Goal: Task Accomplishment & Management: Complete application form

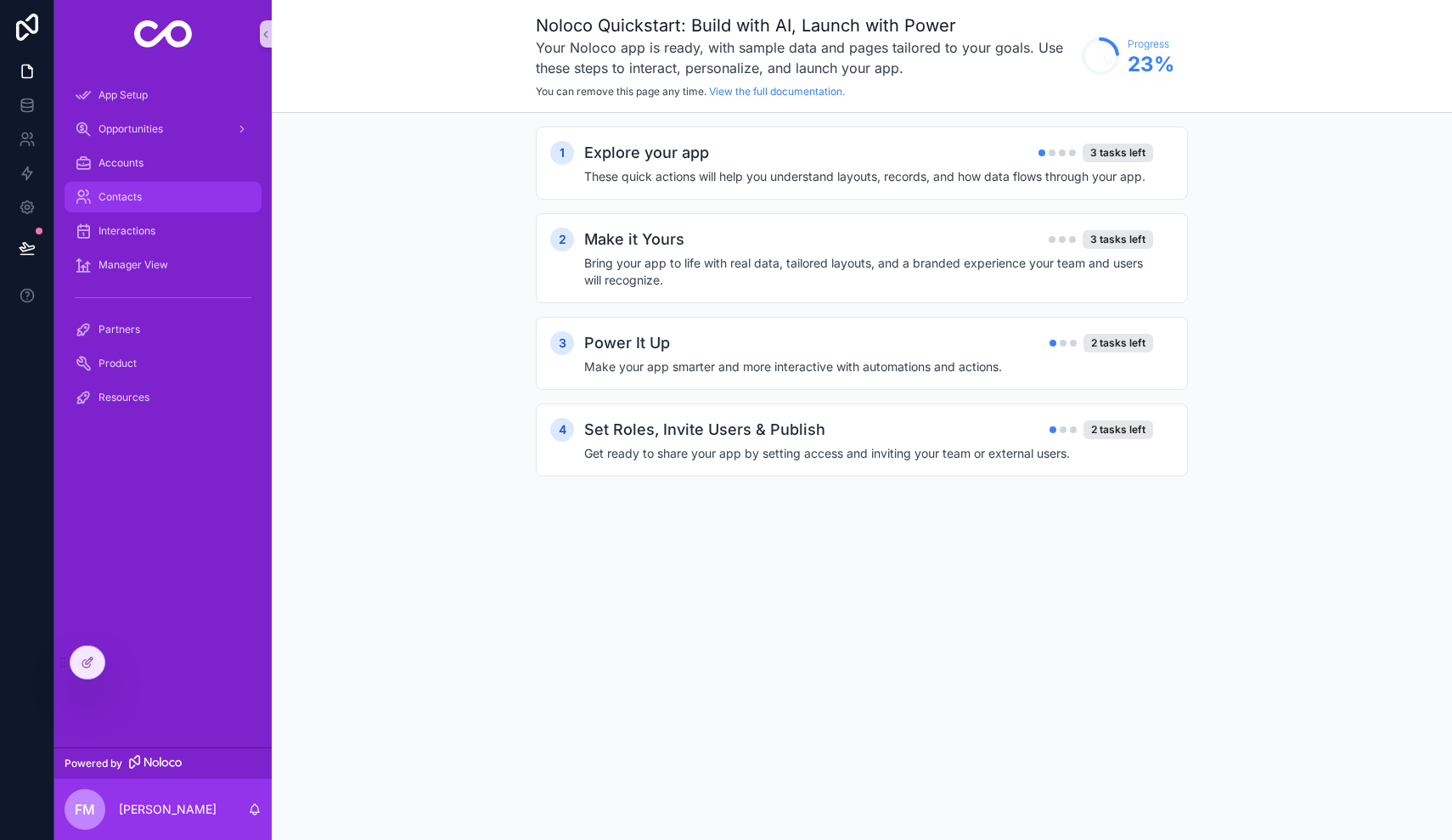
click at [129, 197] on span "Contacts" at bounding box center [119, 197] width 43 height 13
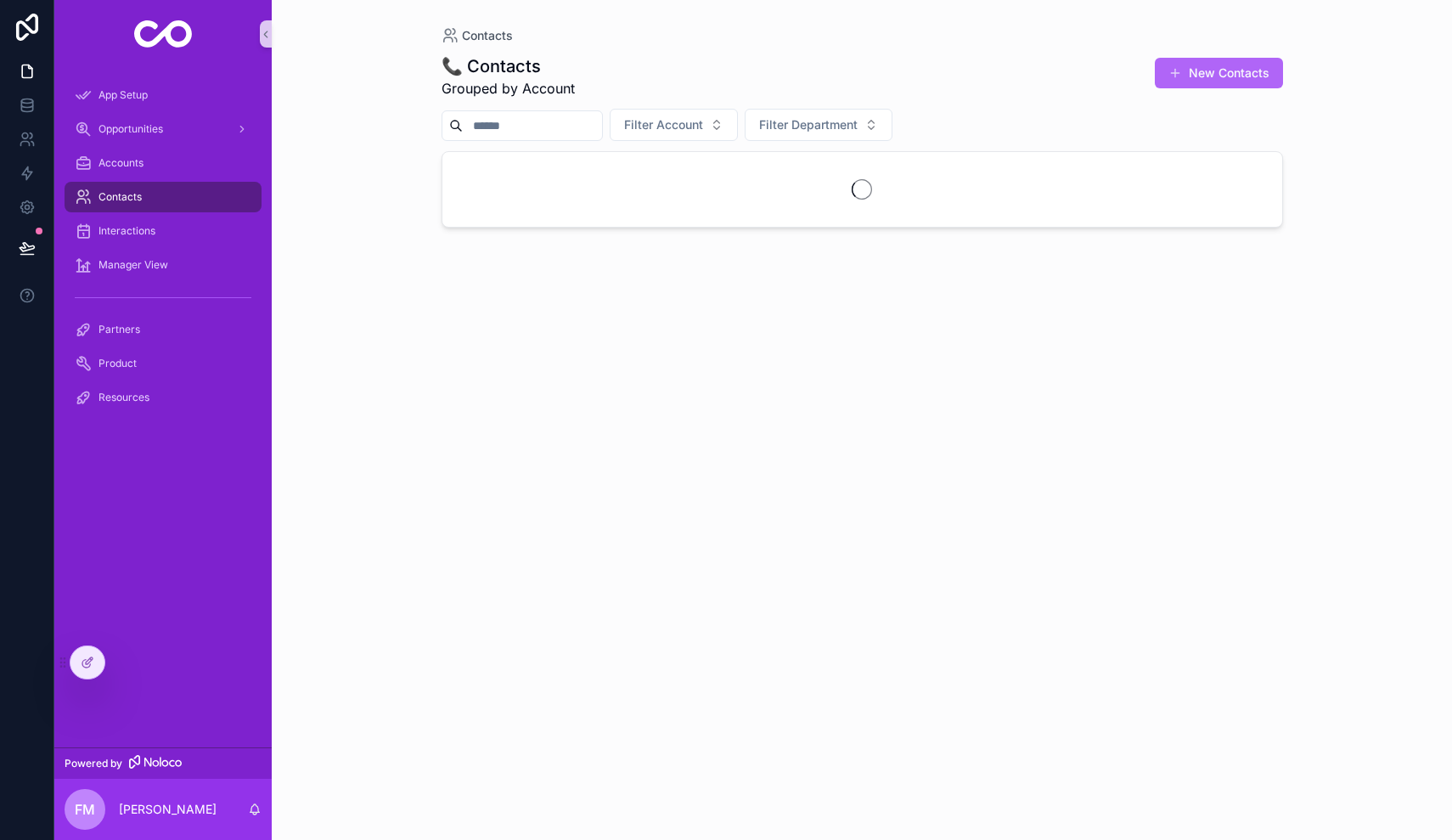
click at [1222, 78] on button "New Contacts" at bounding box center [1219, 73] width 128 height 31
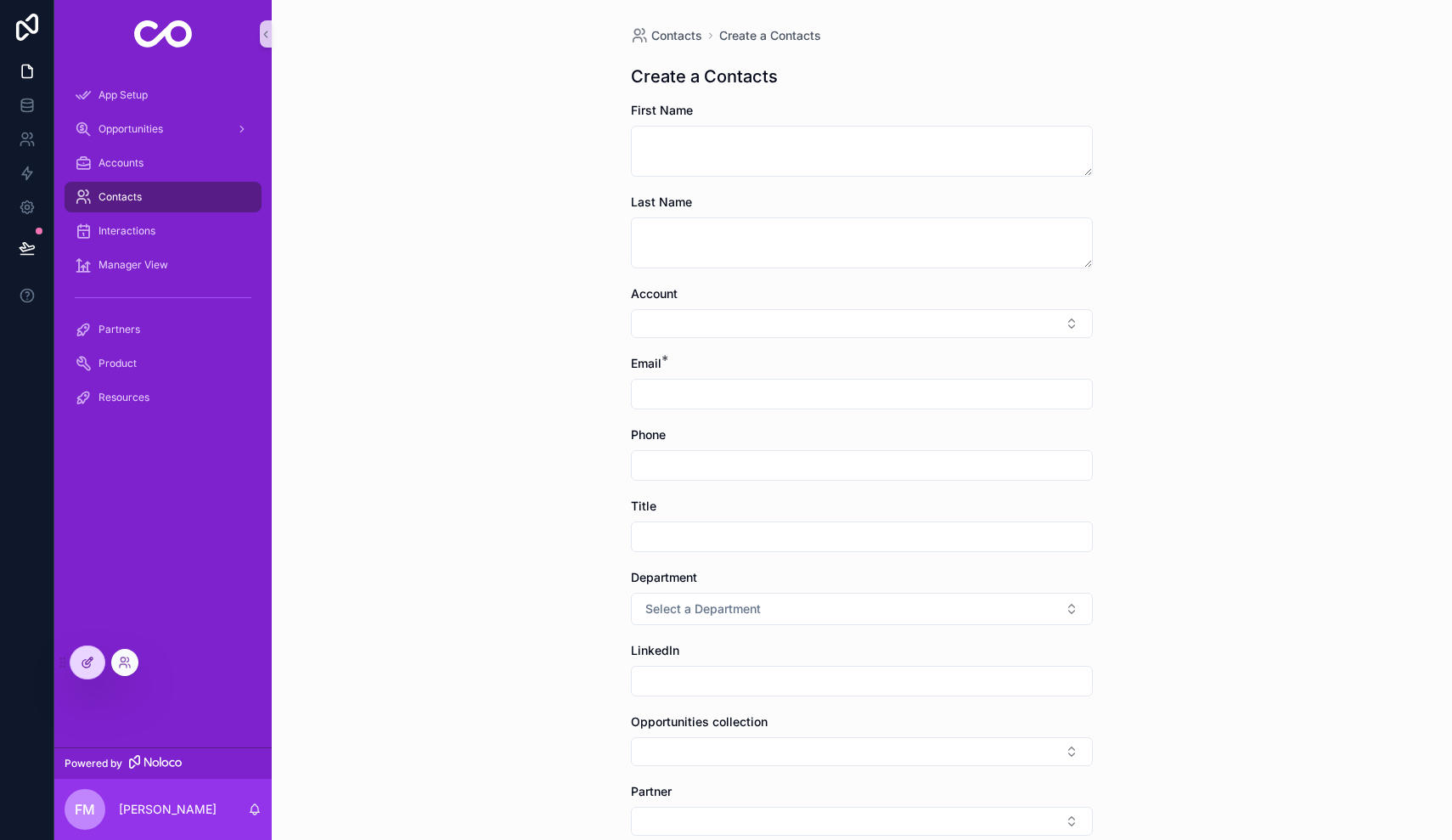
click at [86, 669] on div at bounding box center [87, 662] width 34 height 32
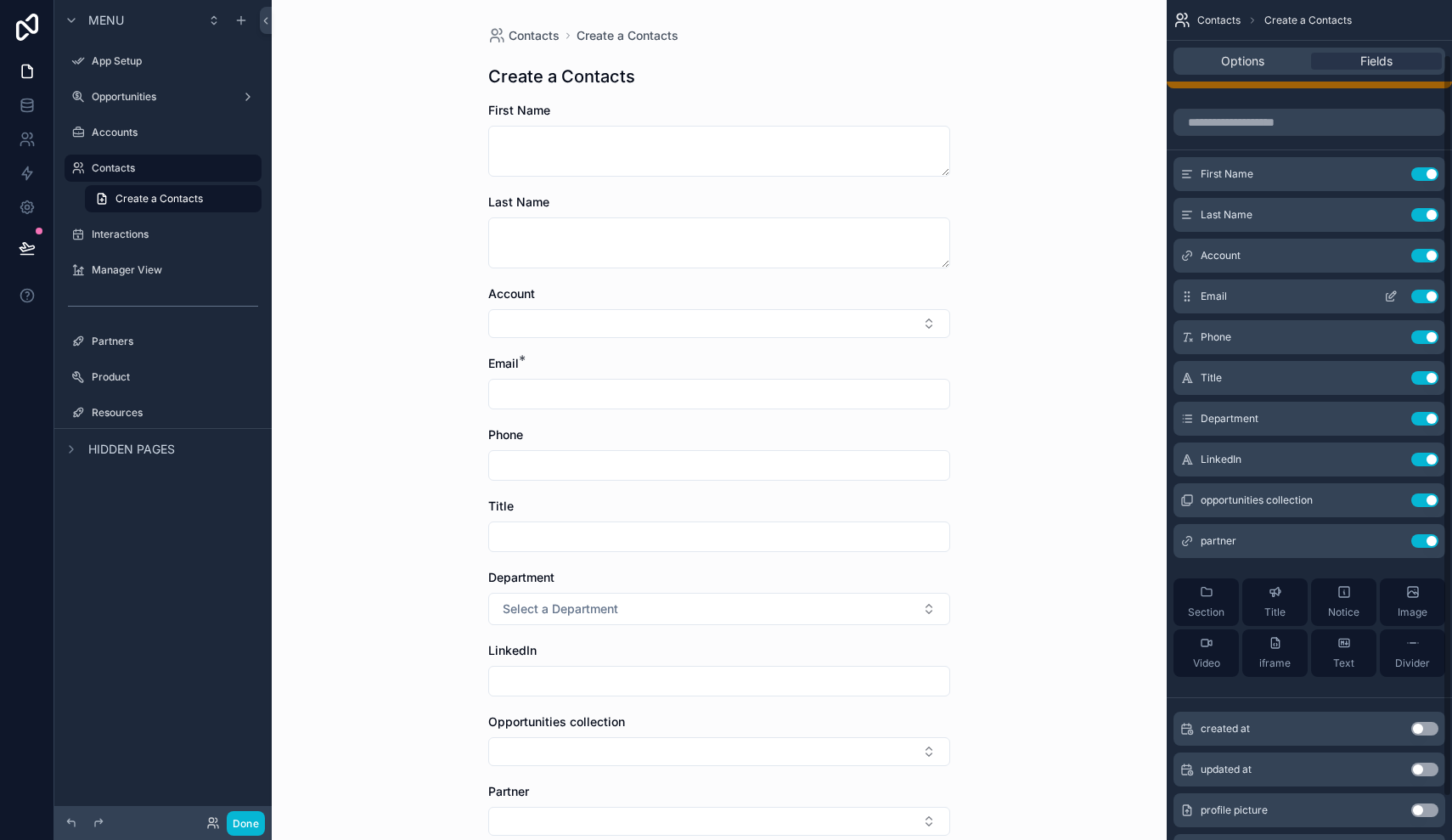
scroll to position [67, 0]
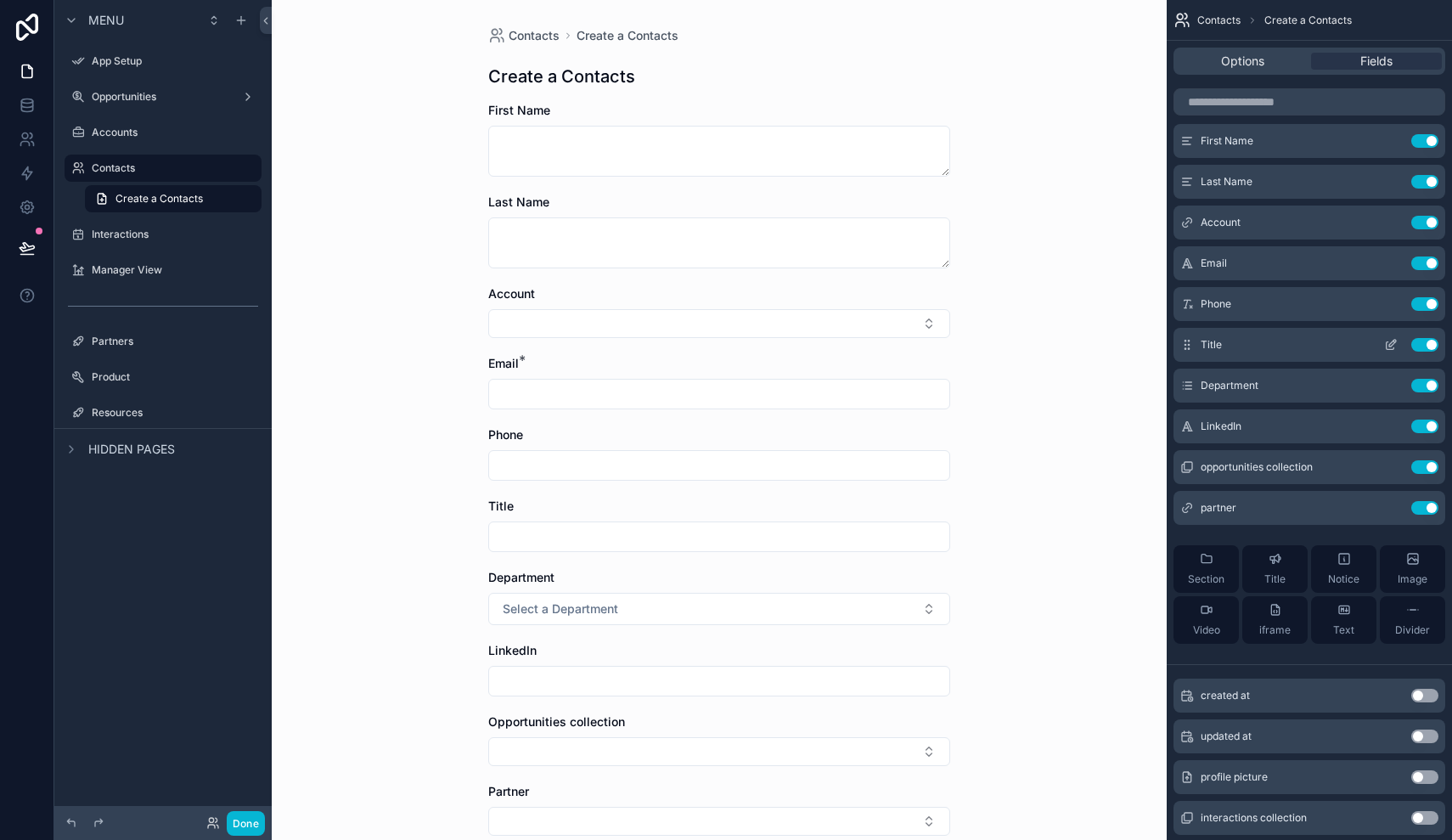
click at [1336, 346] on div "Title Use setting" at bounding box center [1309, 344] width 272 height 34
click at [1189, 348] on icon "scrollable content" at bounding box center [1188, 348] width 1 height 1
click at [1245, 332] on div "Title Use setting" at bounding box center [1309, 344] width 272 height 34
click at [1386, 341] on icon "scrollable content" at bounding box center [1391, 345] width 13 height 13
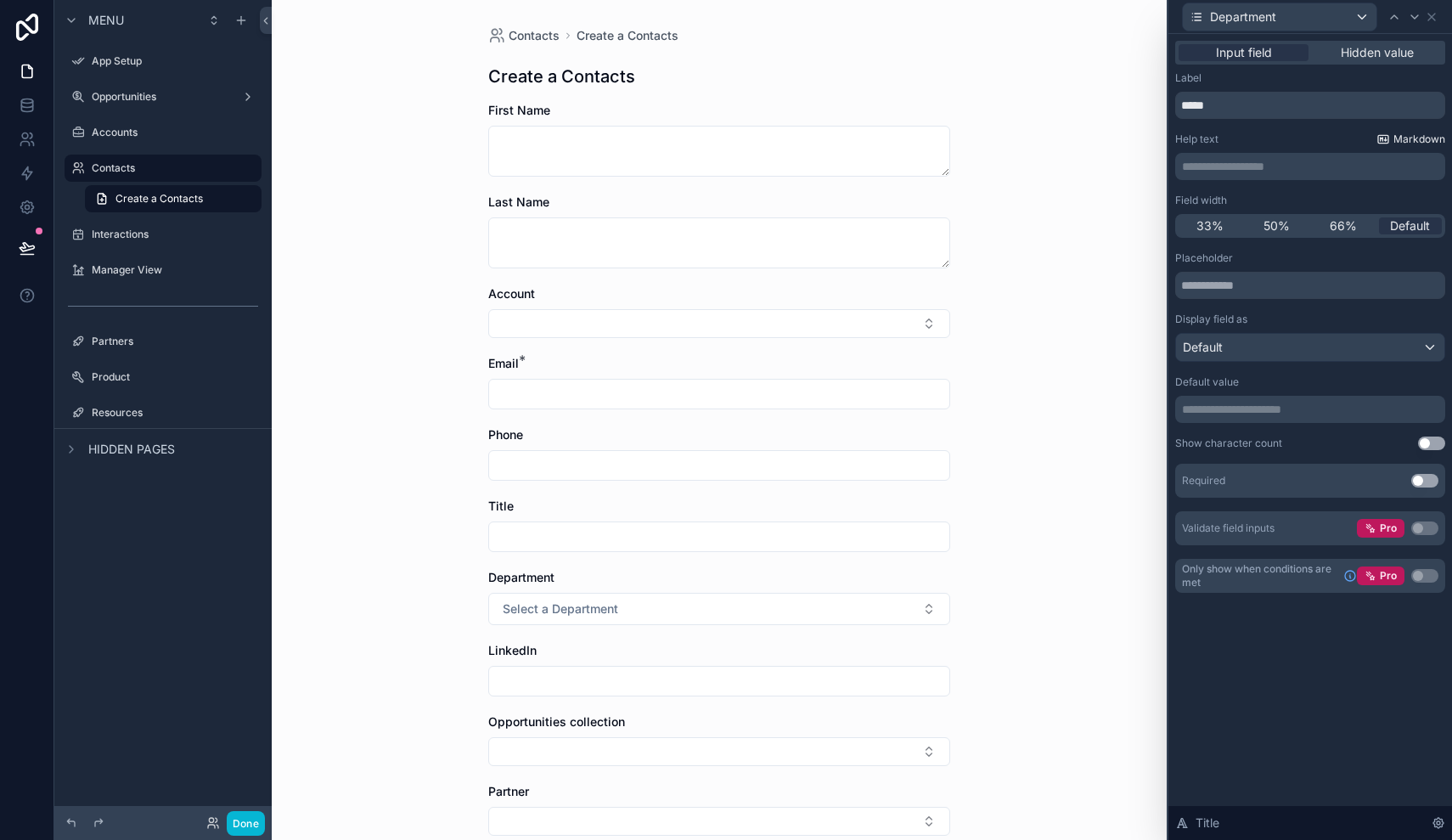
click at [1407, 144] on span "Markdown" at bounding box center [1419, 139] width 52 height 13
click at [1349, 19] on div "Department" at bounding box center [1280, 17] width 194 height 27
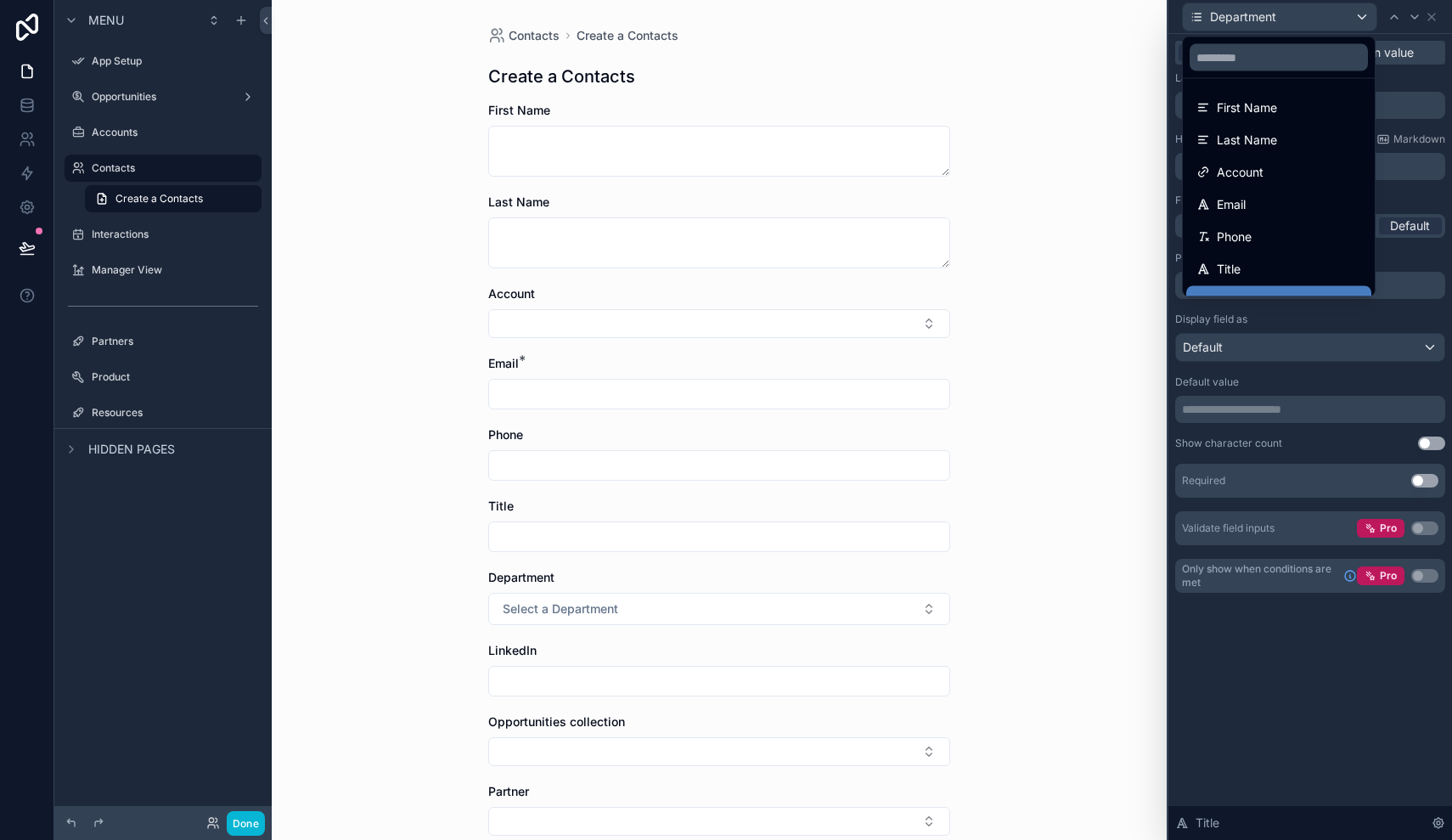
click at [1349, 19] on div at bounding box center [1310, 420] width 283 height 840
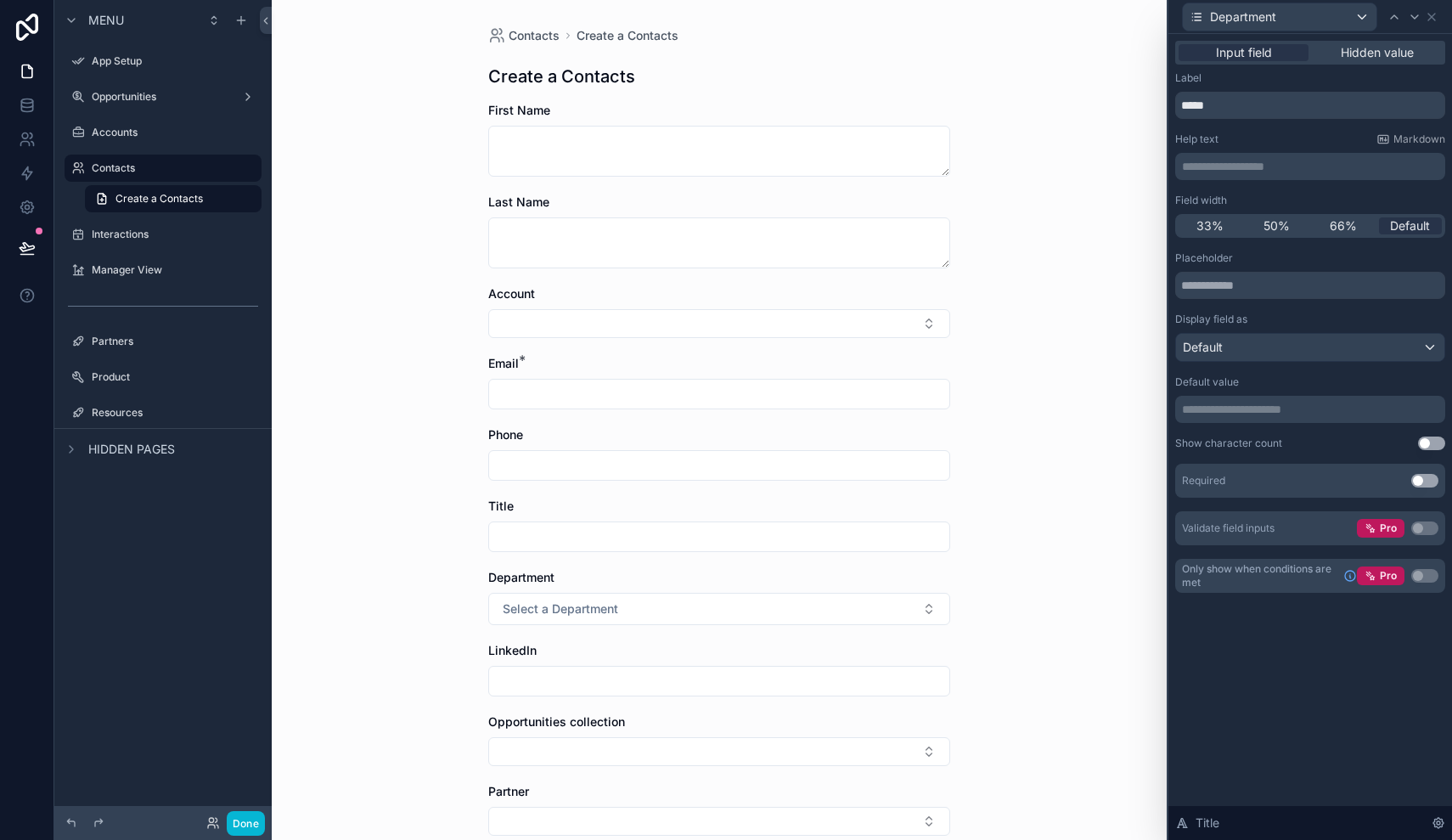
click at [1357, 13] on div "Department" at bounding box center [1280, 17] width 194 height 27
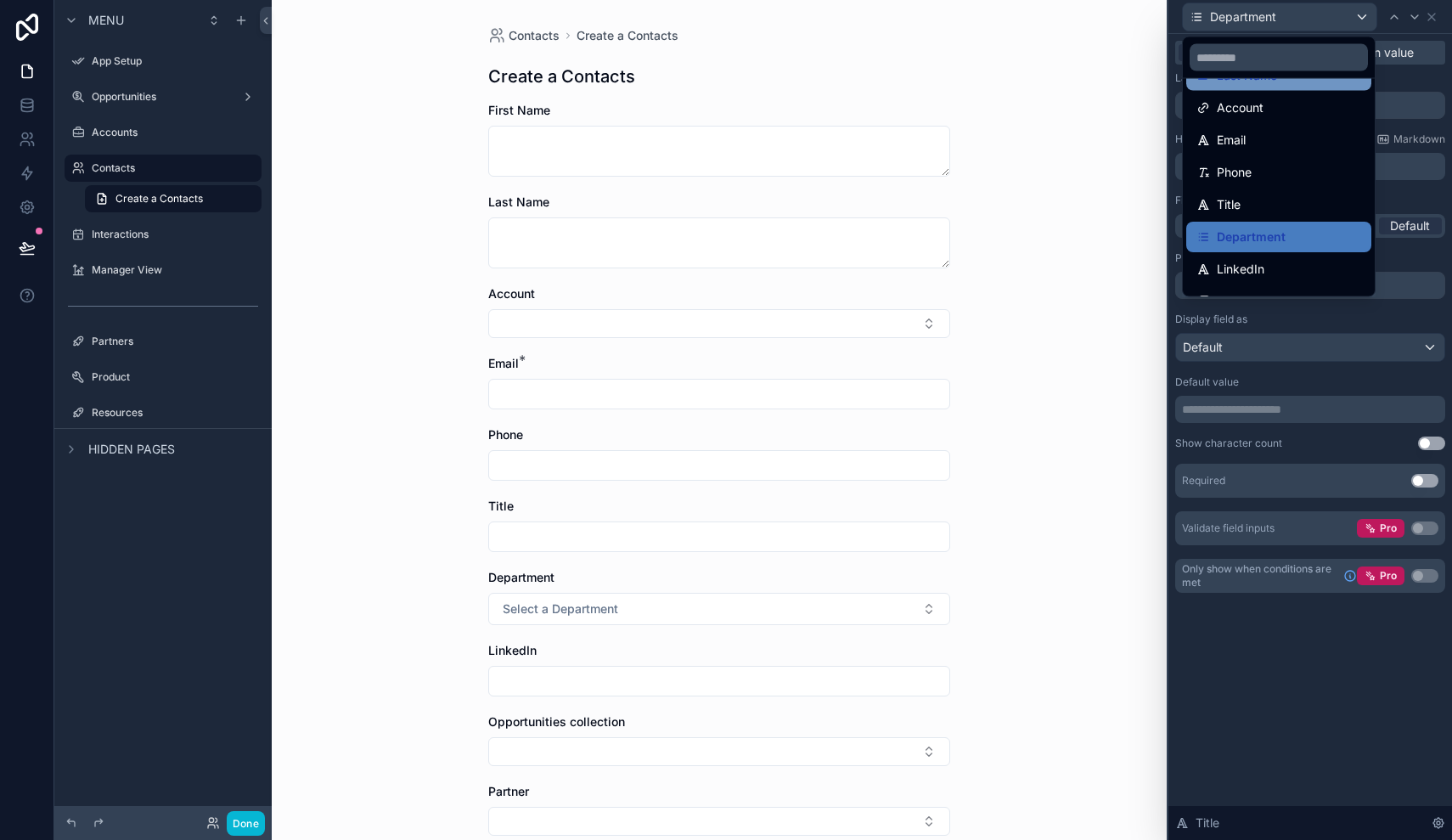
scroll to position [75, 0]
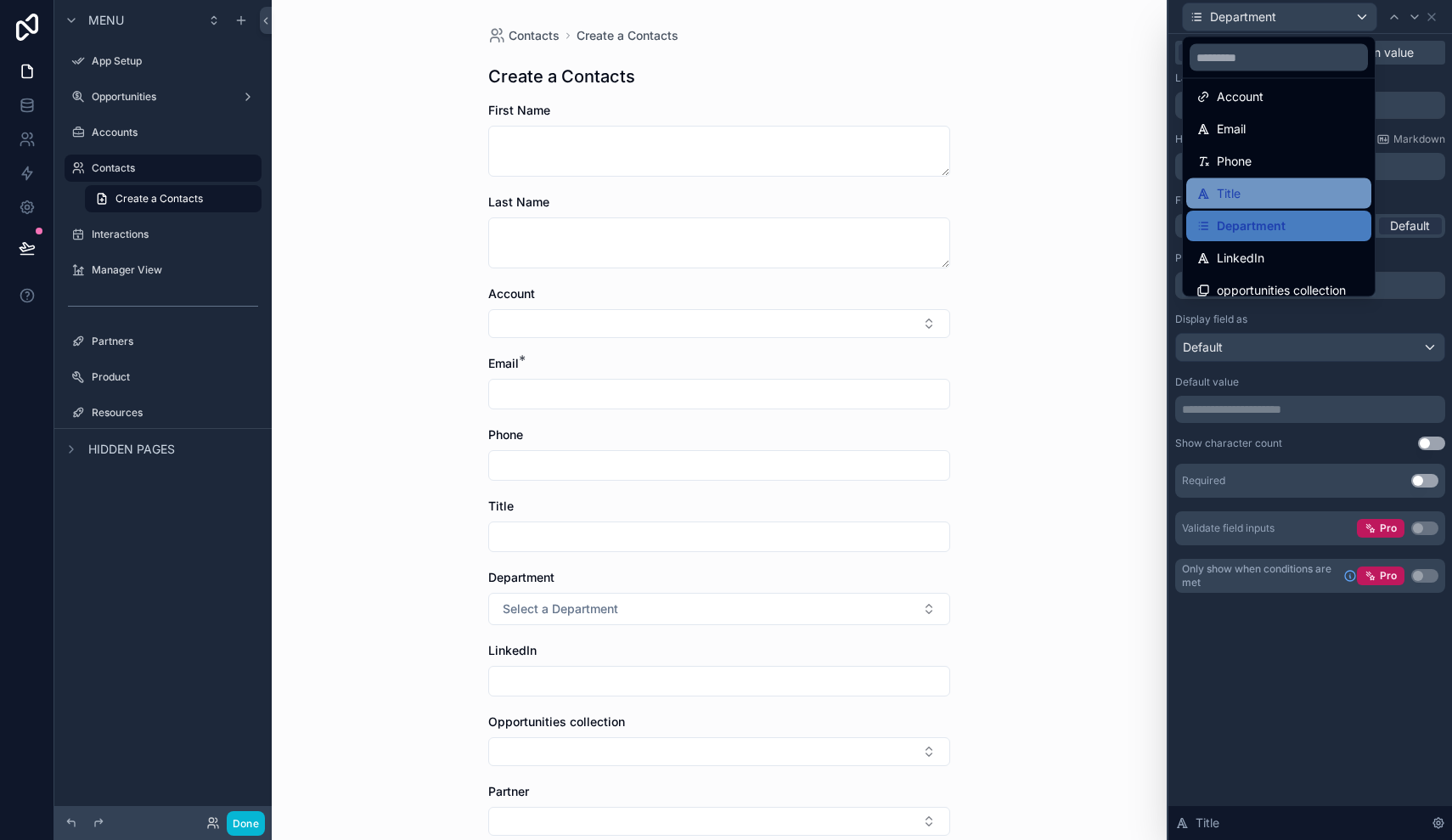
click at [1253, 195] on div "Title" at bounding box center [1279, 193] width 165 height 20
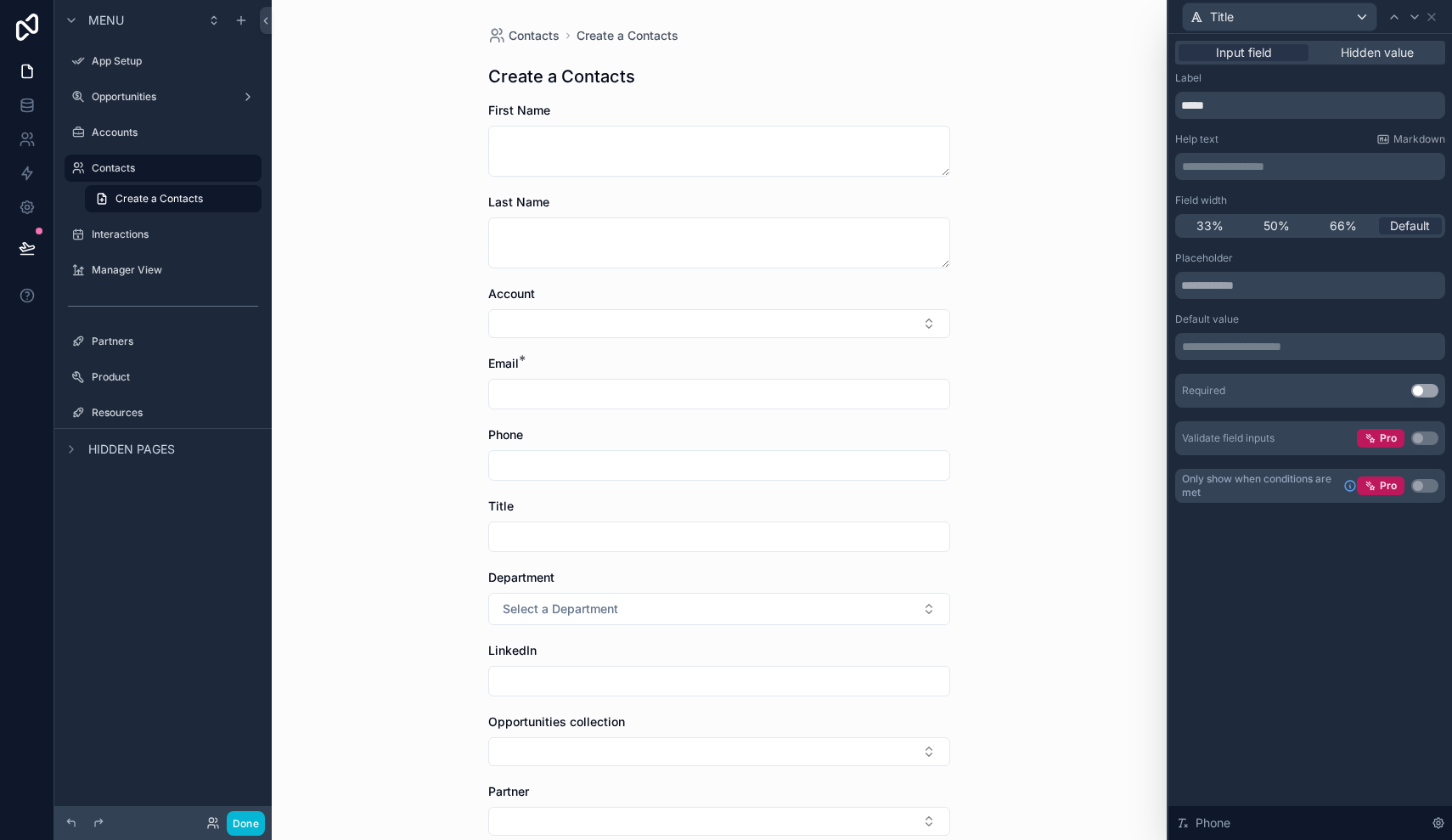
click at [1356, 16] on div "Title" at bounding box center [1280, 17] width 194 height 27
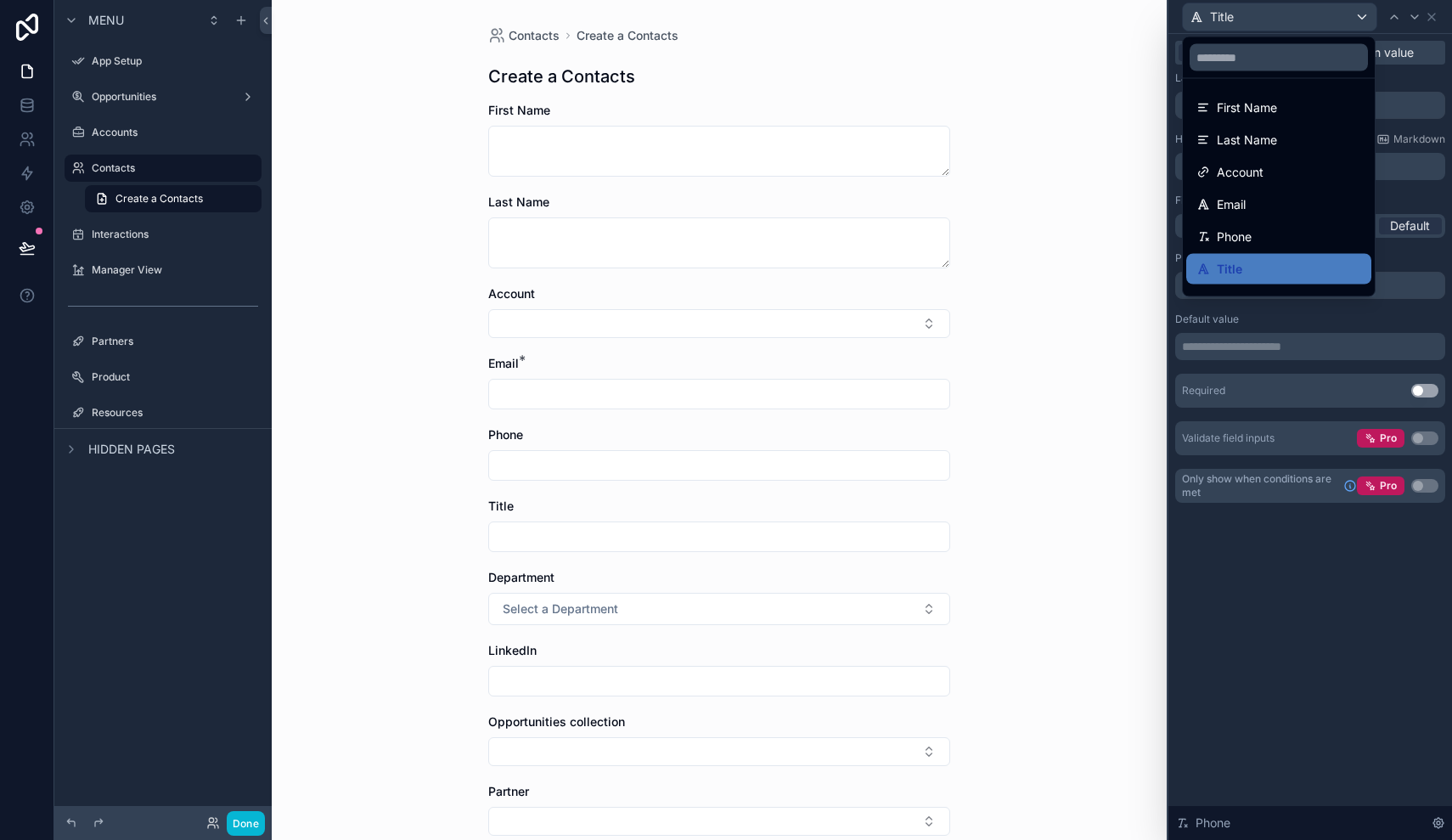
click at [1356, 16] on div at bounding box center [1310, 420] width 283 height 840
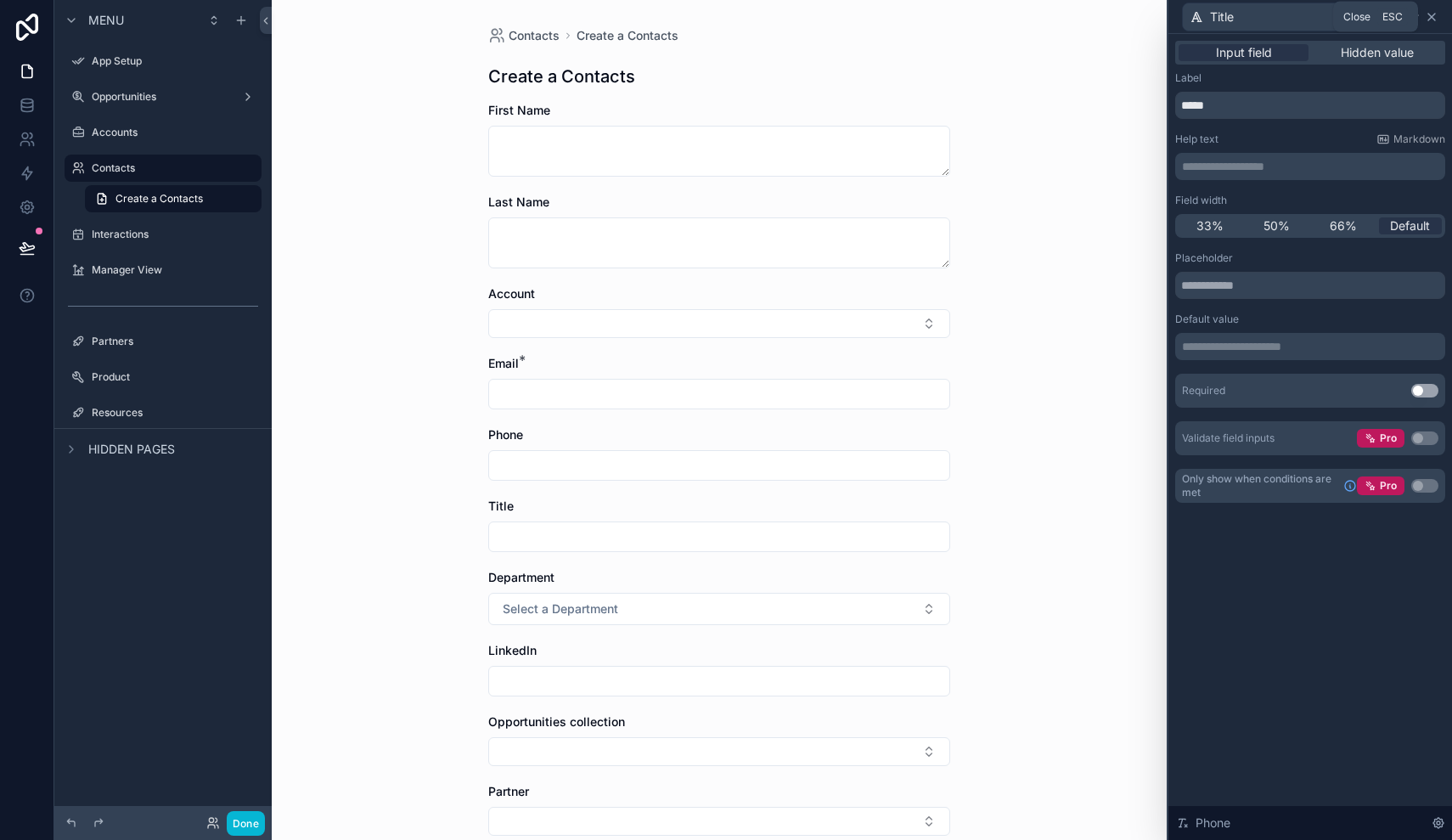
click at [1428, 16] on icon at bounding box center [1432, 17] width 13 height 13
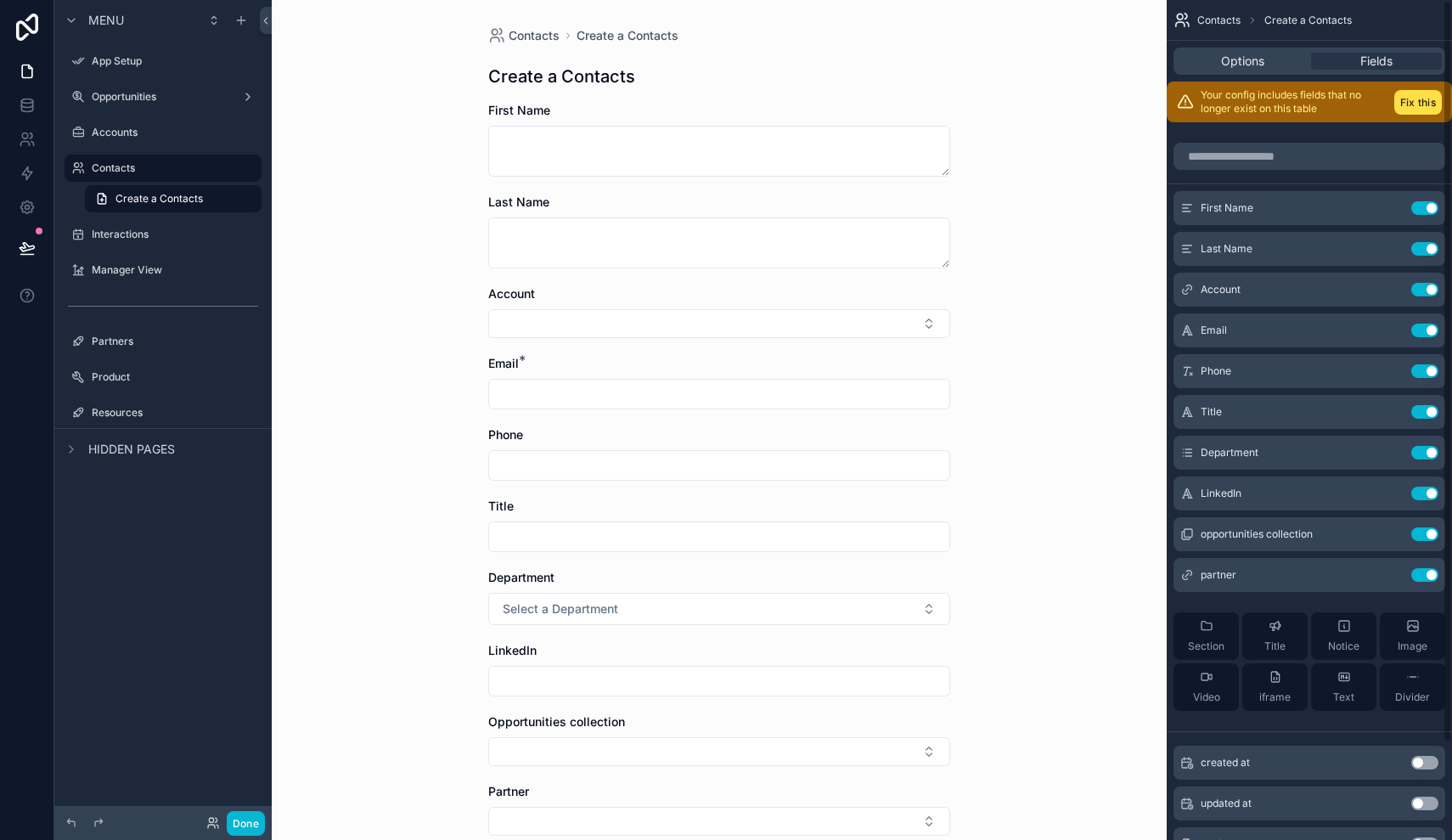
scroll to position [0, 0]
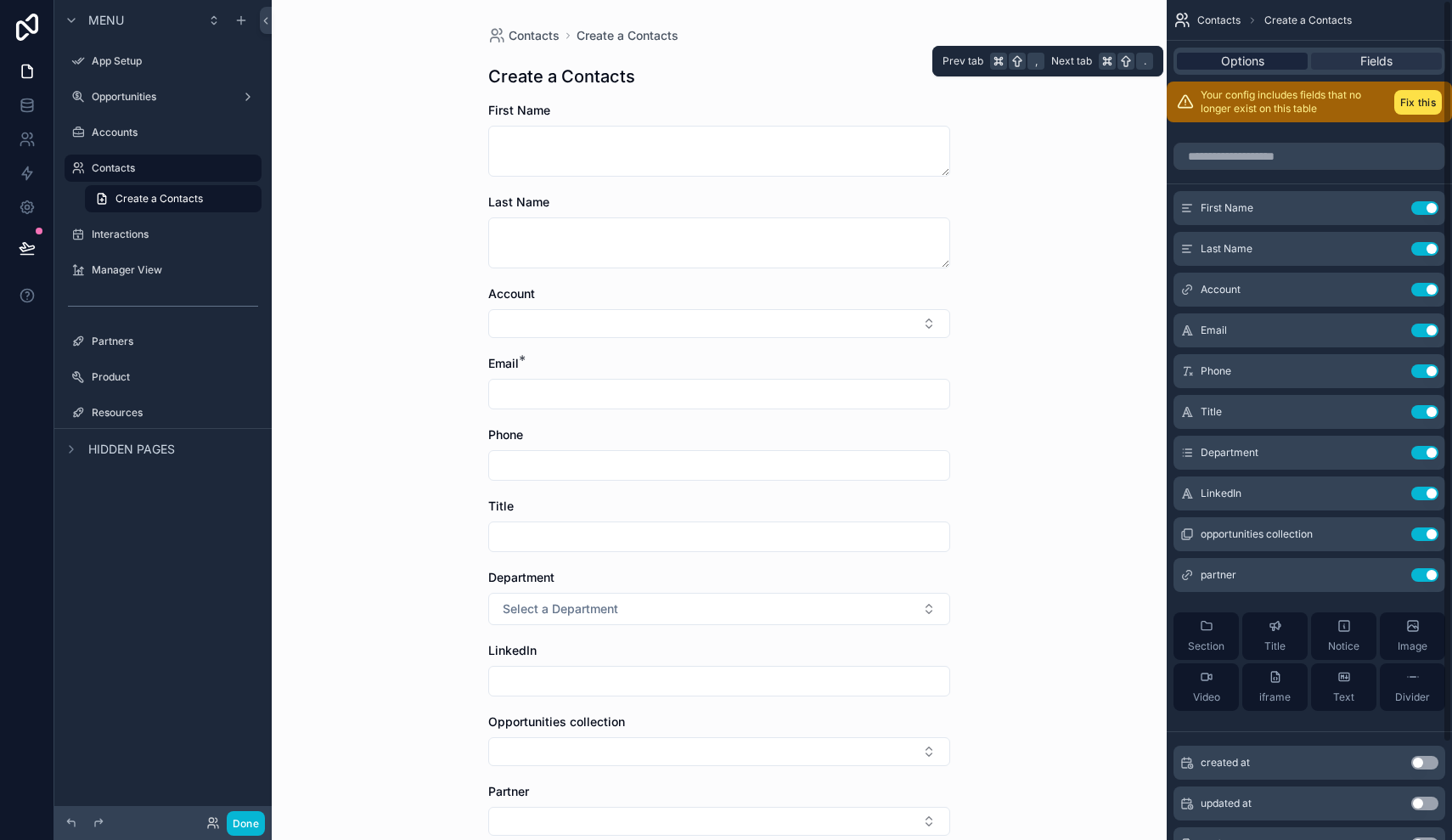
click at [1255, 61] on span "Options" at bounding box center [1242, 62] width 43 height 17
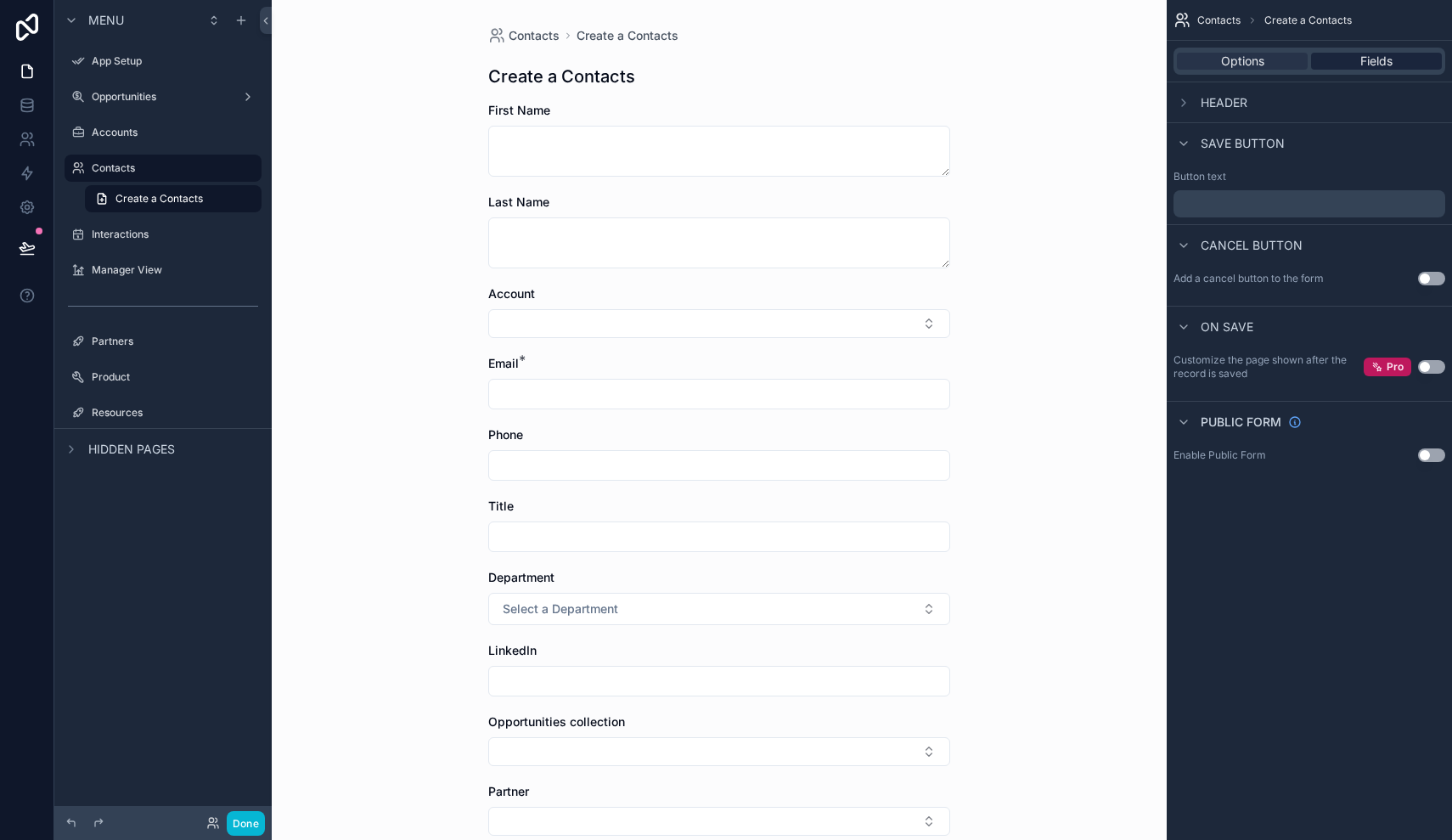
click at [1363, 65] on span "Fields" at bounding box center [1376, 62] width 32 height 17
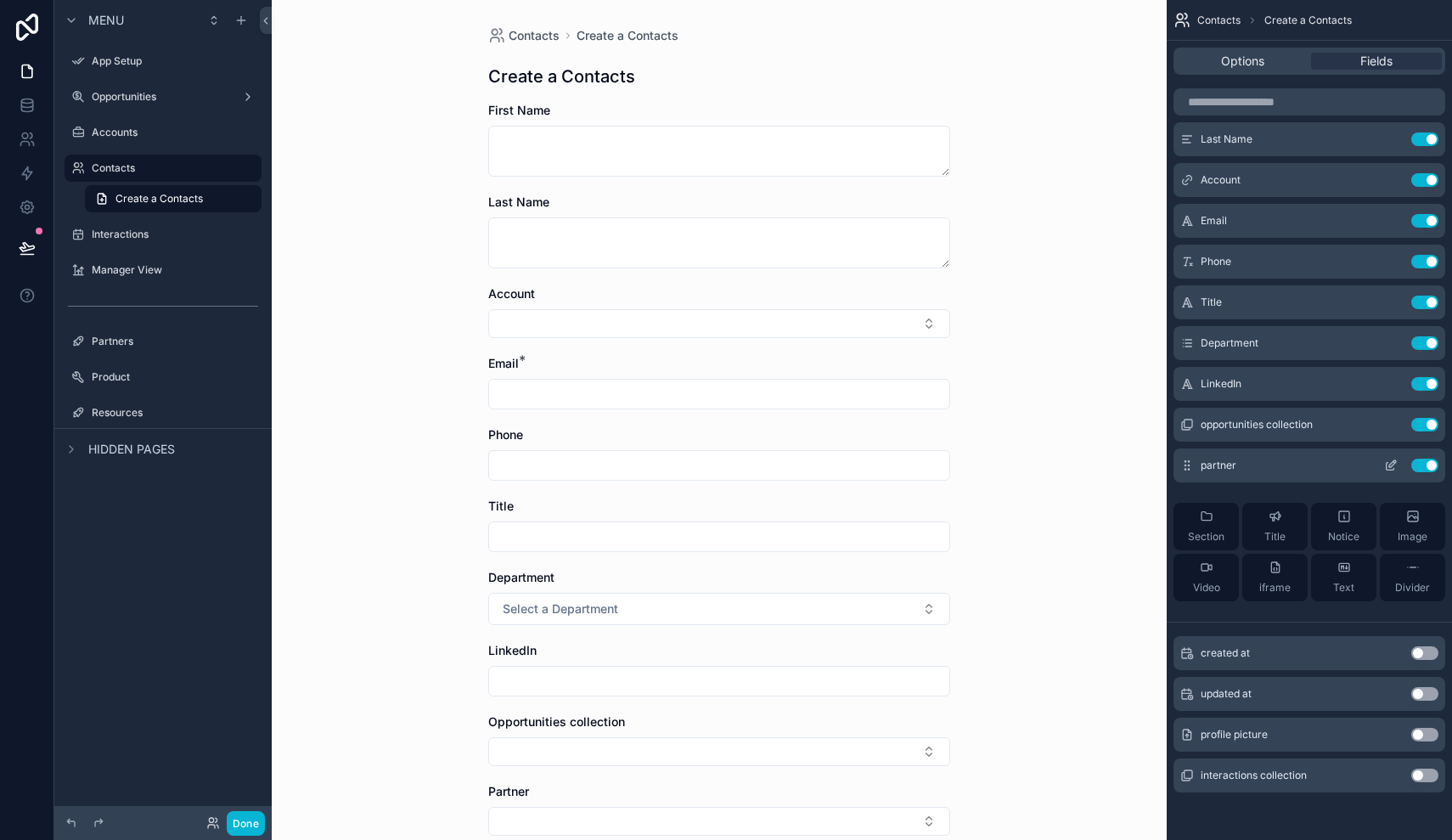
click at [1360, 472] on div "partner Use setting" at bounding box center [1309, 464] width 272 height 34
click at [1398, 463] on button "scrollable content" at bounding box center [1390, 465] width 27 height 13
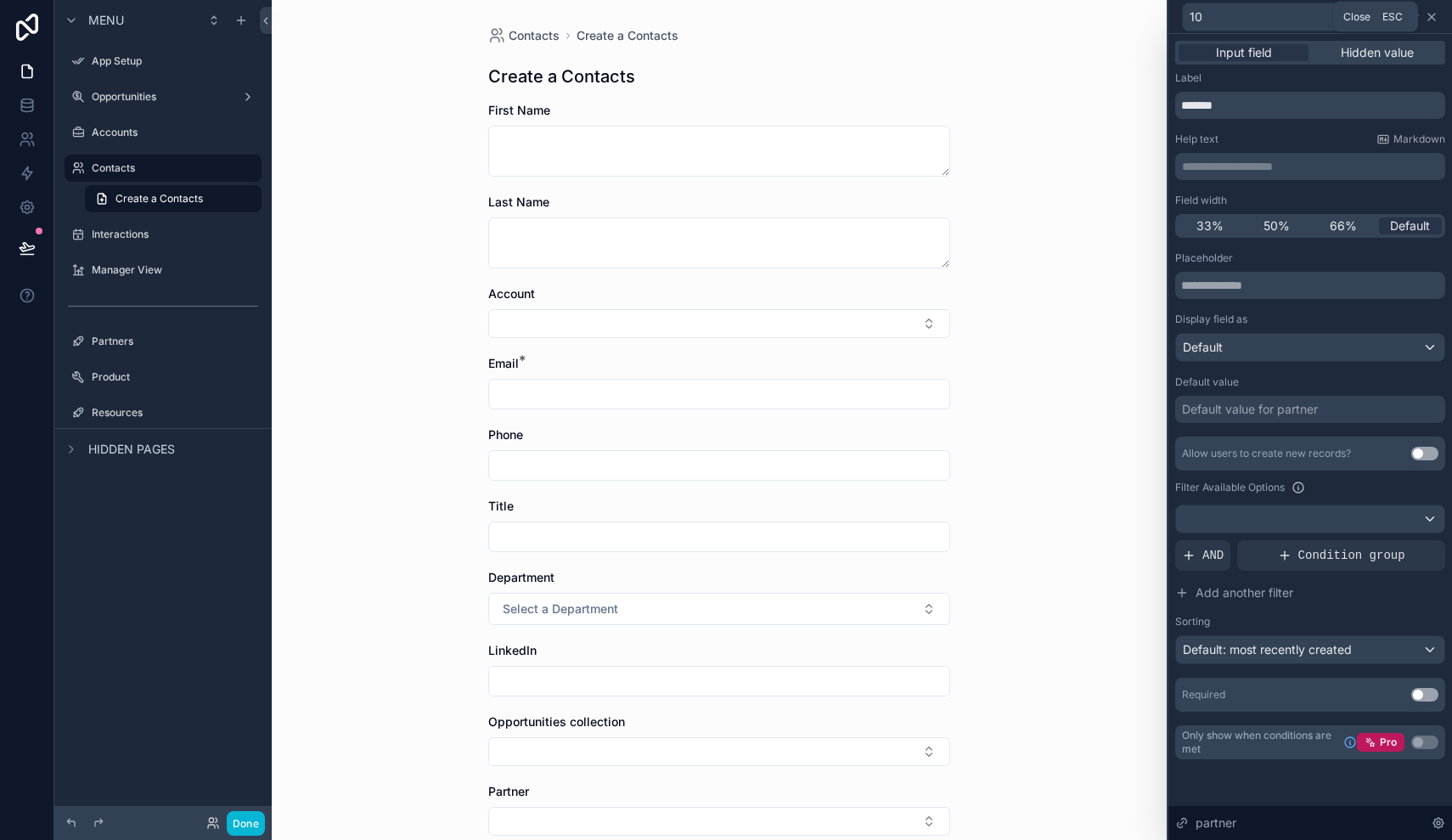
click at [1433, 19] on icon at bounding box center [1432, 17] width 13 height 13
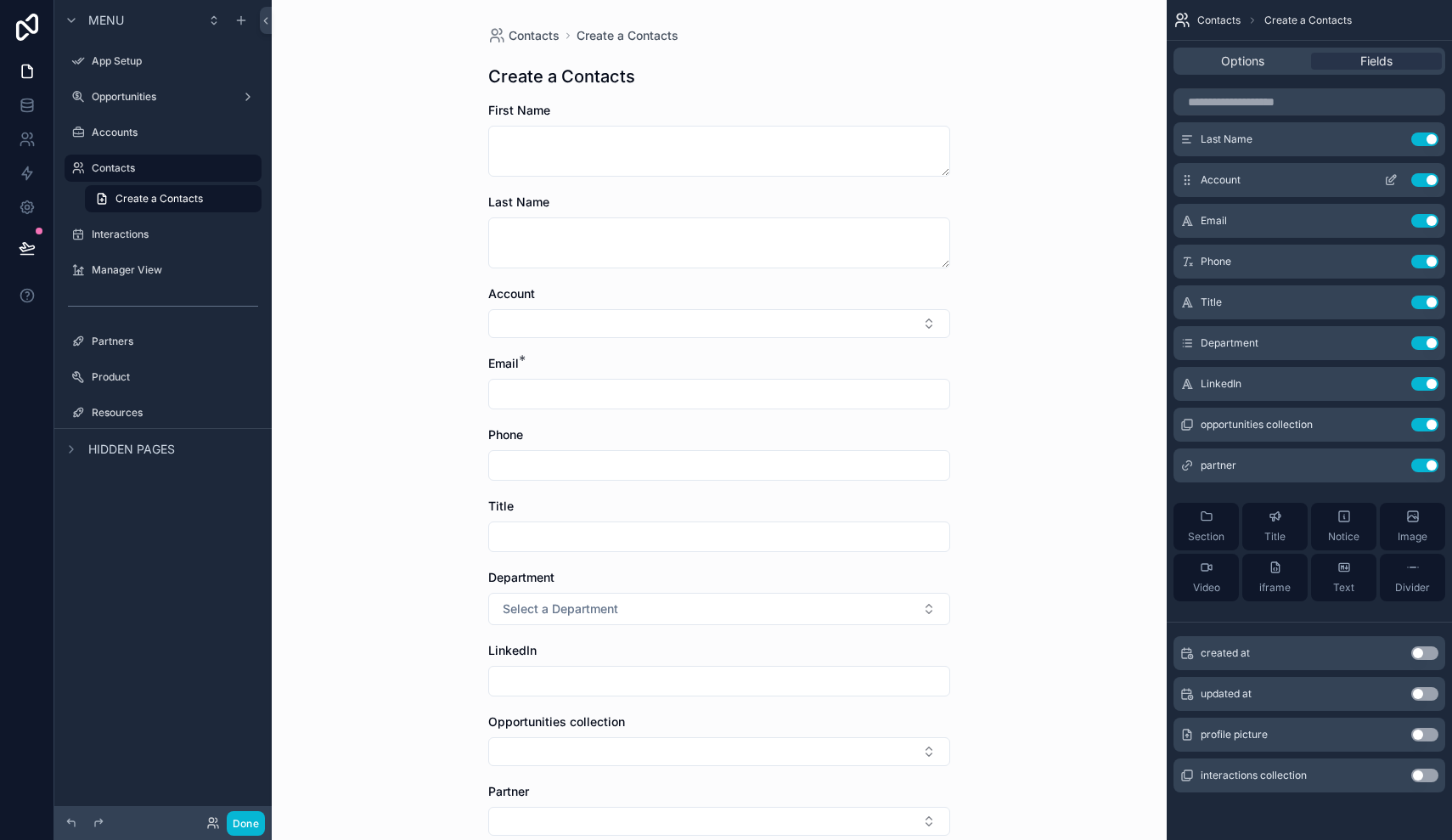
click at [1397, 183] on icon "scrollable content" at bounding box center [1391, 180] width 13 height 13
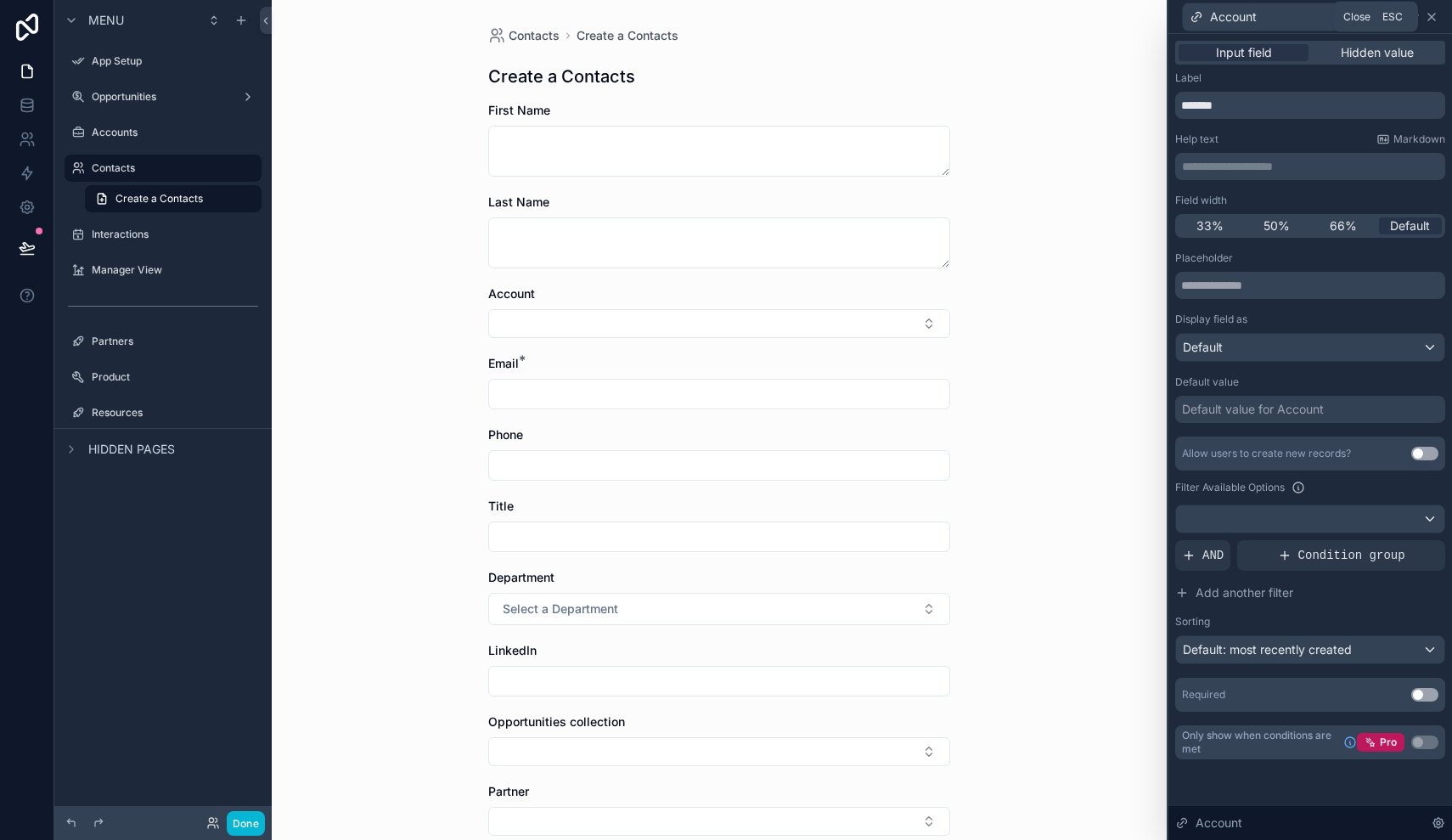
click at [1429, 17] on icon at bounding box center [1432, 17] width 13 height 13
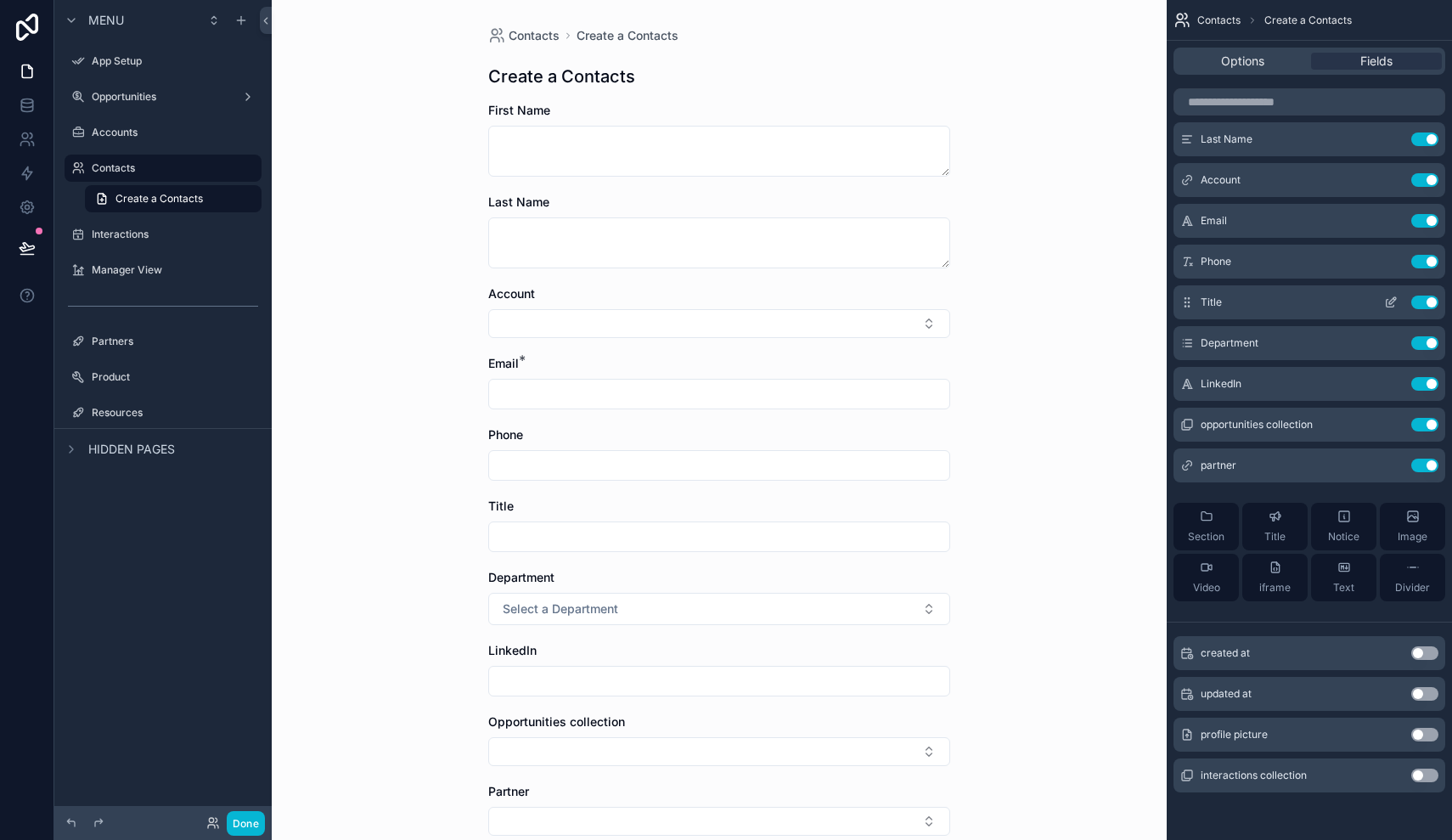
click at [1391, 300] on icon "scrollable content" at bounding box center [1392, 300] width 7 height 7
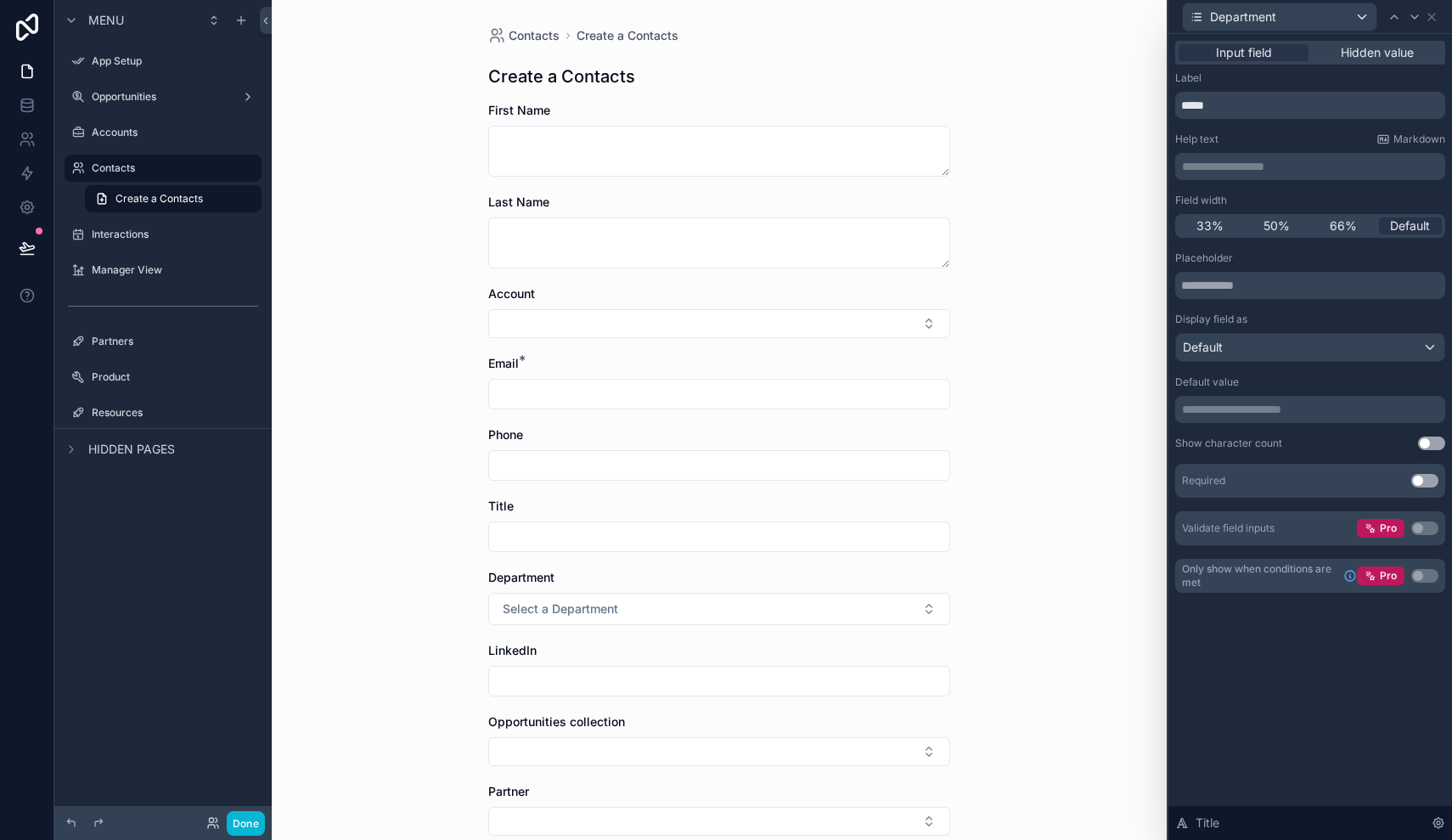
click at [1195, 15] on icon at bounding box center [1197, 17] width 13 height 13
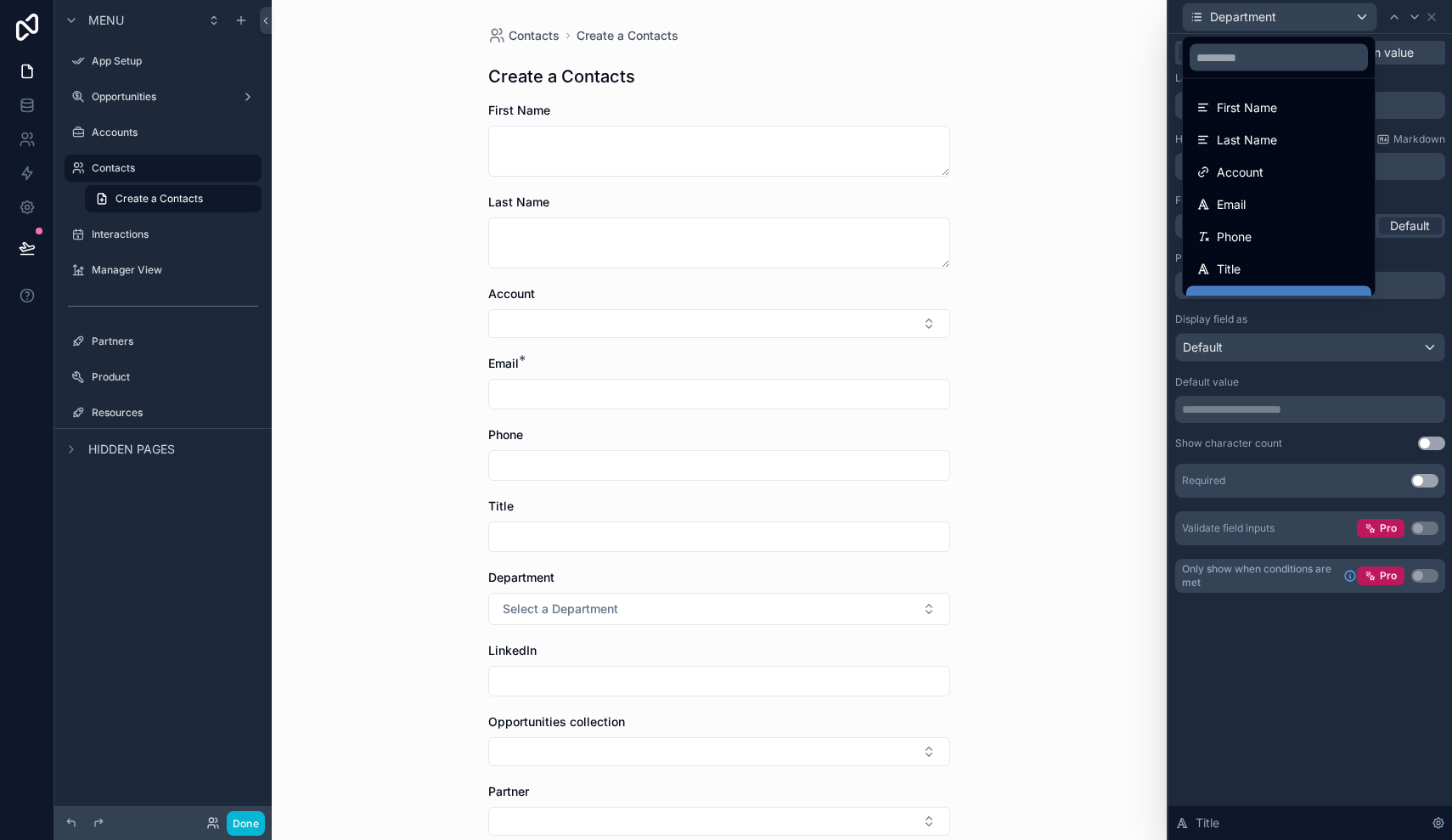
click at [1195, 15] on div at bounding box center [1310, 420] width 283 height 840
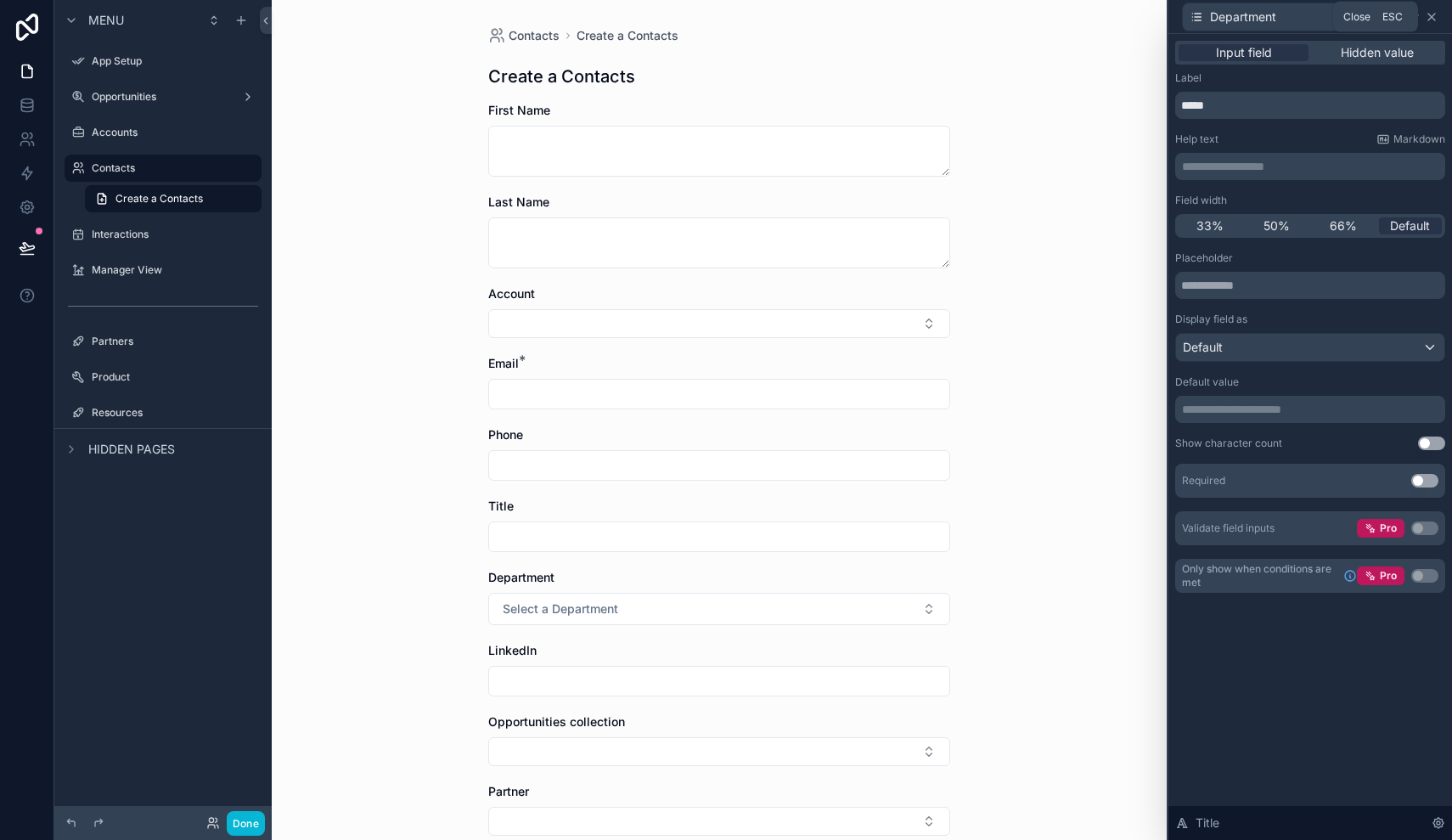
click at [1437, 18] on icon at bounding box center [1432, 17] width 13 height 13
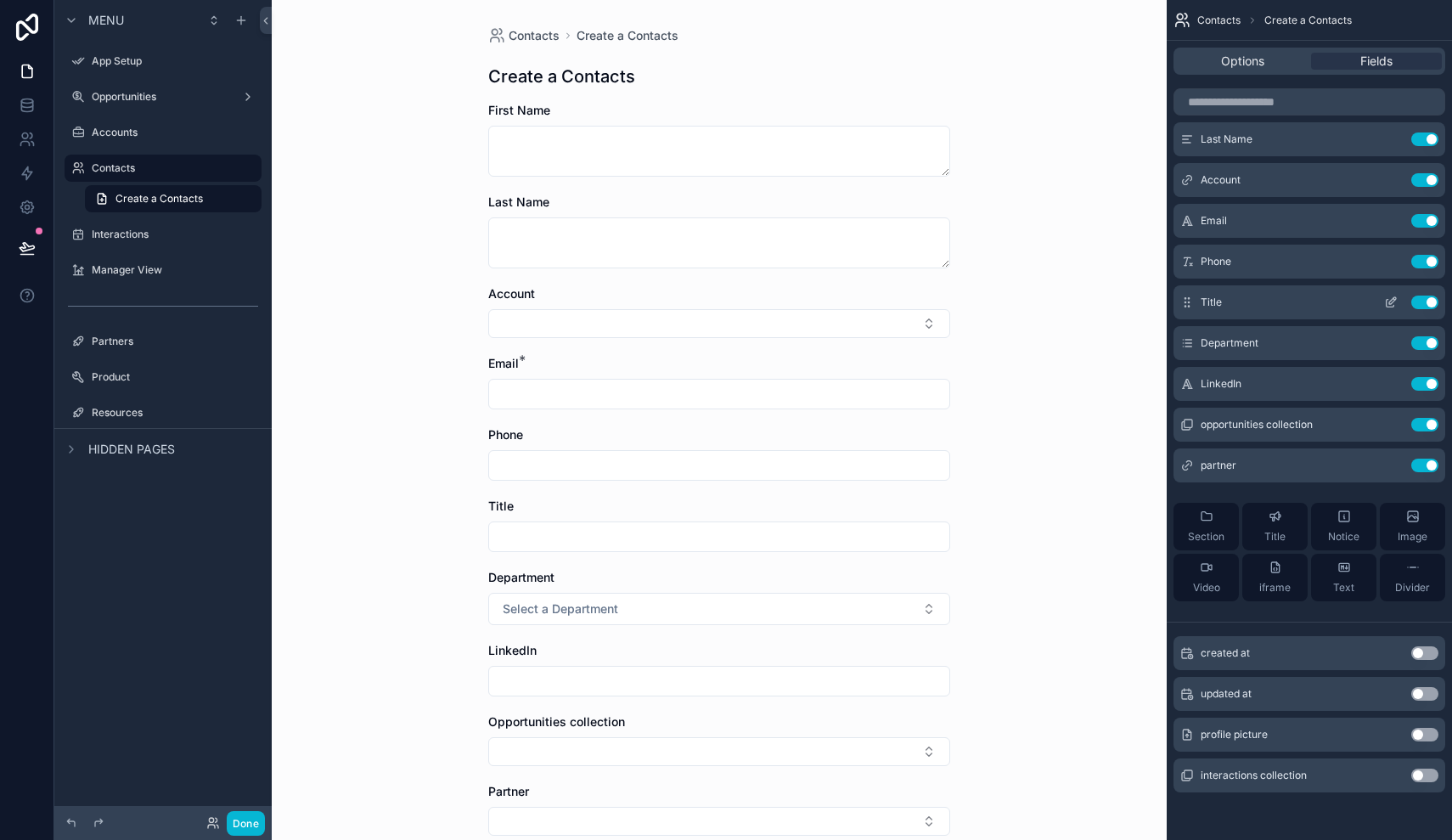
click at [1390, 302] on icon "scrollable content" at bounding box center [1391, 302] width 13 height 13
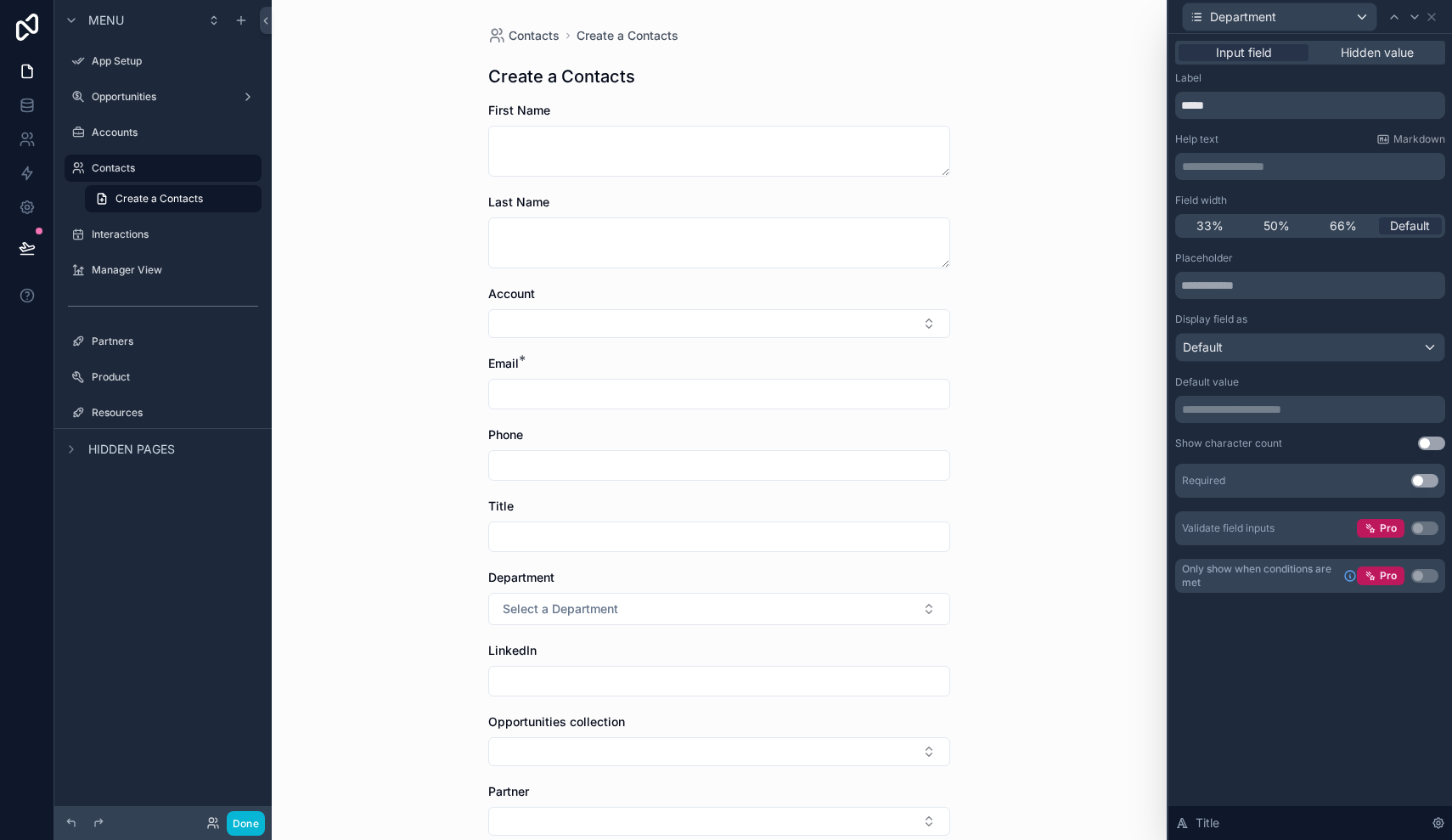
click at [1351, 14] on div "Department" at bounding box center [1280, 17] width 194 height 27
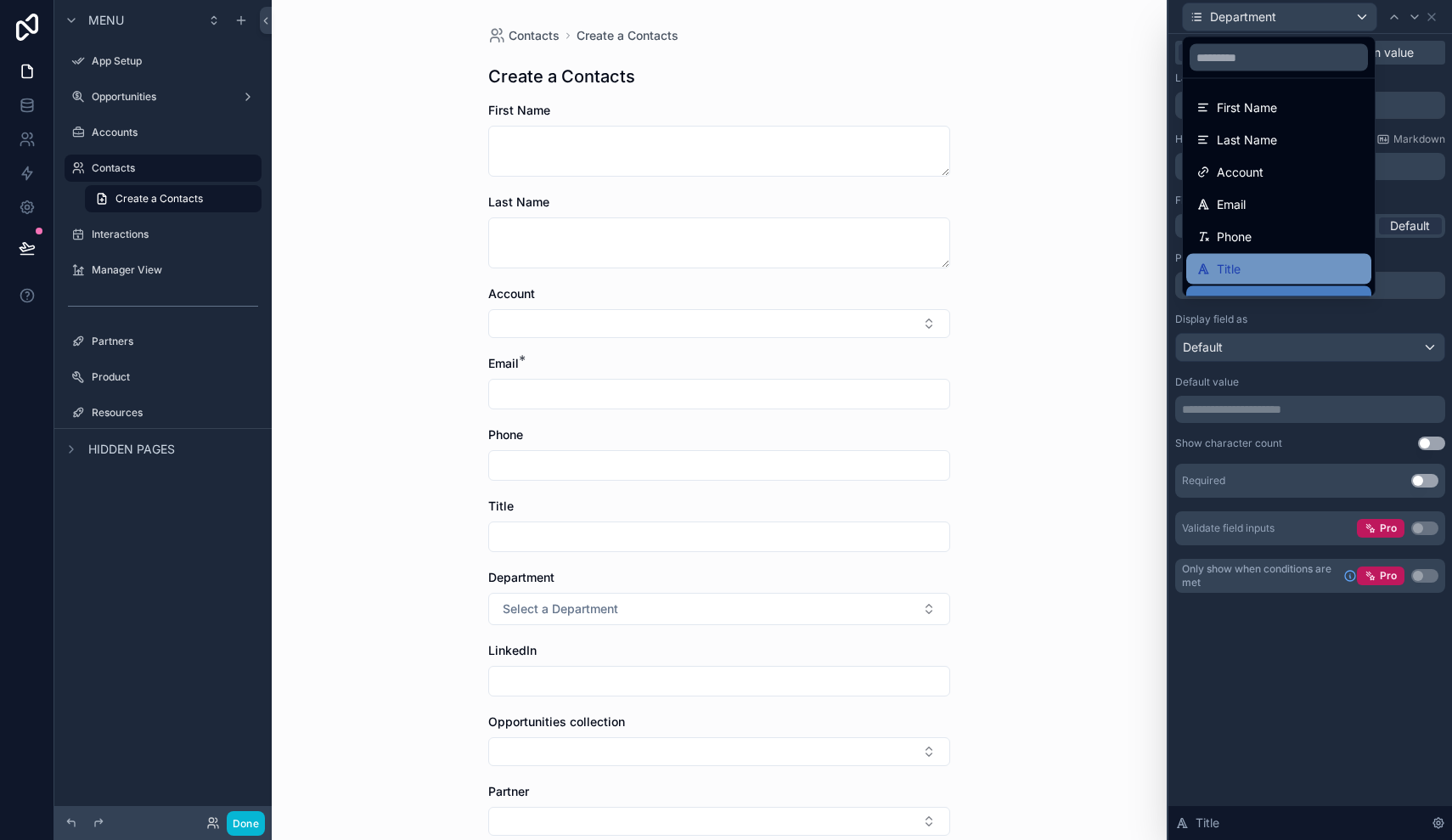
click at [1234, 272] on span "Title" at bounding box center [1228, 269] width 24 height 20
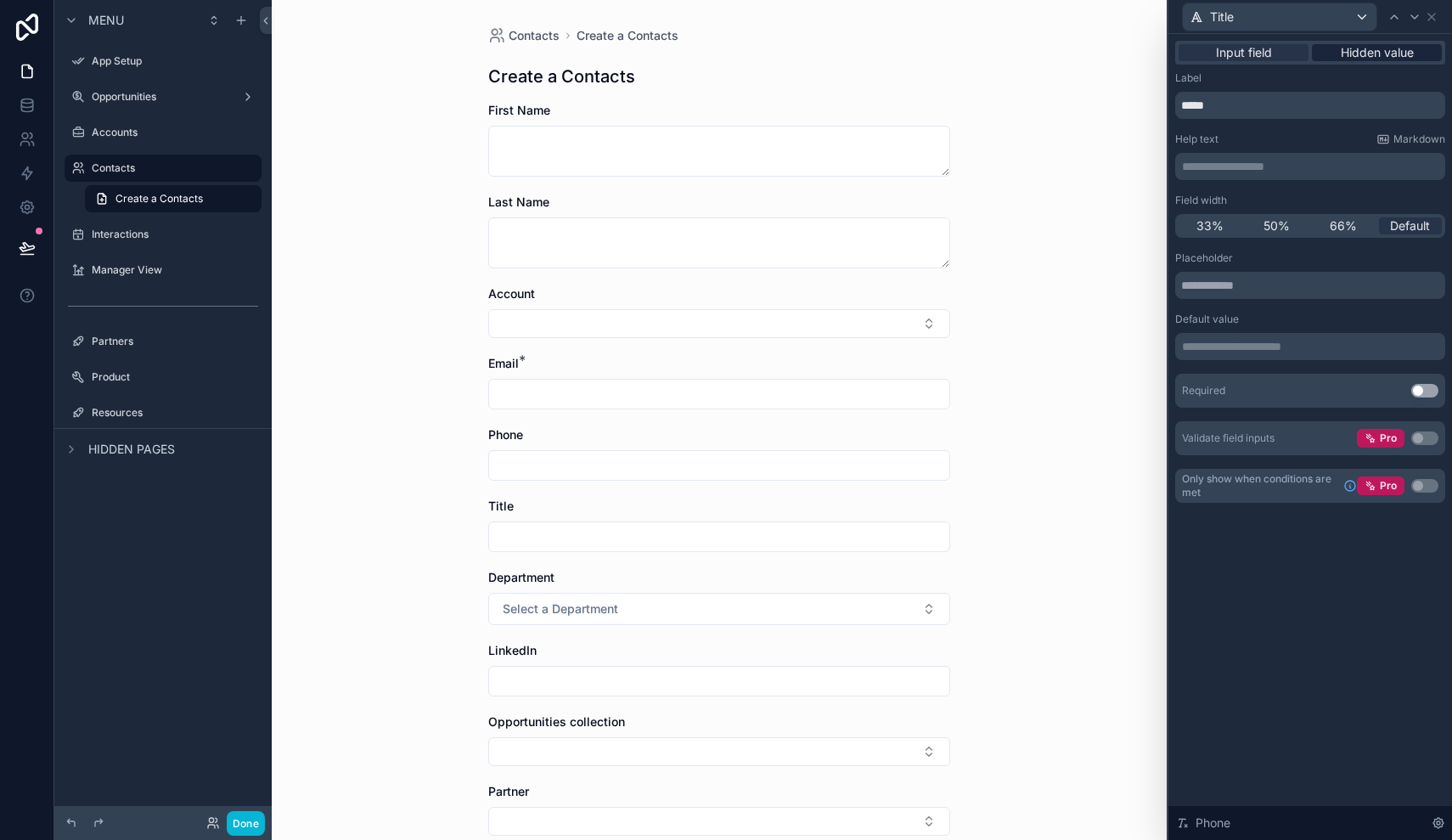
click at [1365, 57] on span "Hidden value" at bounding box center [1378, 53] width 73 height 17
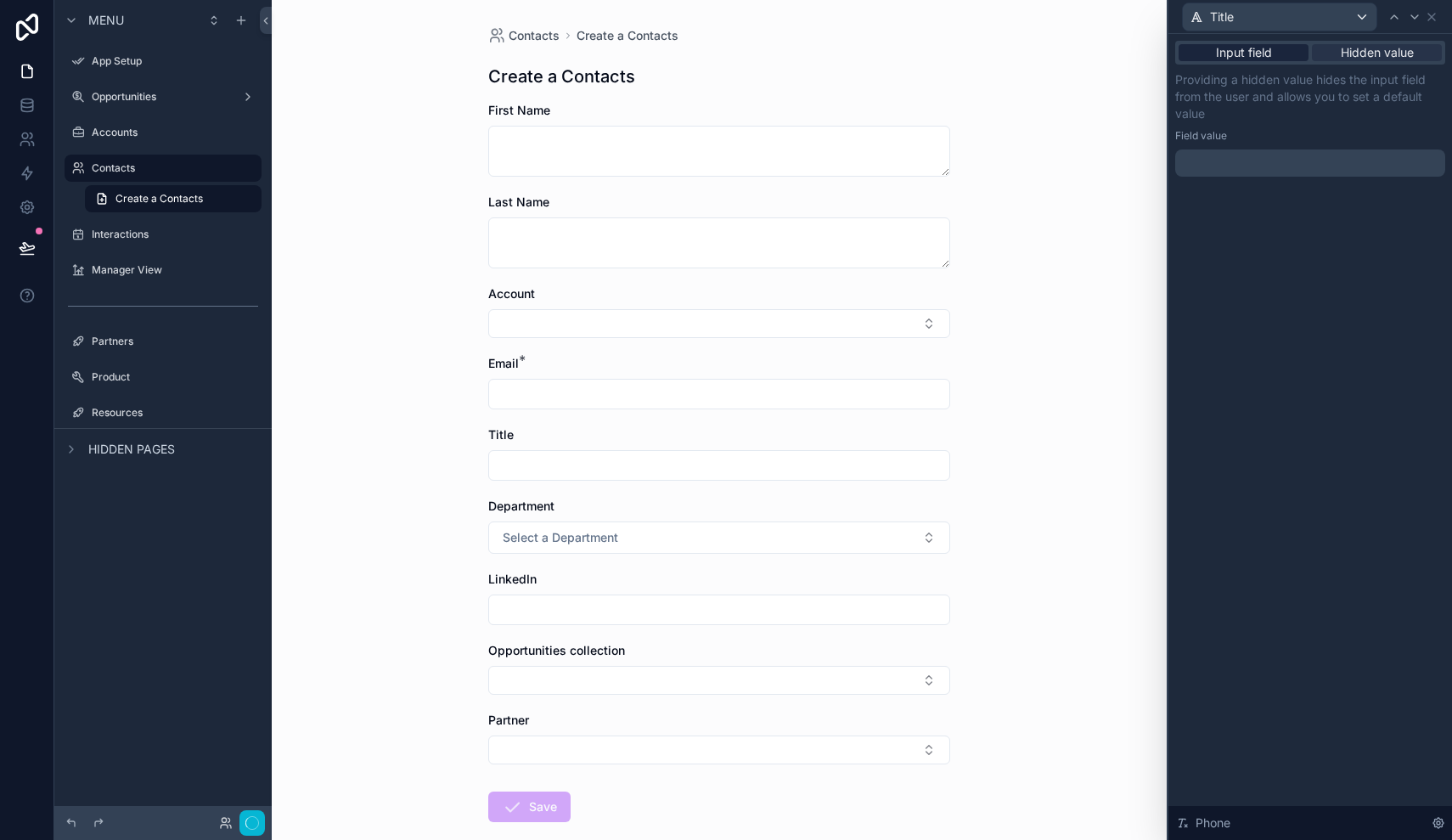
click at [1259, 52] on span "Input field" at bounding box center [1244, 53] width 56 height 17
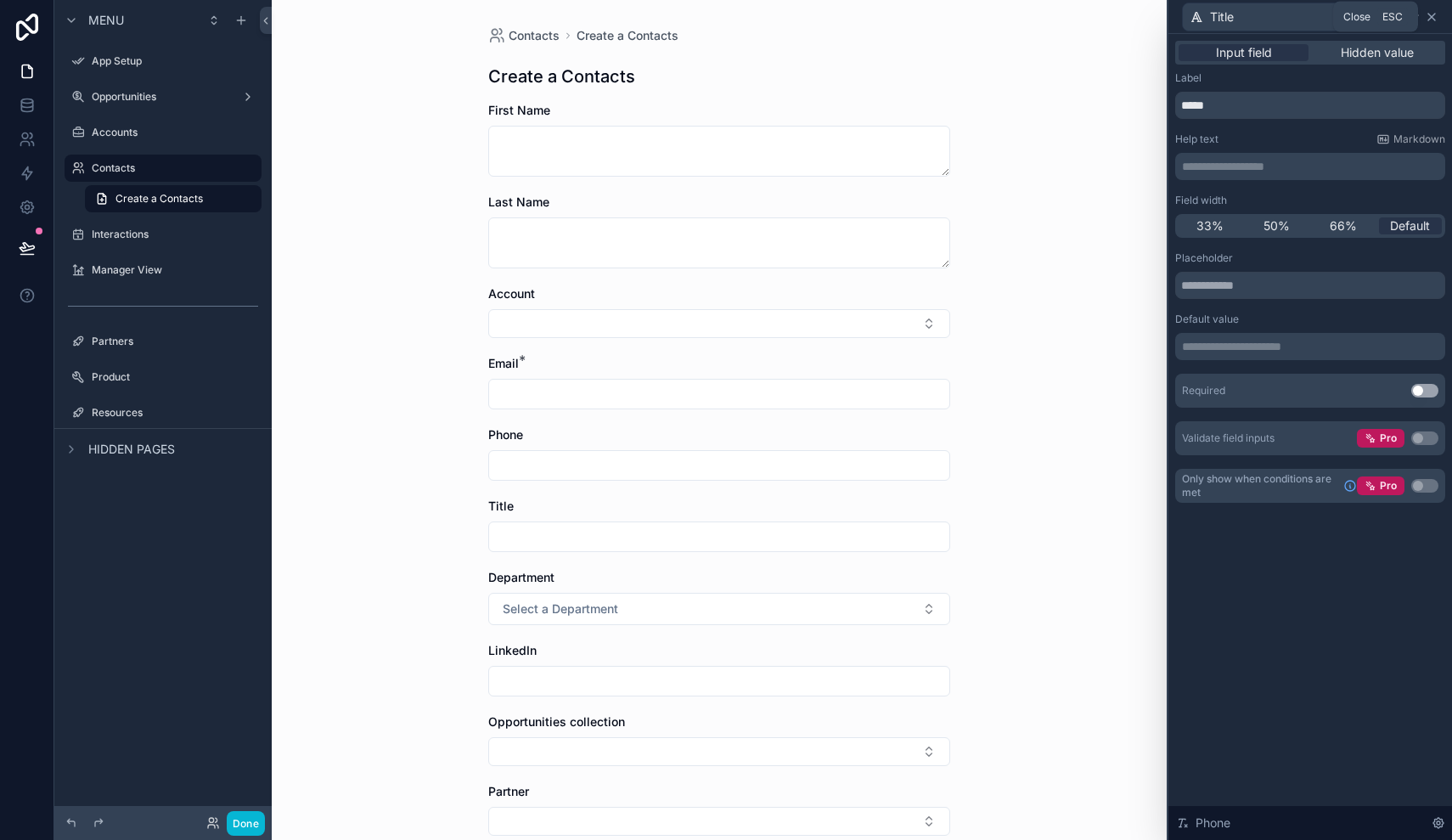
click at [1435, 18] on icon at bounding box center [1432, 17] width 13 height 13
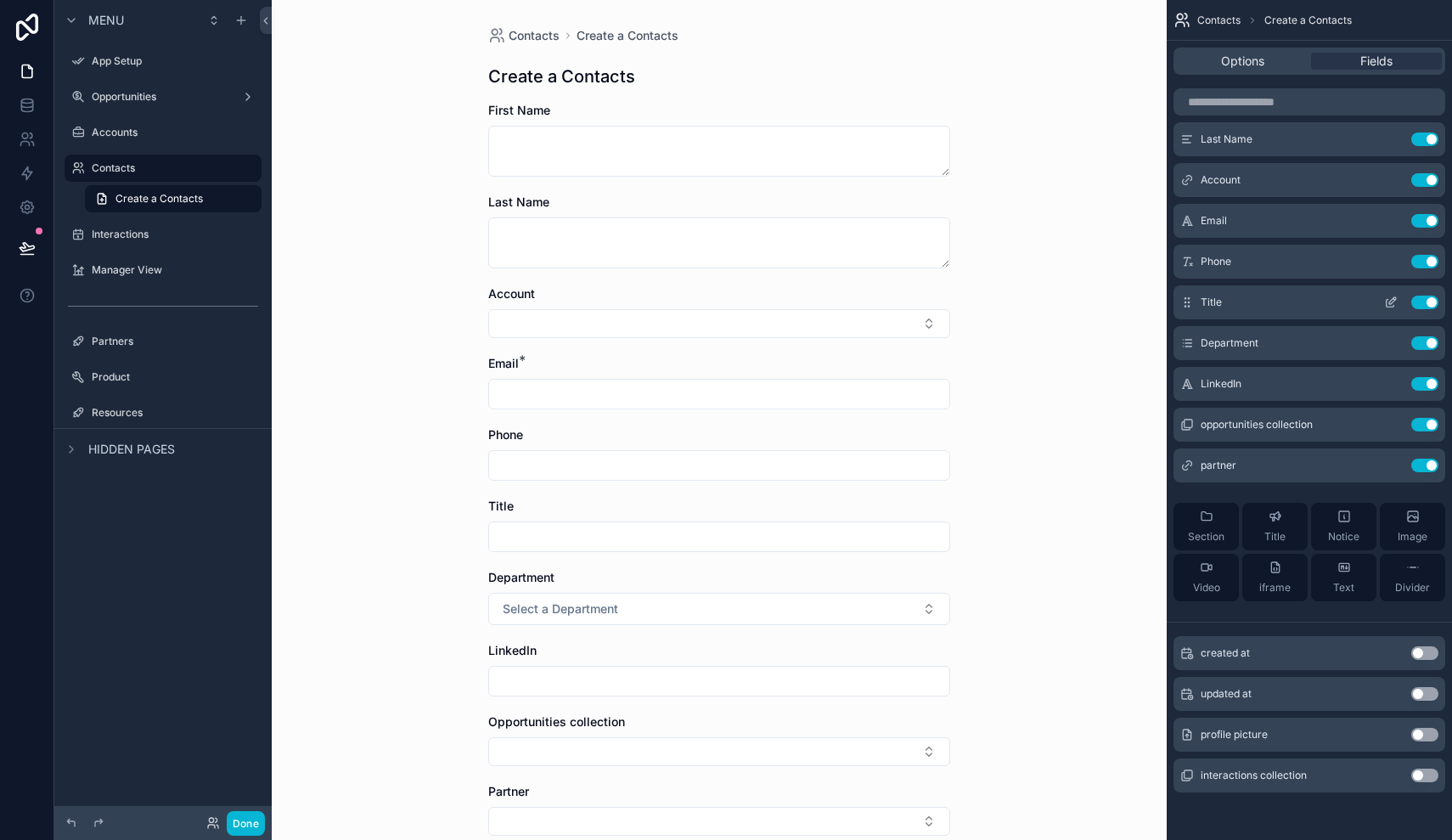
click at [1427, 302] on button "Use setting" at bounding box center [1425, 302] width 27 height 13
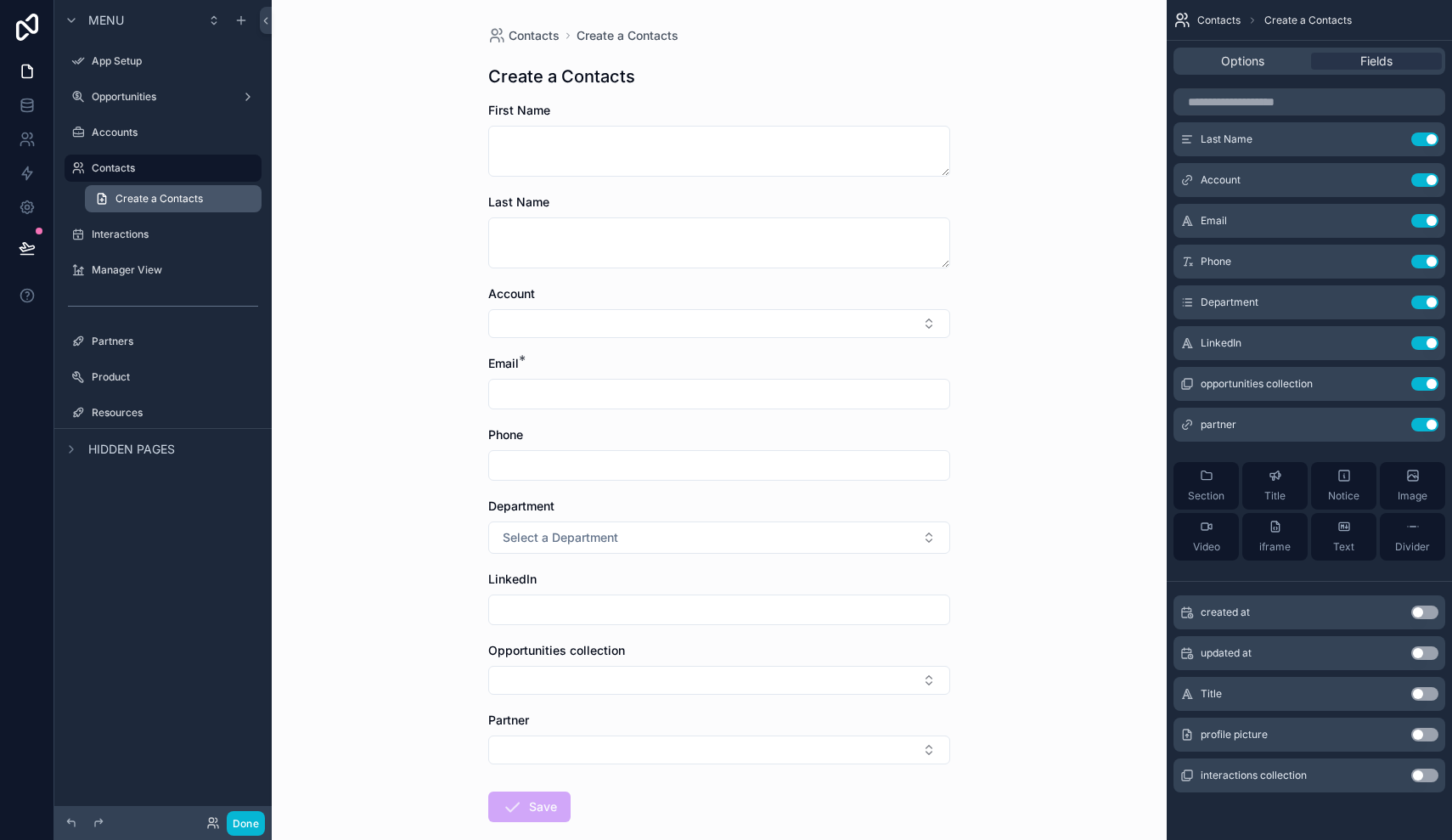
click at [140, 197] on span "Create a Contacts" at bounding box center [159, 198] width 88 height 13
click at [129, 167] on label "Contacts" at bounding box center [159, 168] width 136 height 13
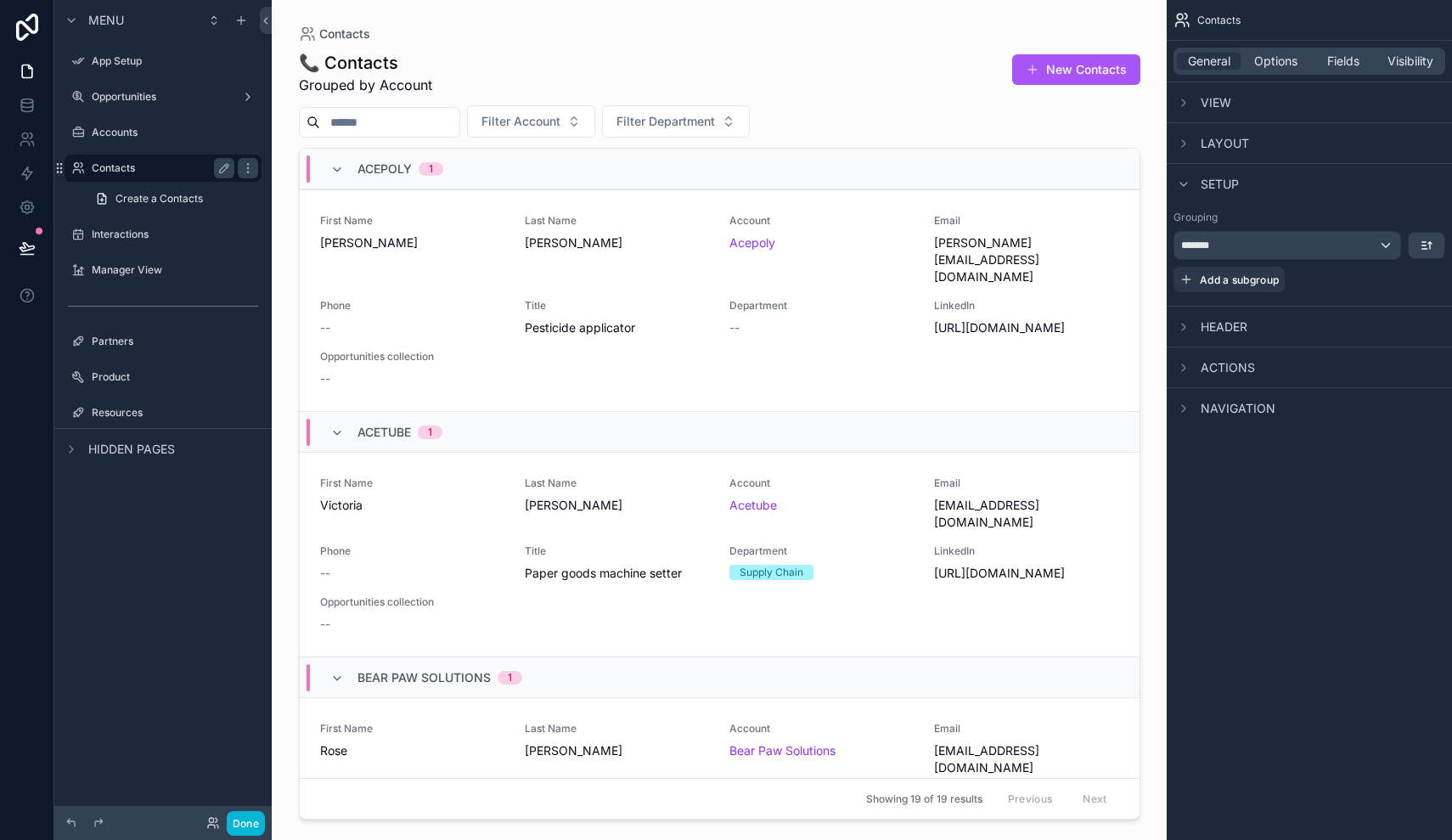
click at [119, 168] on label "Contacts" at bounding box center [159, 168] width 136 height 13
click at [21, 103] on icon at bounding box center [26, 104] width 11 height 7
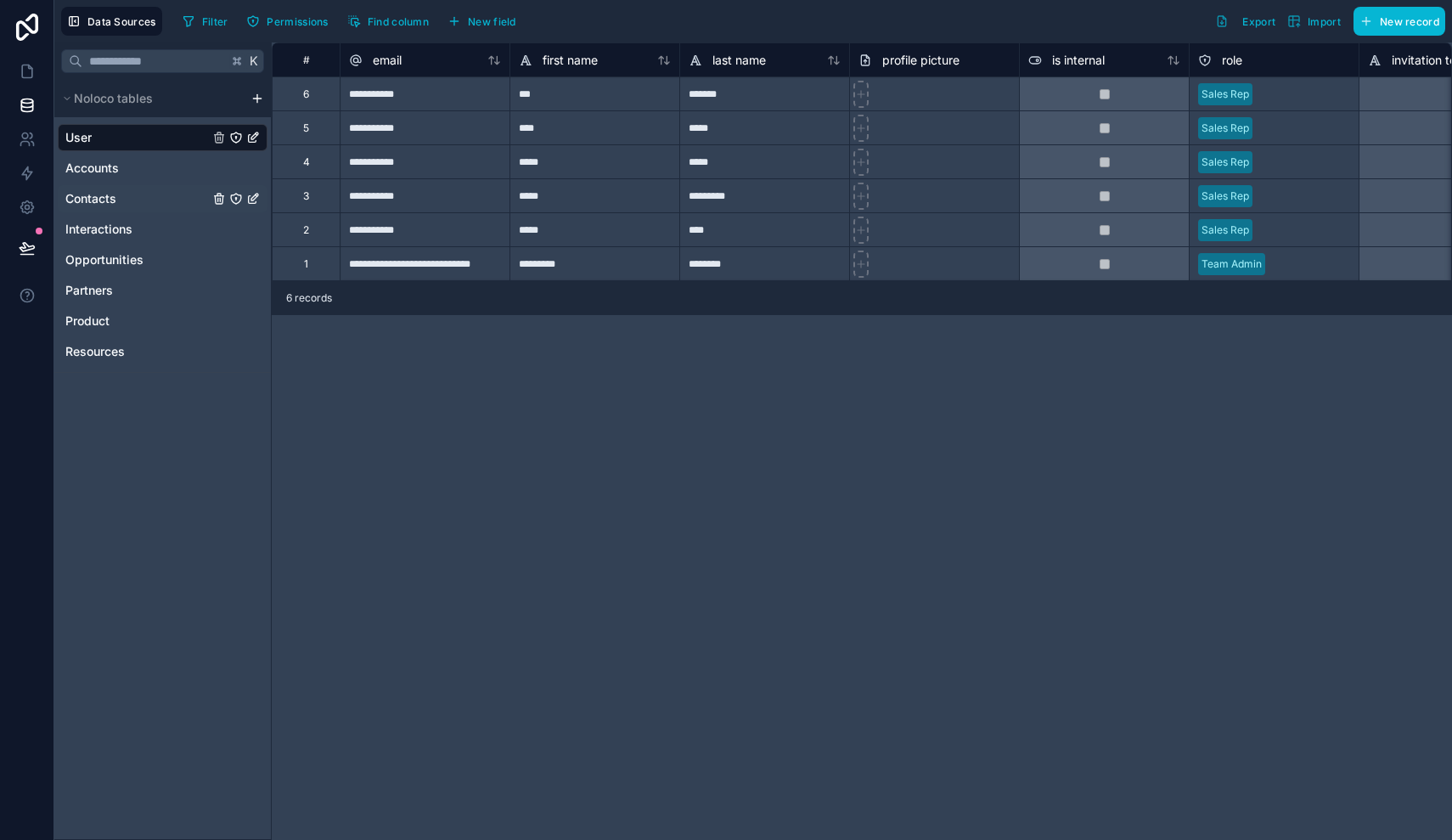
click at [116, 210] on div "Contacts" at bounding box center [163, 198] width 210 height 27
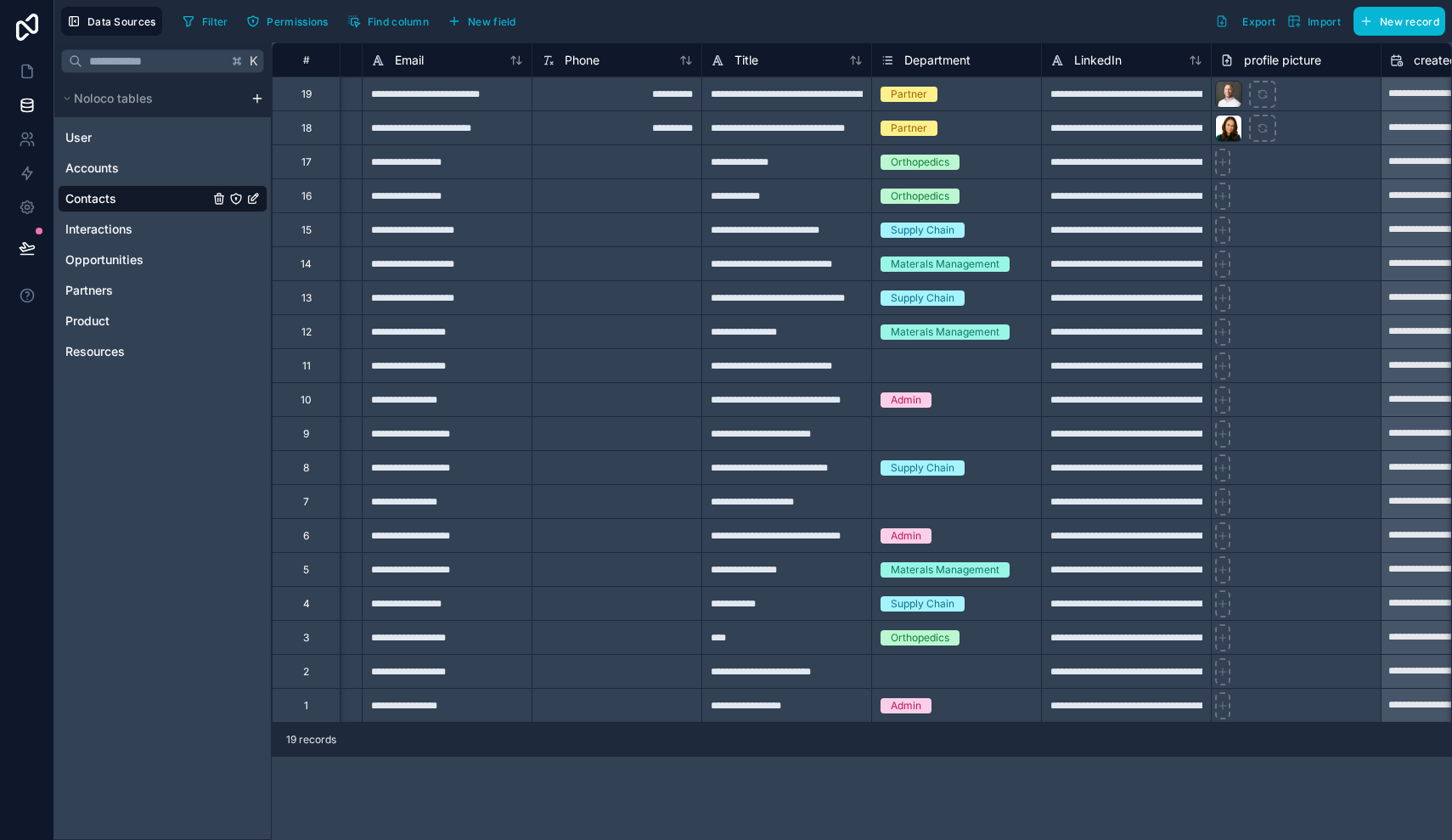
click at [993, 86] on div "Partner" at bounding box center [956, 93] width 169 height 18
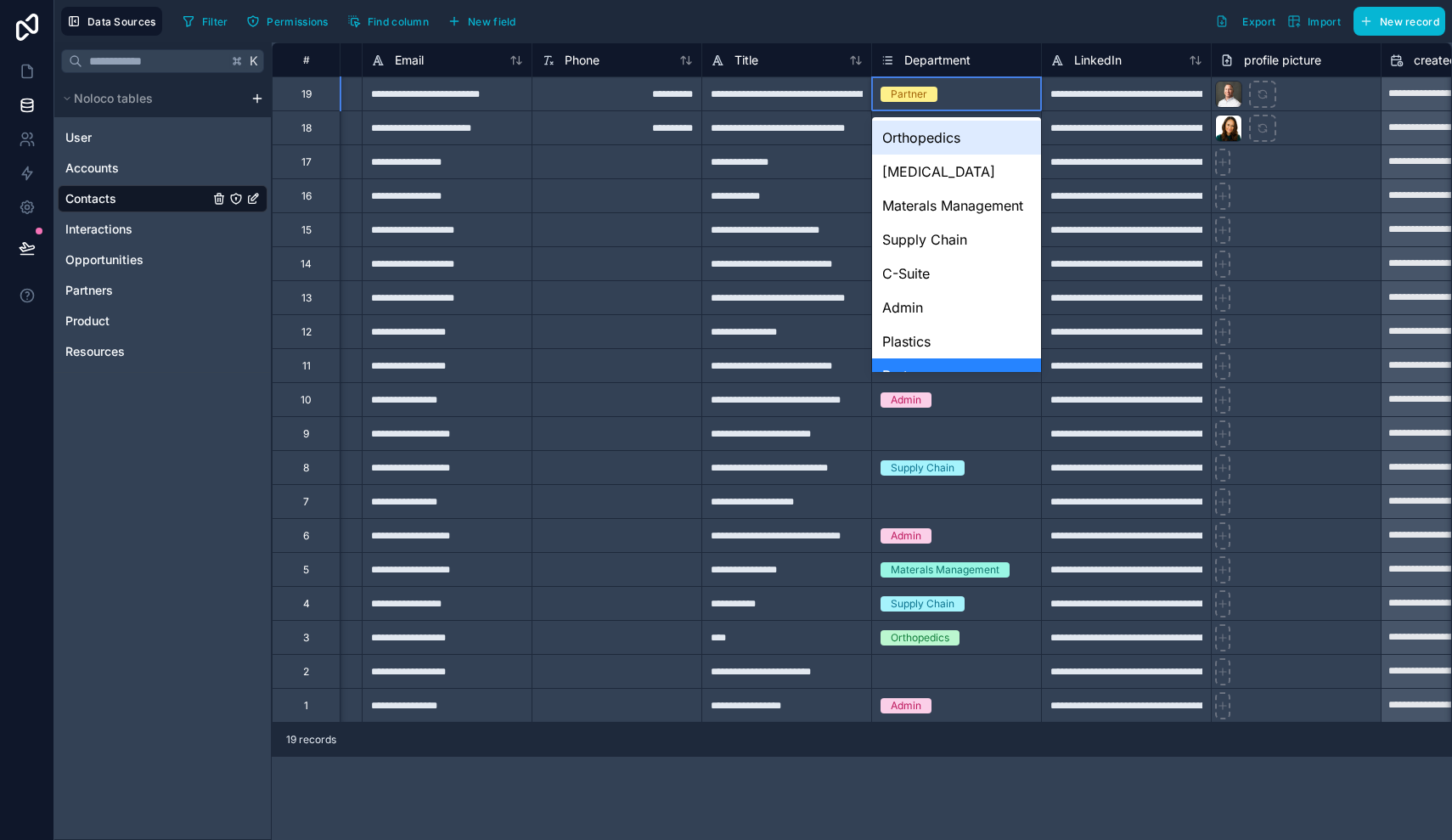
click at [993, 86] on div "Partner" at bounding box center [956, 93] width 169 height 18
click at [1046, 25] on div "Filter Permissions Find column New field Export Import New record" at bounding box center [810, 21] width 1270 height 29
click at [855, 30] on div "Filter Permissions Find column New field Export Import New record" at bounding box center [810, 21] width 1270 height 29
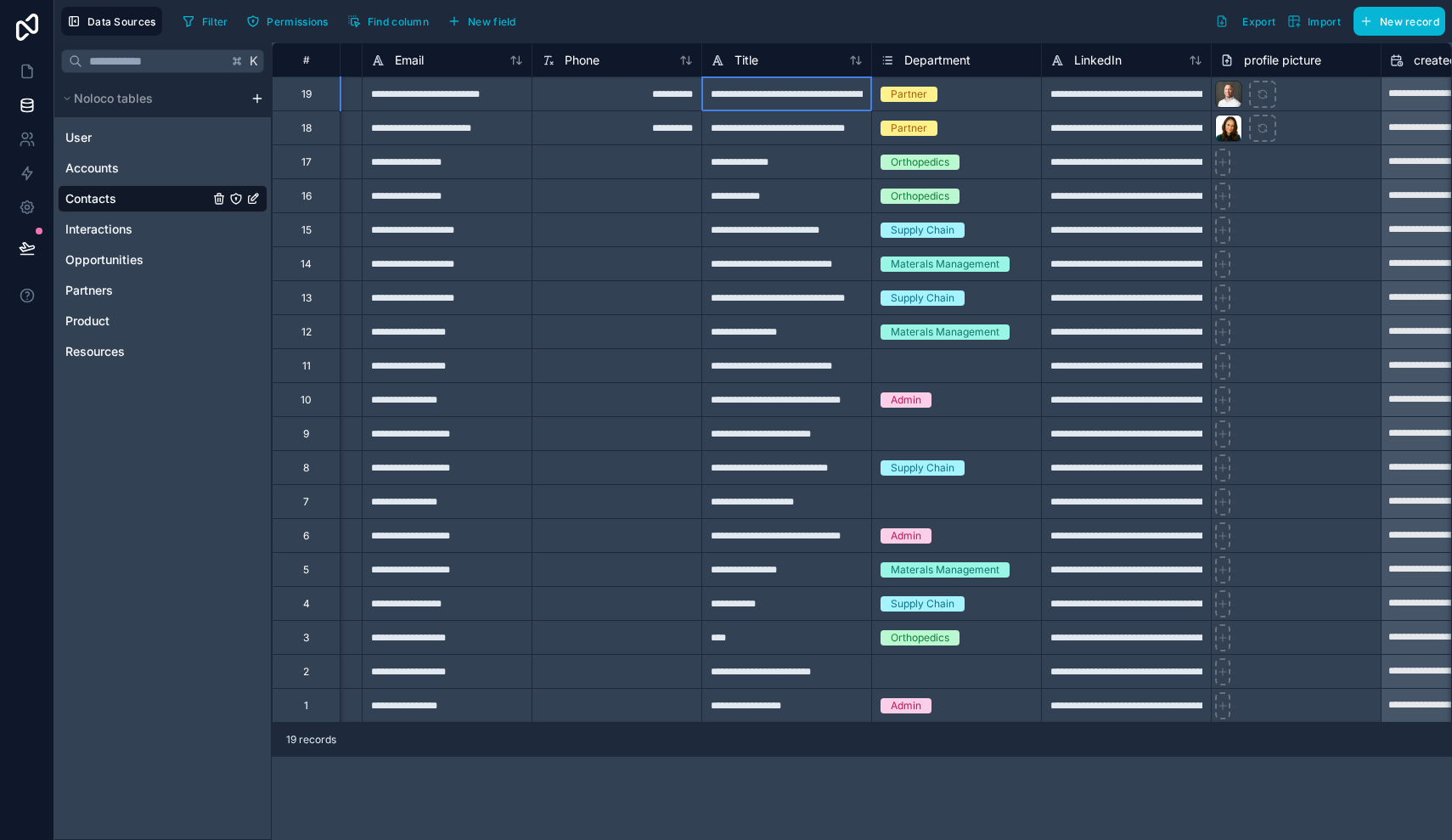
click at [786, 98] on div "**********" at bounding box center [786, 92] width 170 height 34
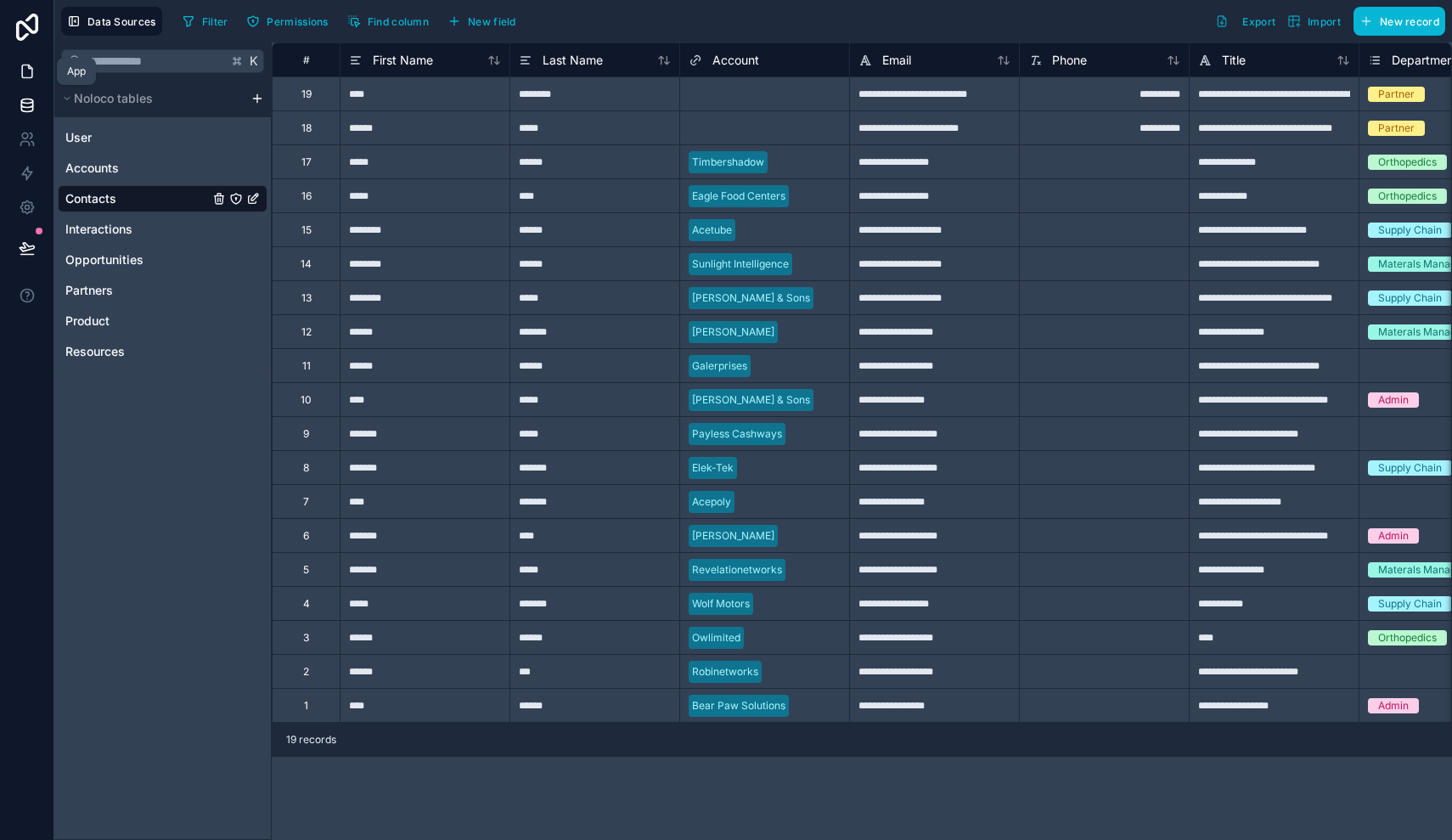
click at [25, 66] on icon at bounding box center [27, 71] width 11 height 13
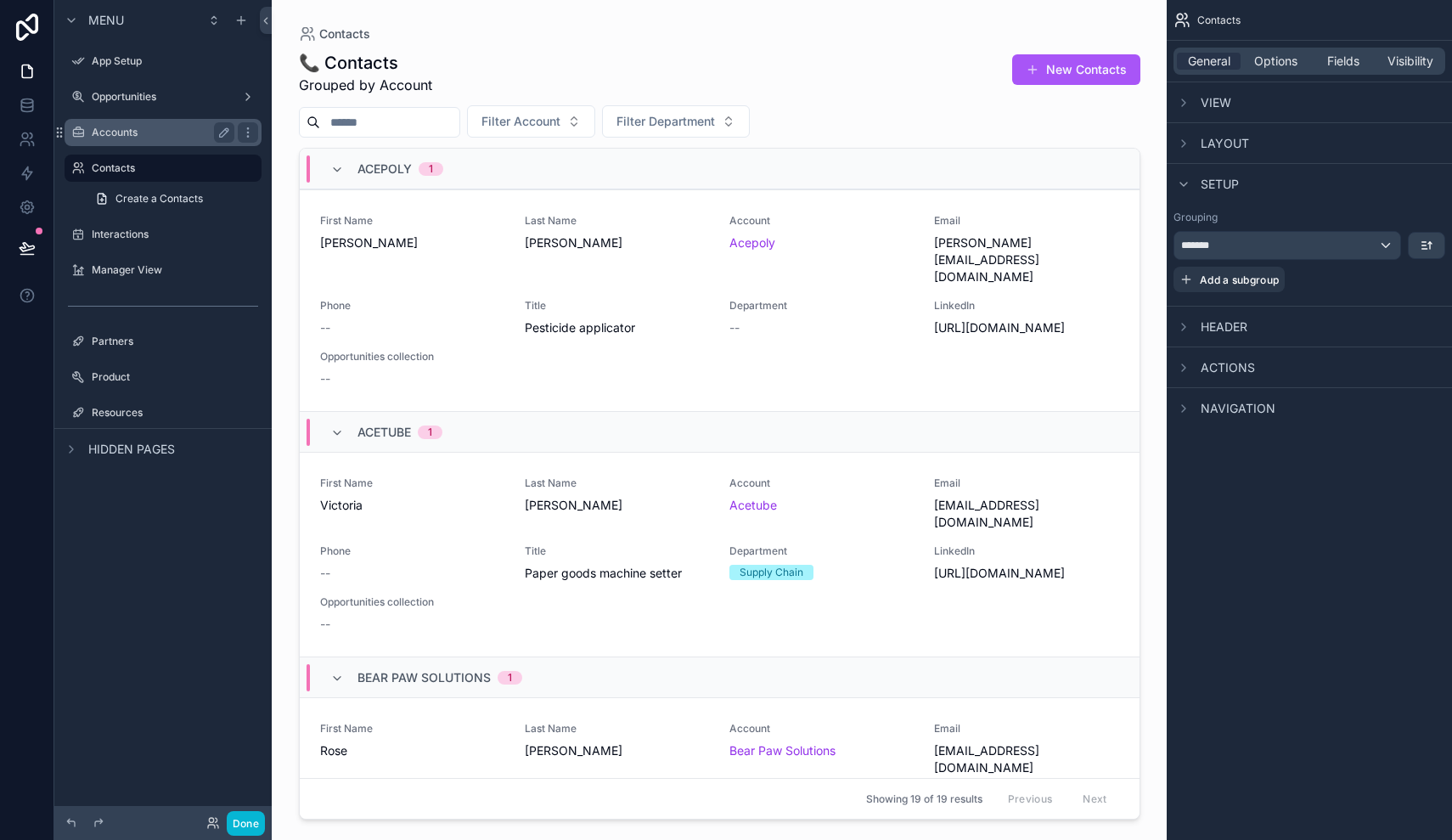
click at [136, 128] on label "Accounts" at bounding box center [159, 132] width 136 height 13
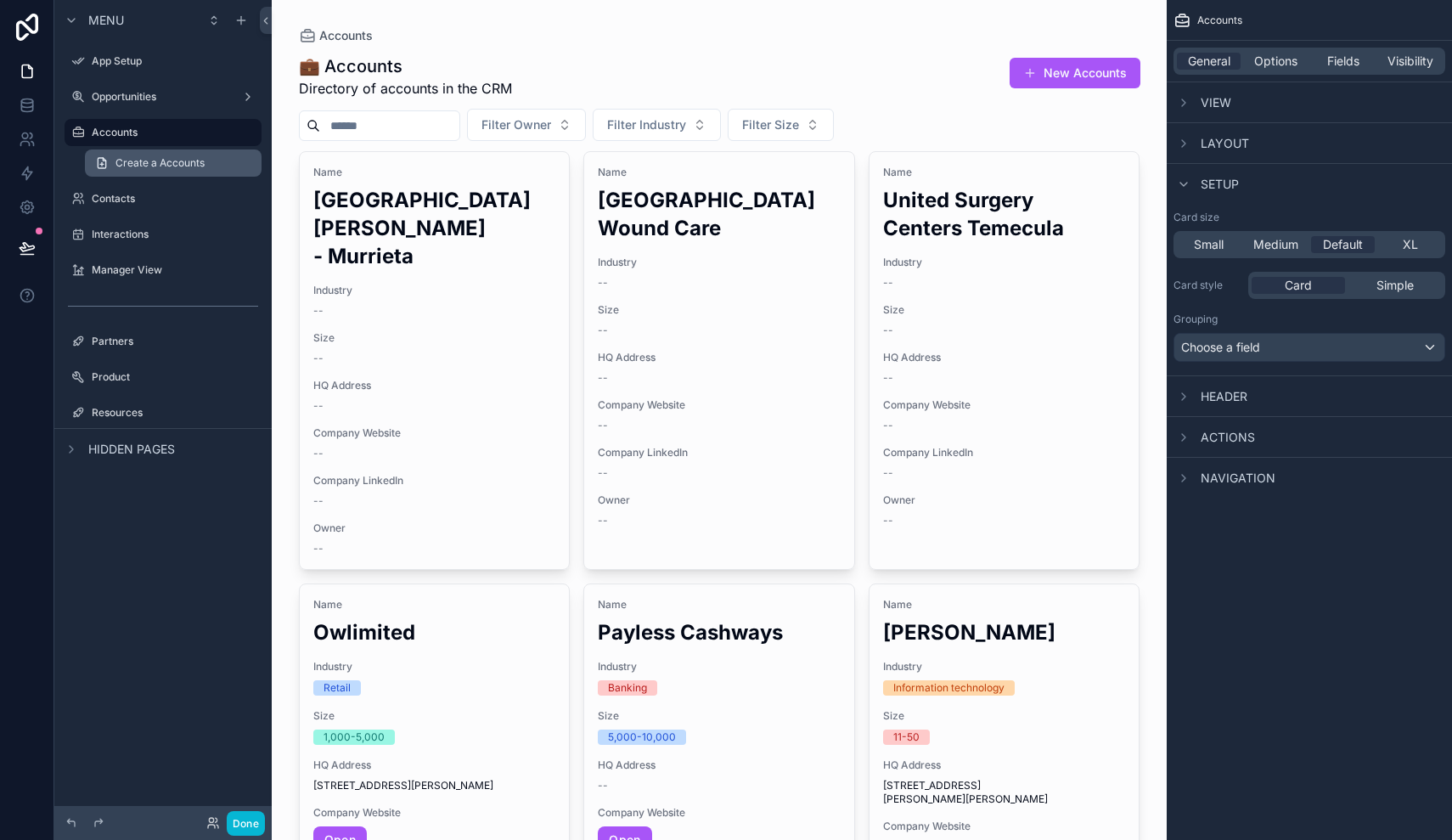
click at [150, 163] on span "Create a Accounts" at bounding box center [160, 163] width 90 height 13
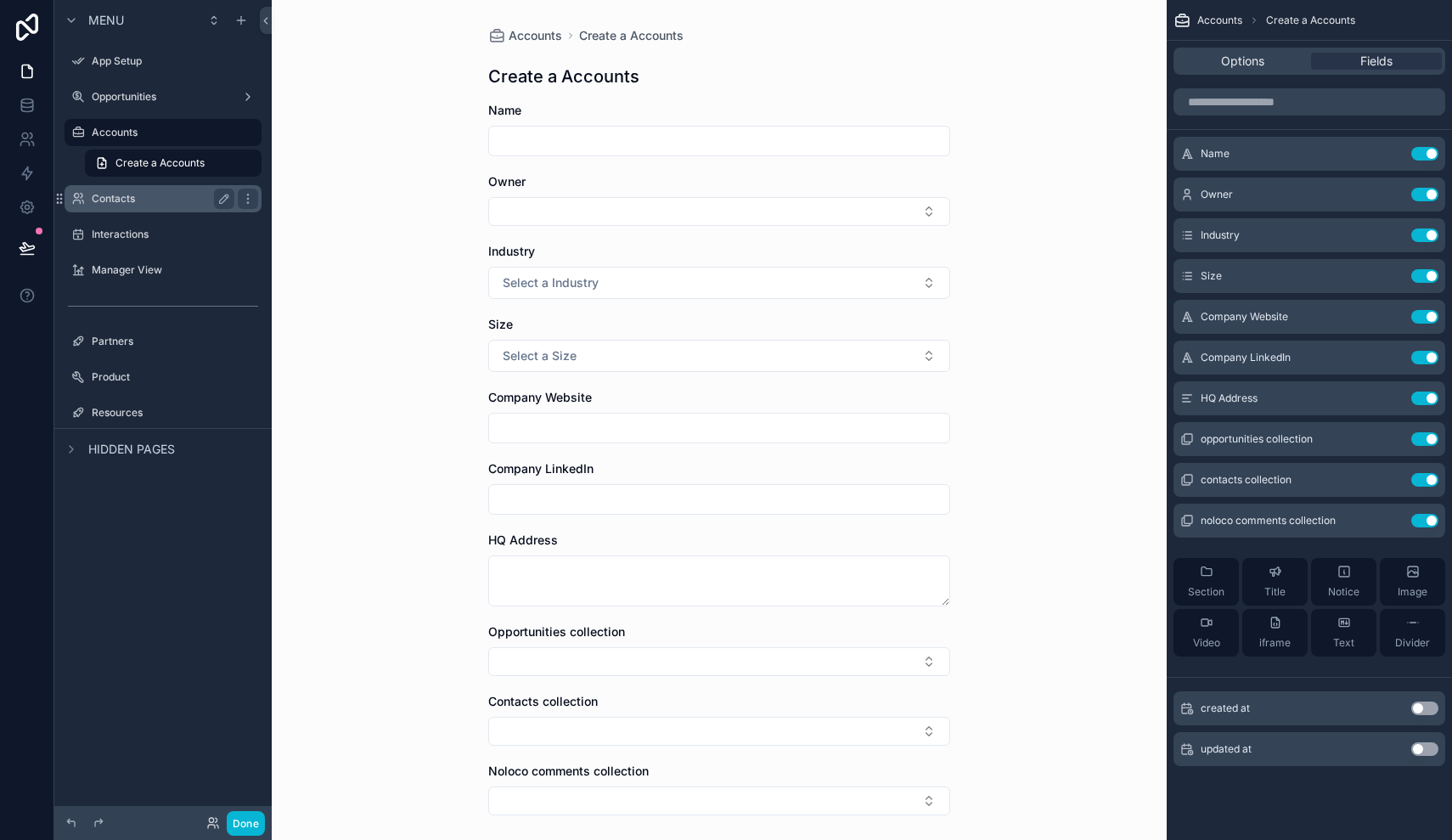
click at [116, 200] on label "Contacts" at bounding box center [159, 198] width 136 height 13
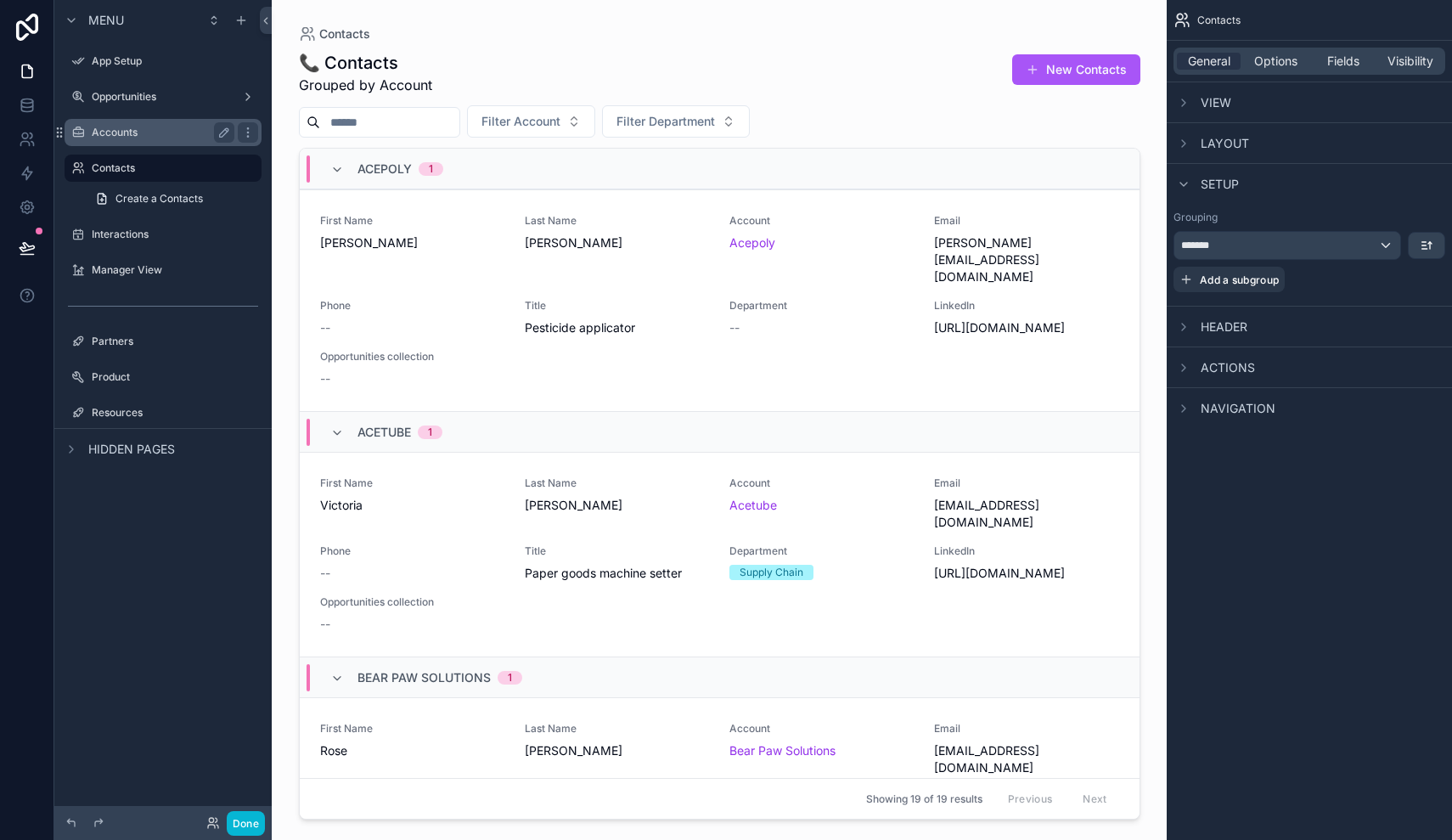
click at [140, 133] on label "Accounts" at bounding box center [159, 132] width 136 height 13
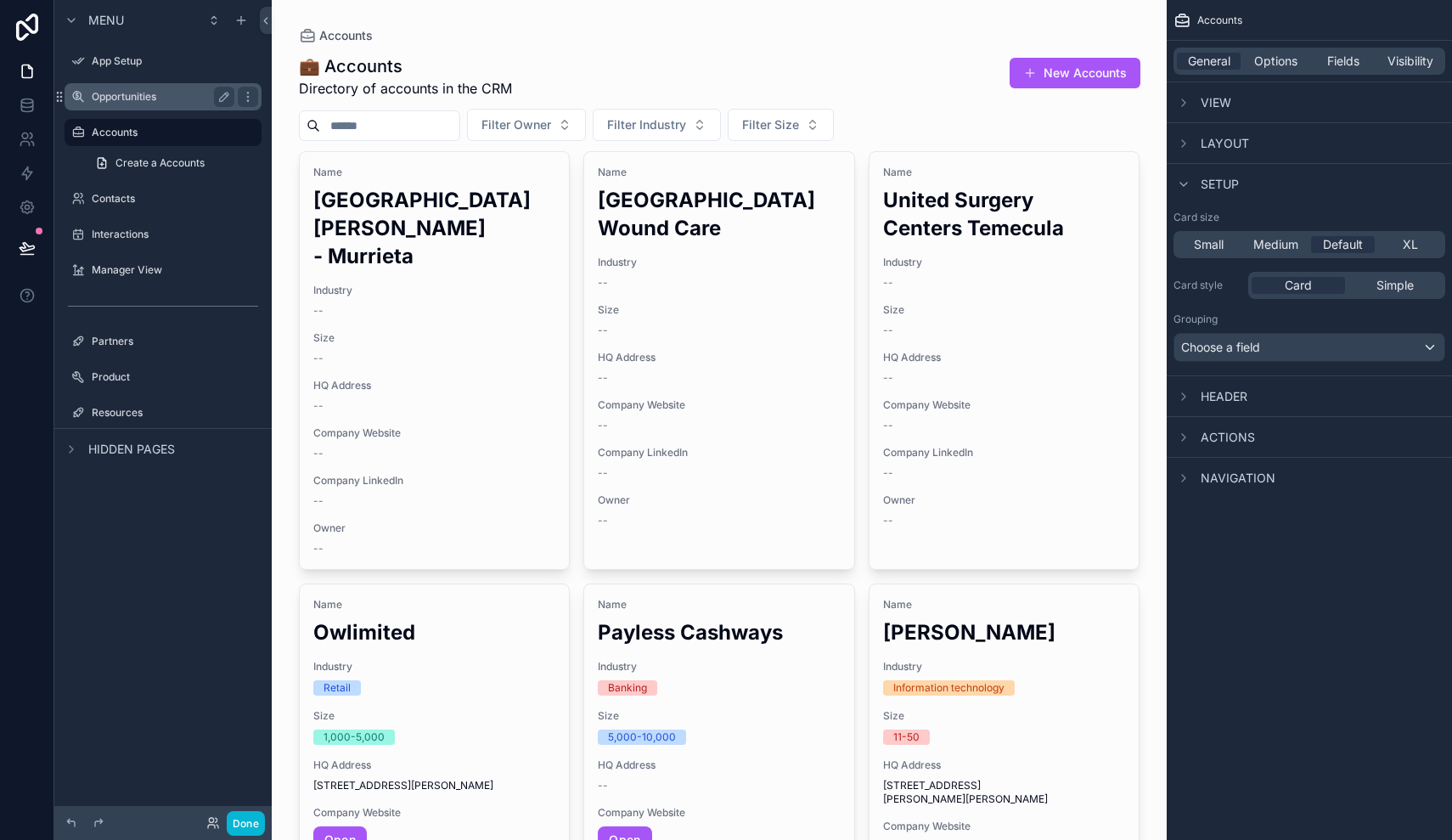
click at [141, 89] on div "Opportunities" at bounding box center [163, 96] width 143 height 20
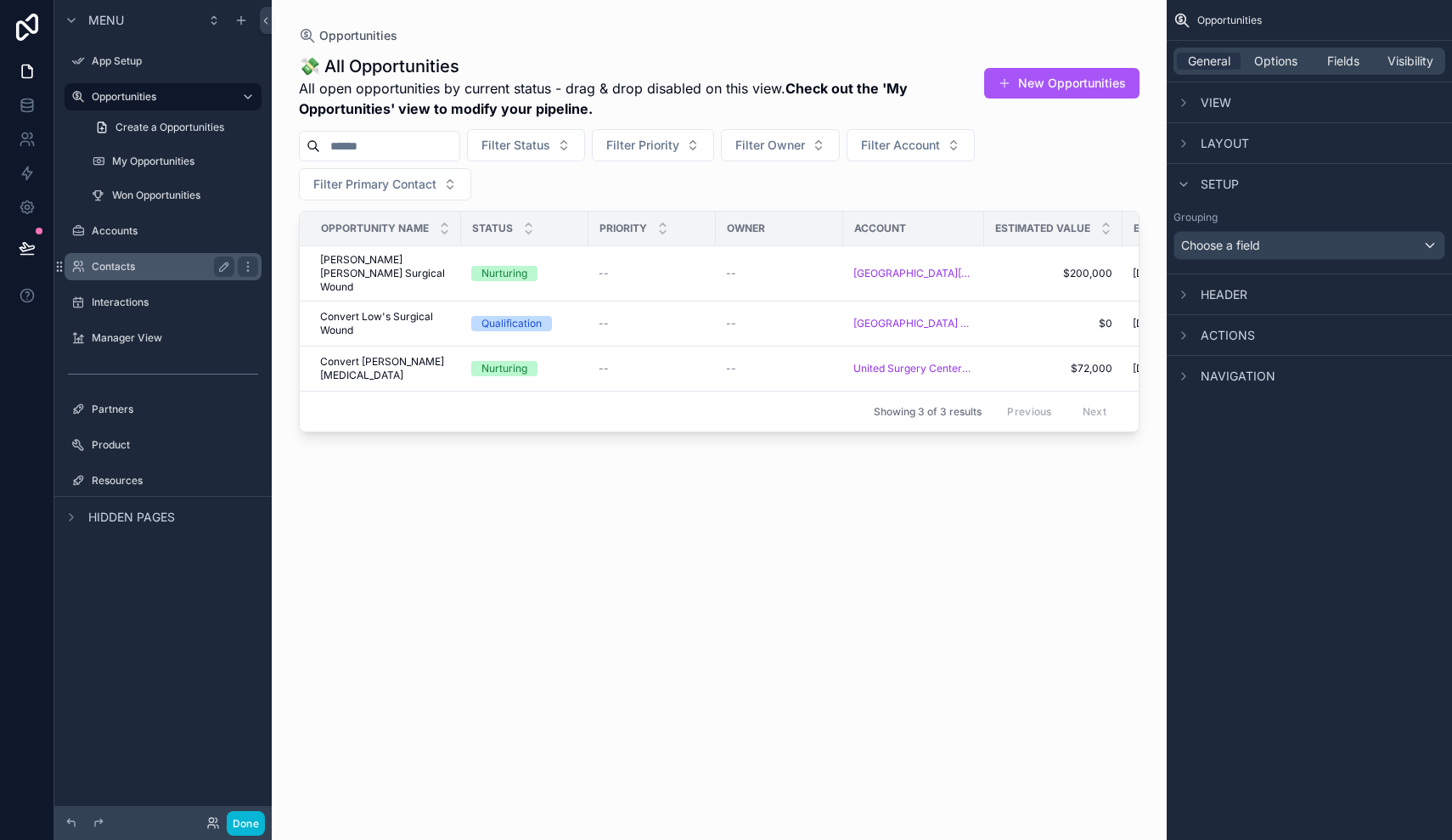
click at [148, 268] on label "Contacts" at bounding box center [159, 267] width 136 height 13
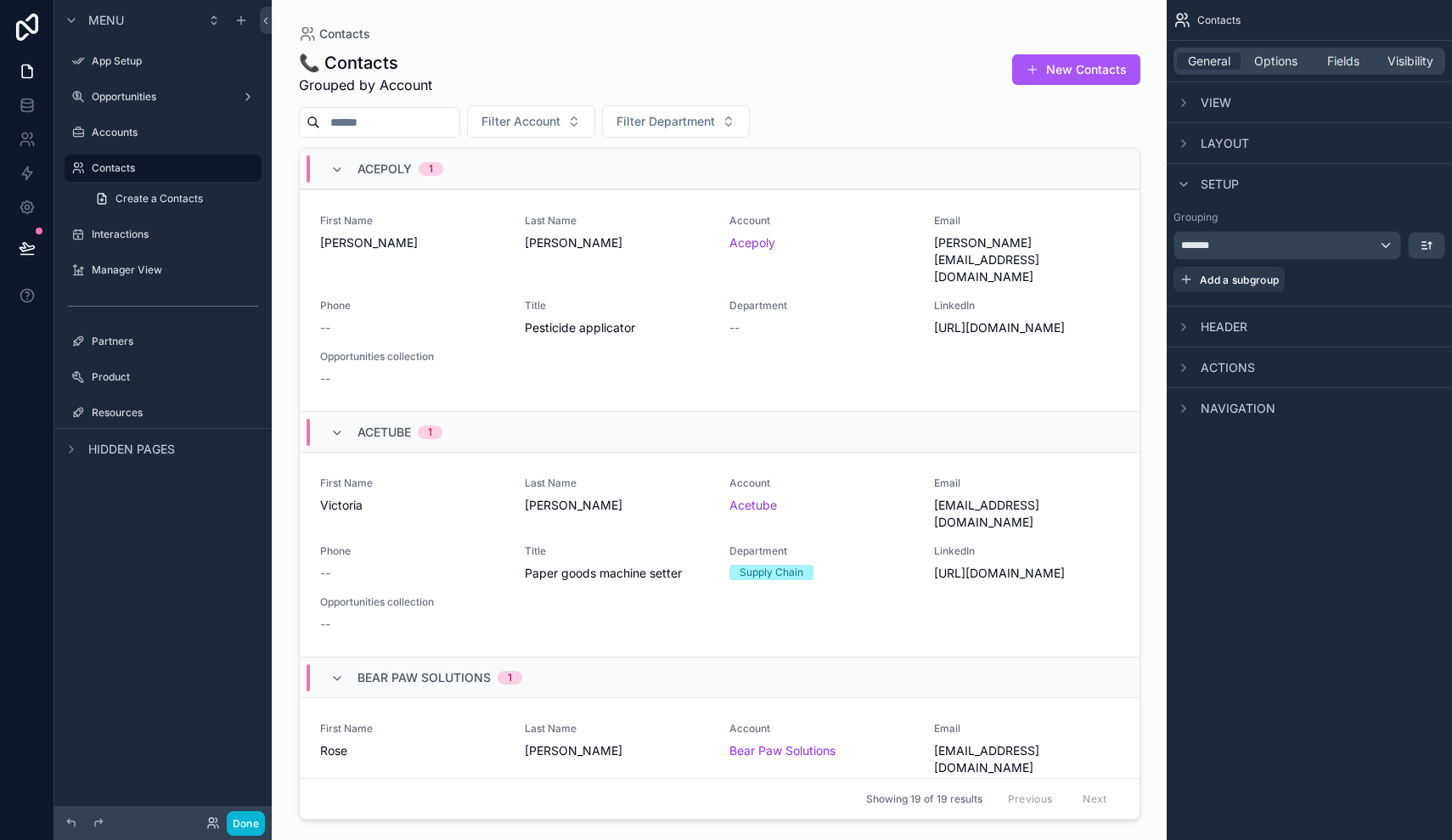
click at [1061, 74] on div "scrollable content" at bounding box center [720, 409] width 869 height 819
click at [1069, 67] on button "New Contacts" at bounding box center [1076, 69] width 128 height 31
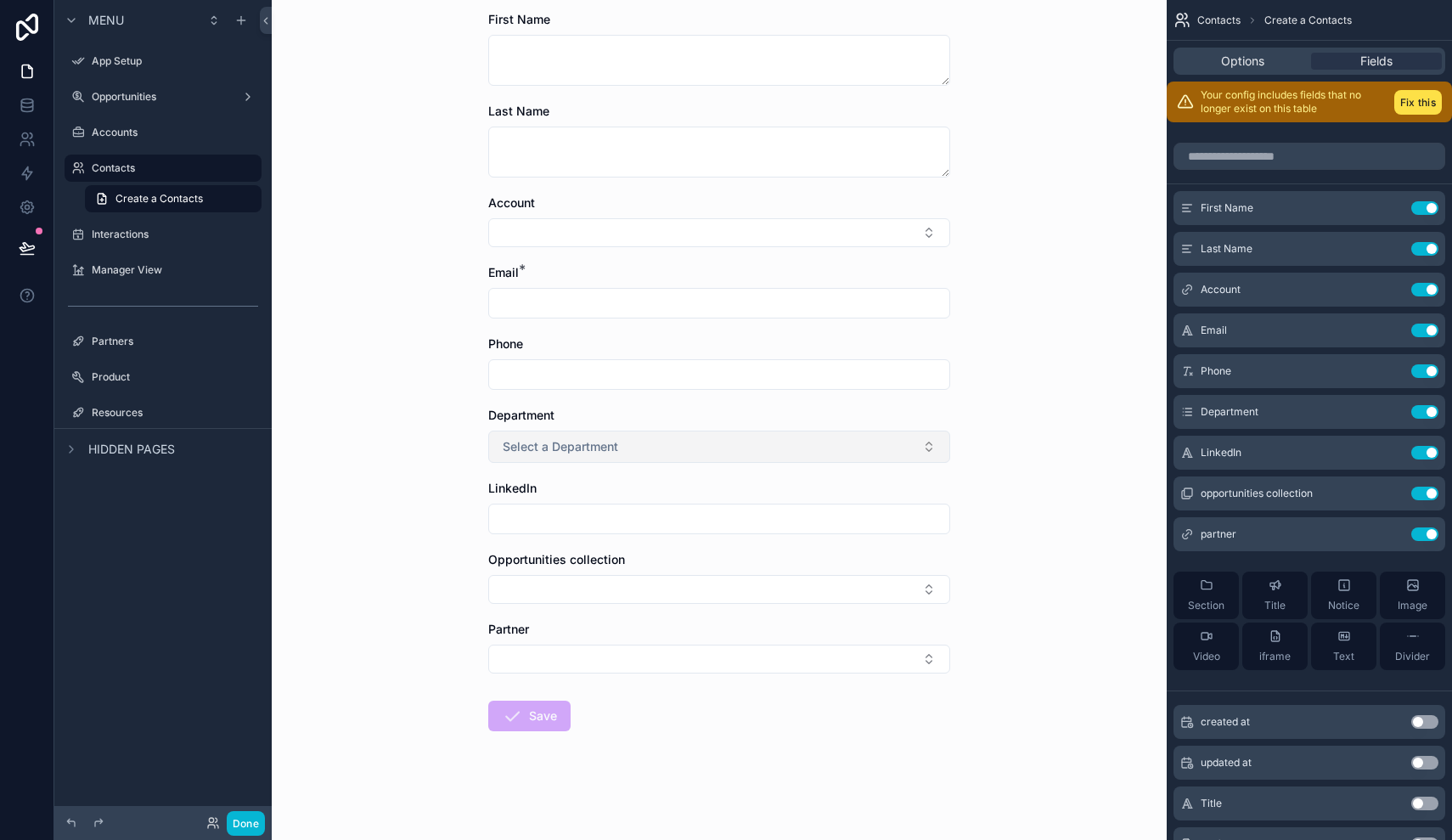
scroll to position [91, 0]
click at [756, 445] on button "Select a Department" at bounding box center [719, 446] width 462 height 32
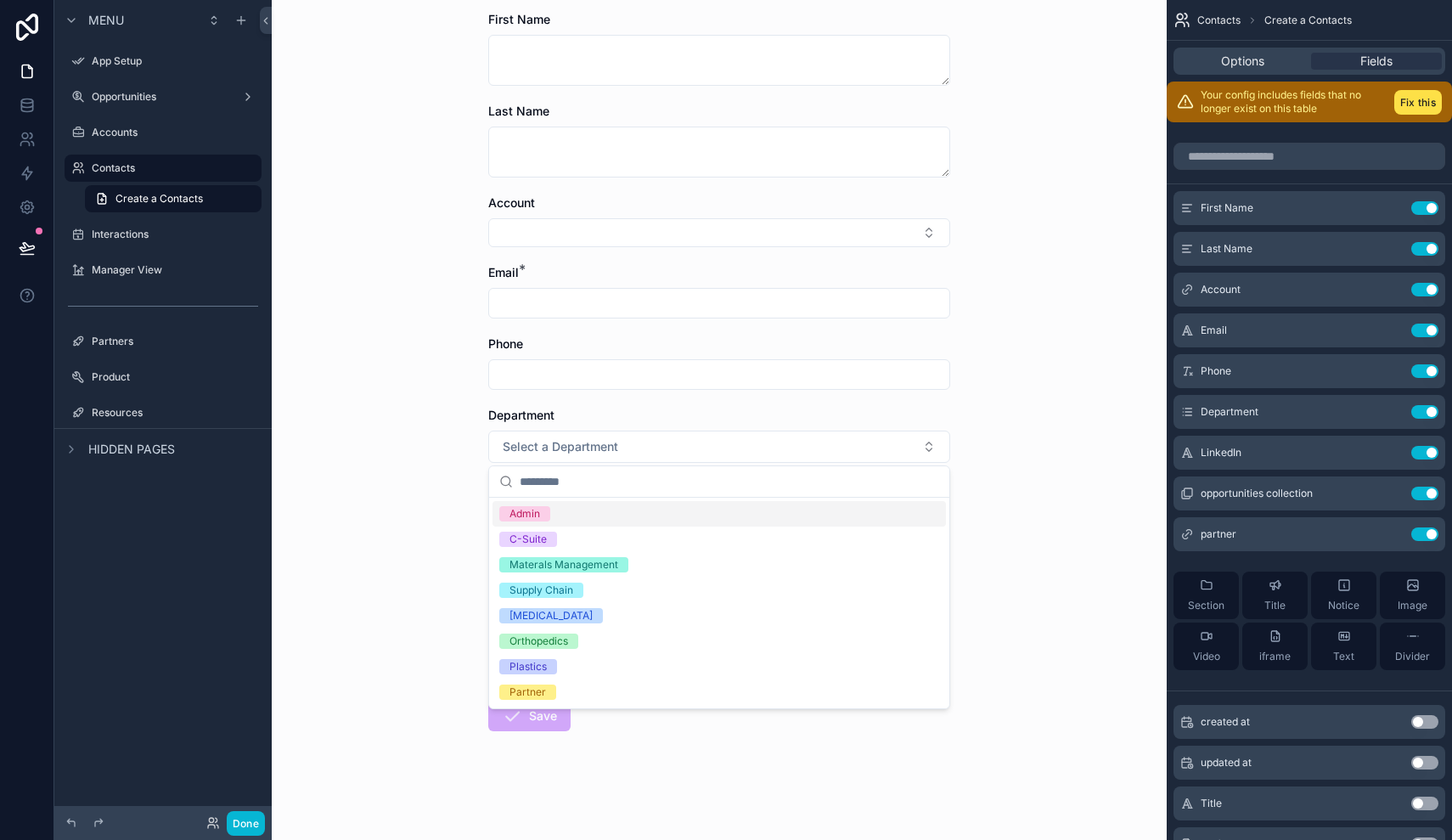
scroll to position [0, 0]
click at [1006, 521] on div "Contacts Create a Contacts Create a Contacts First Name Last Name Account Email…" at bounding box center [719, 329] width 895 height 840
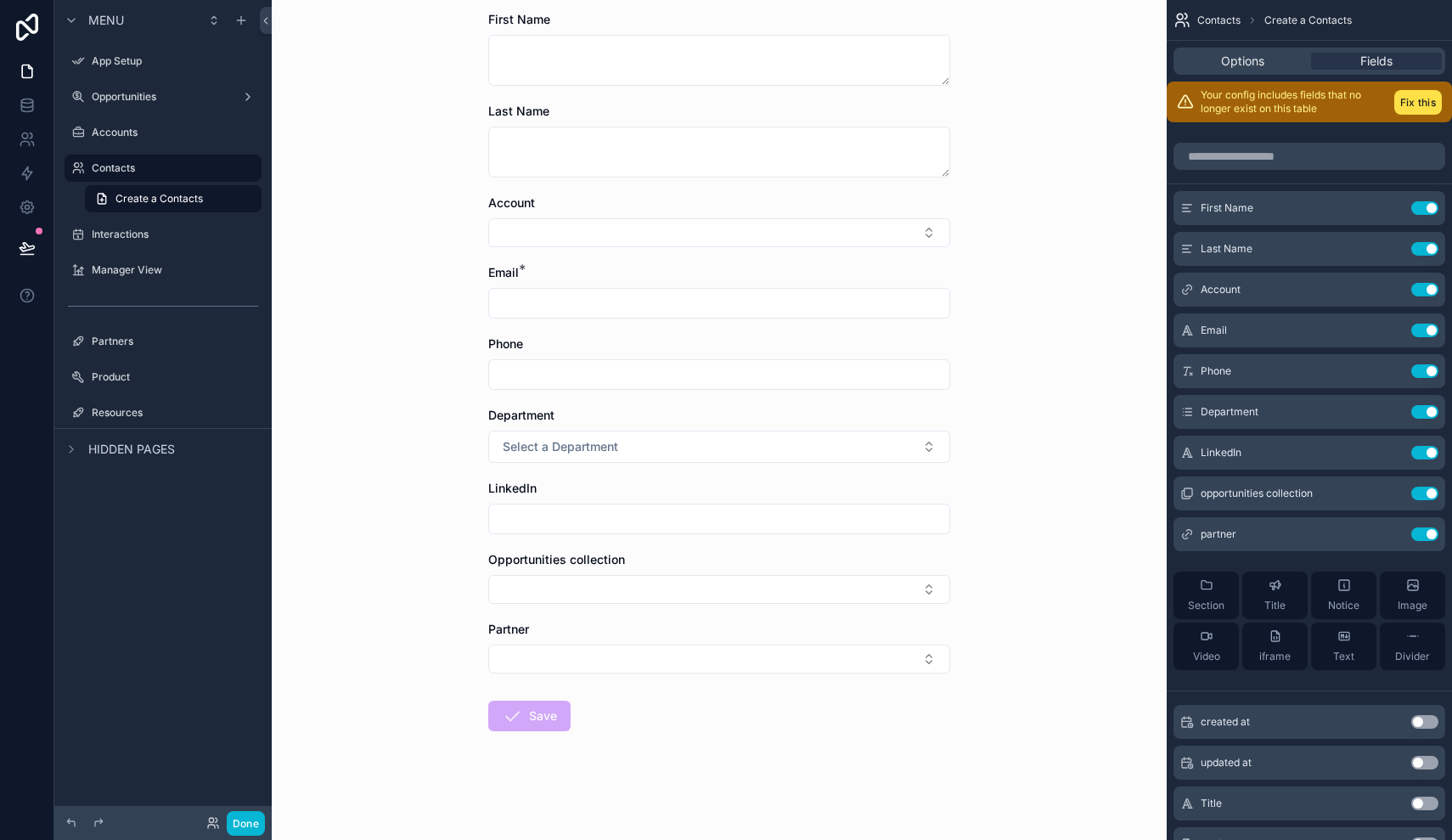
scroll to position [91, 0]
click at [719, 659] on button "Select Button" at bounding box center [719, 659] width 462 height 29
click at [581, 724] on span "Enovis Foot & Ankle" at bounding box center [553, 726] width 109 height 17
click at [717, 662] on button "Enovis Foot & Ankle" at bounding box center [719, 660] width 462 height 32
click at [691, 782] on div "Engineered Tissue Solutions" at bounding box center [719, 783] width 454 height 27
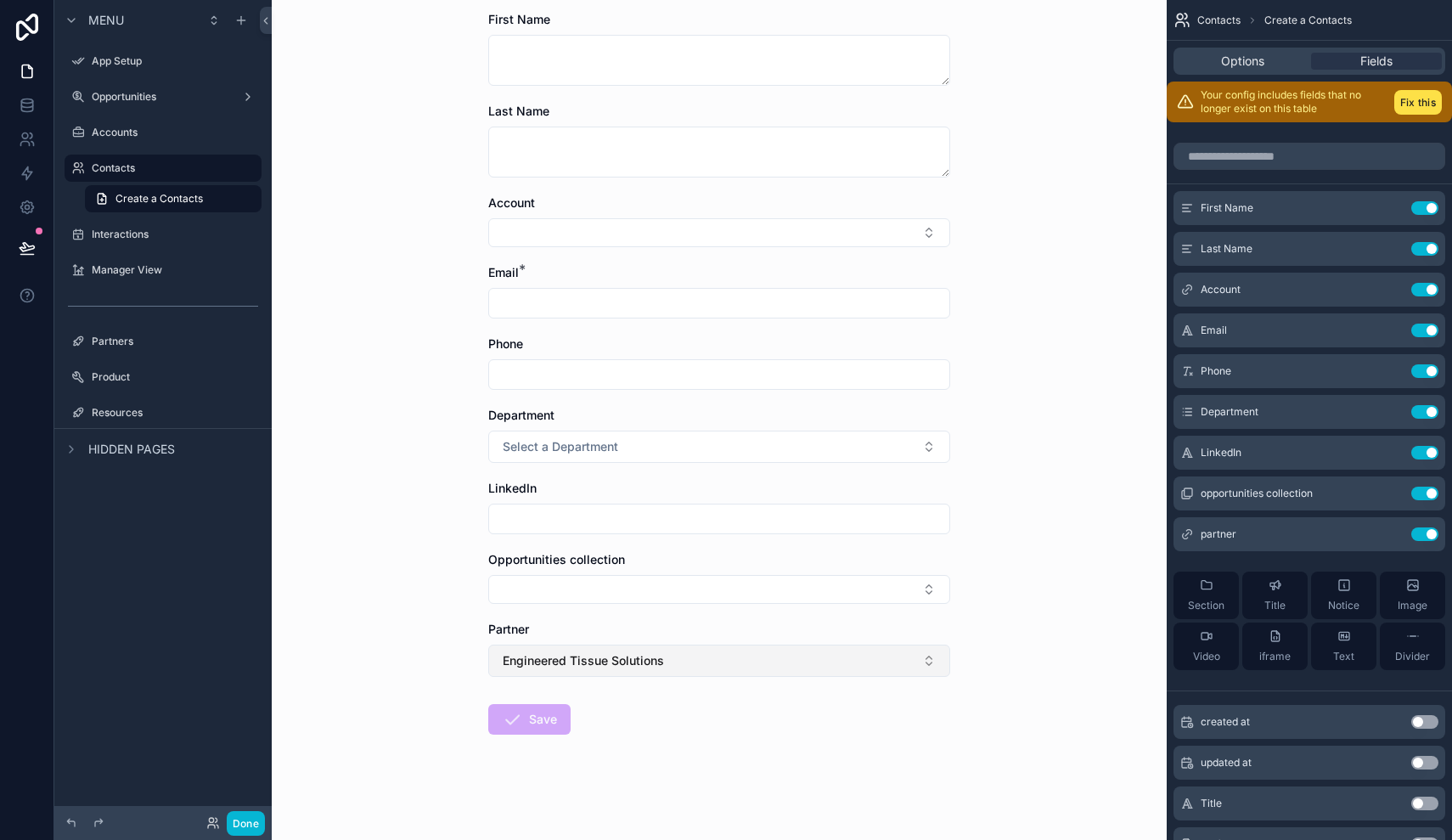
click at [712, 660] on button "Engineered Tissue Solutions" at bounding box center [719, 660] width 462 height 32
click at [706, 735] on div "None" at bounding box center [719, 729] width 454 height 27
click at [941, 708] on form "First Name Last Name Account Email * Phone Department Select a Department Linke…" at bounding box center [719, 425] width 462 height 828
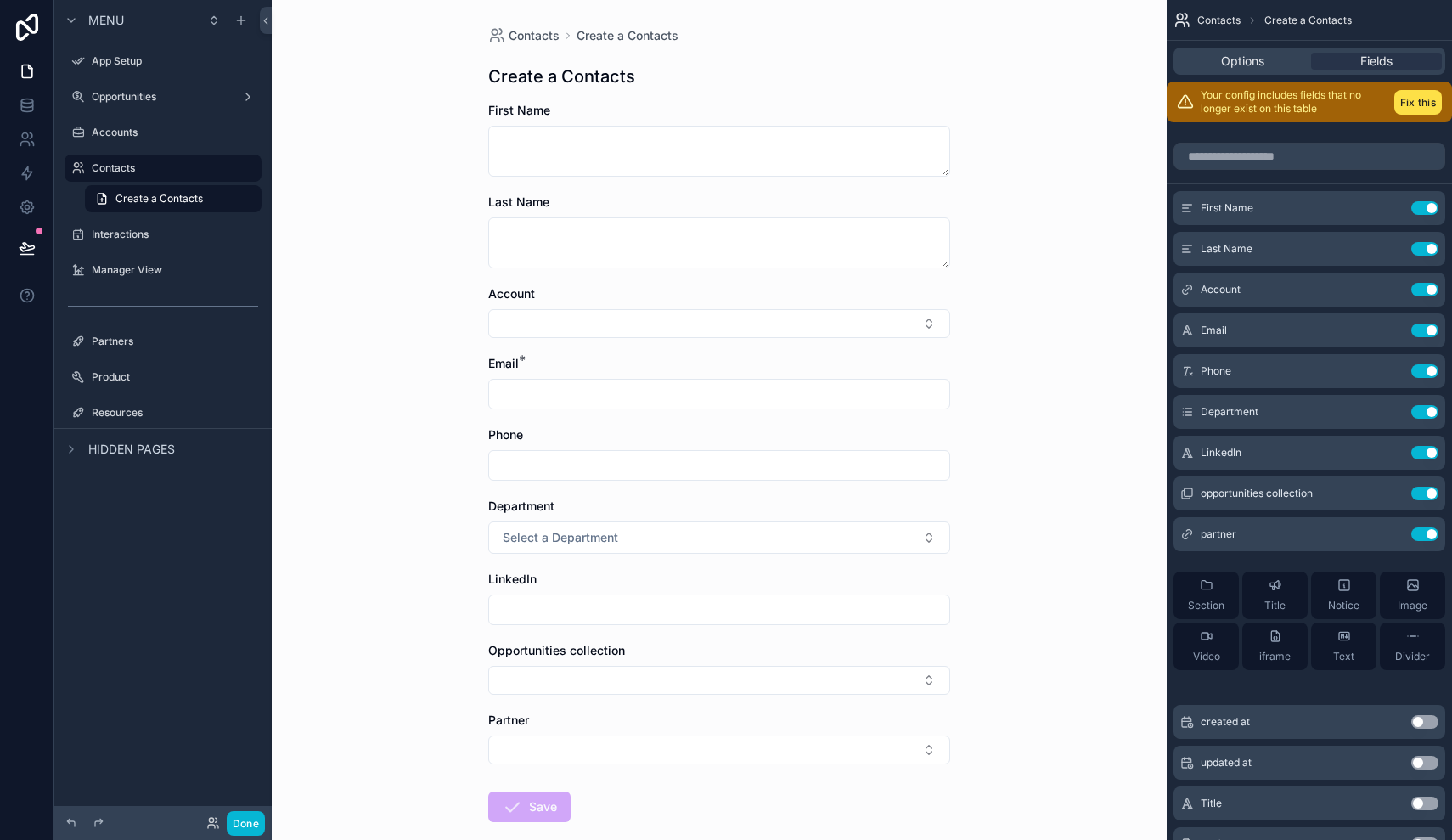
scroll to position [0, 0]
click at [247, 825] on button "Done" at bounding box center [246, 824] width 39 height 25
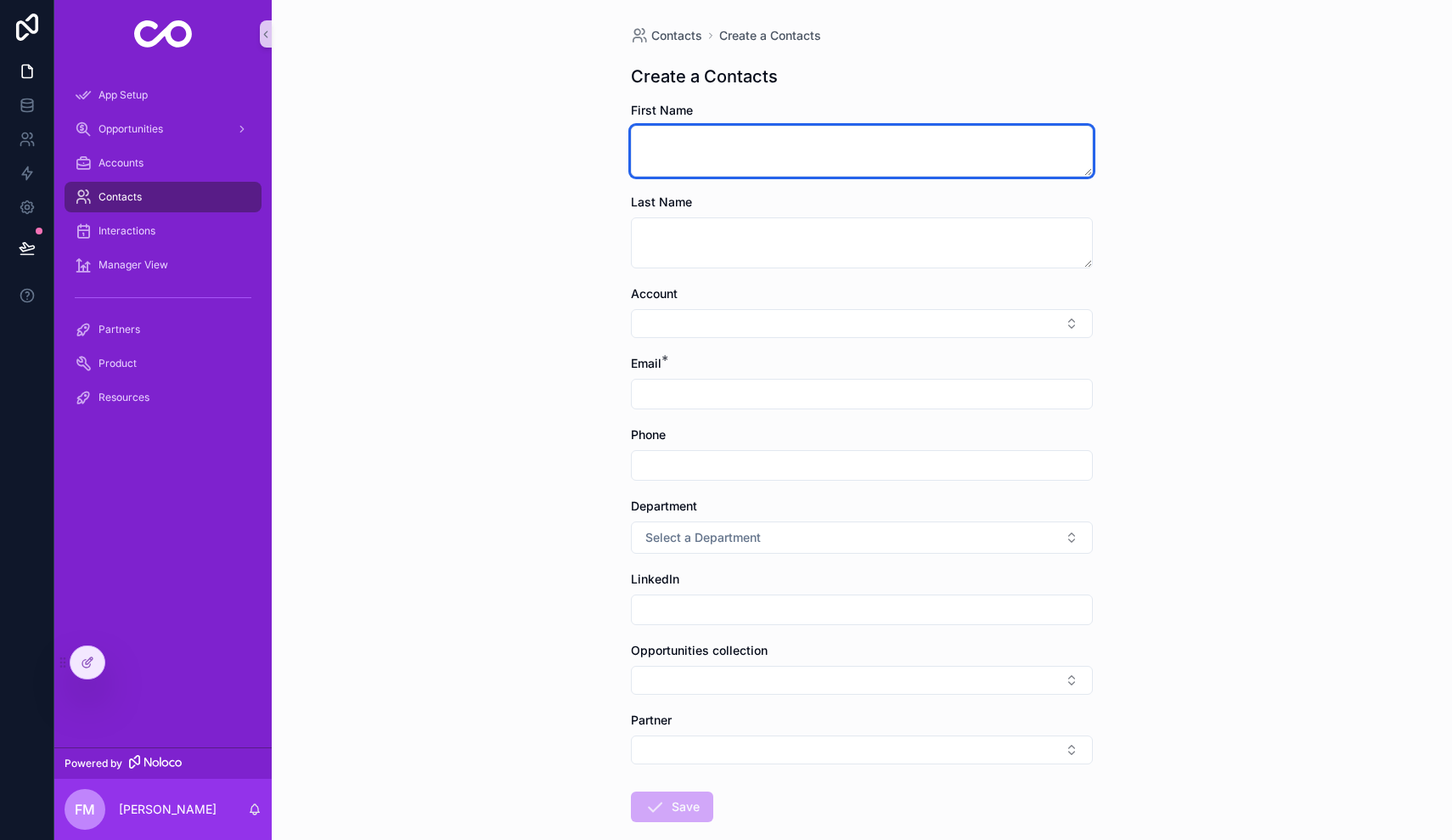
click at [726, 152] on textarea "scrollable content" at bounding box center [861, 150] width 462 height 51
type textarea "****"
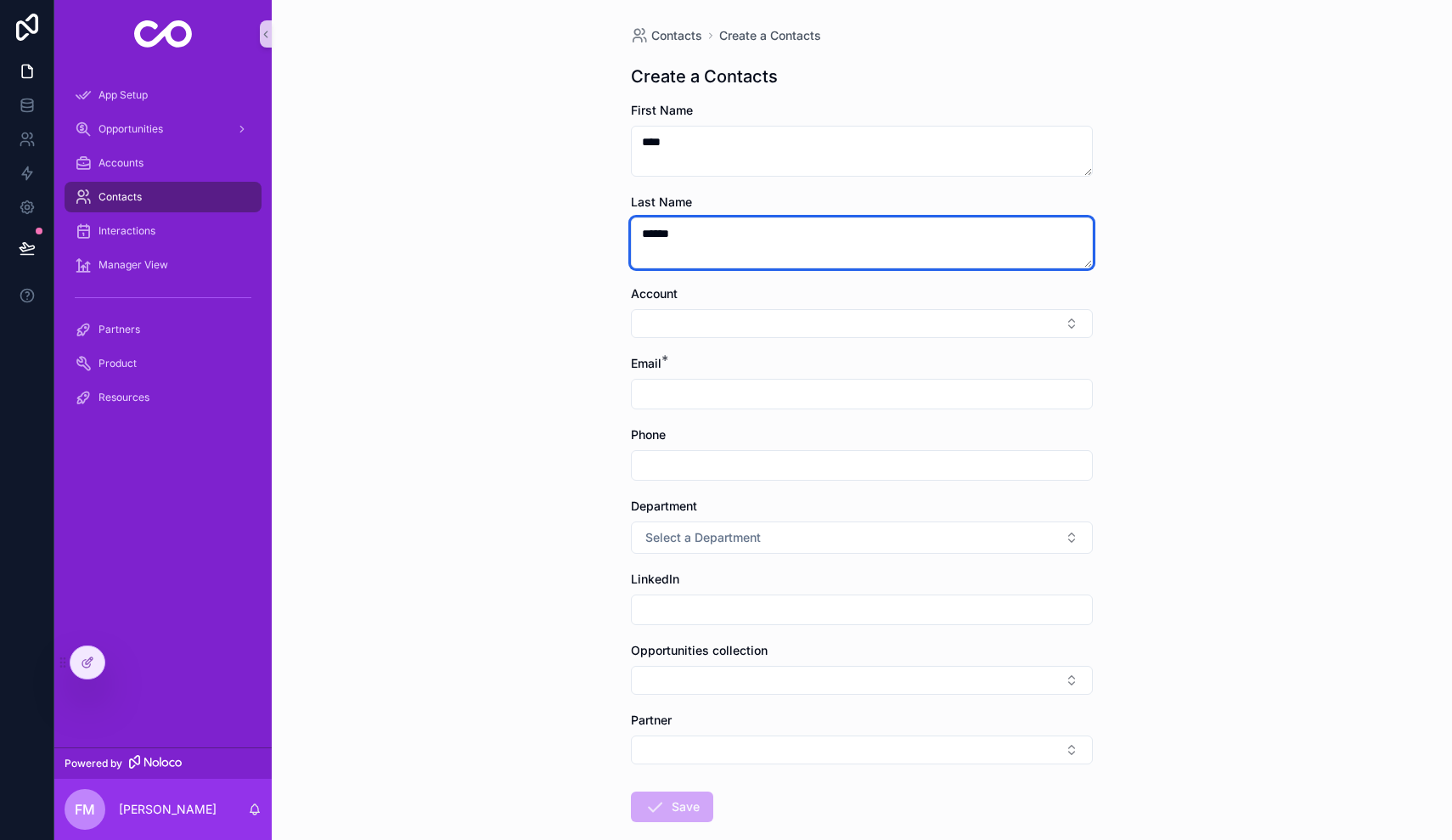
type textarea "******"
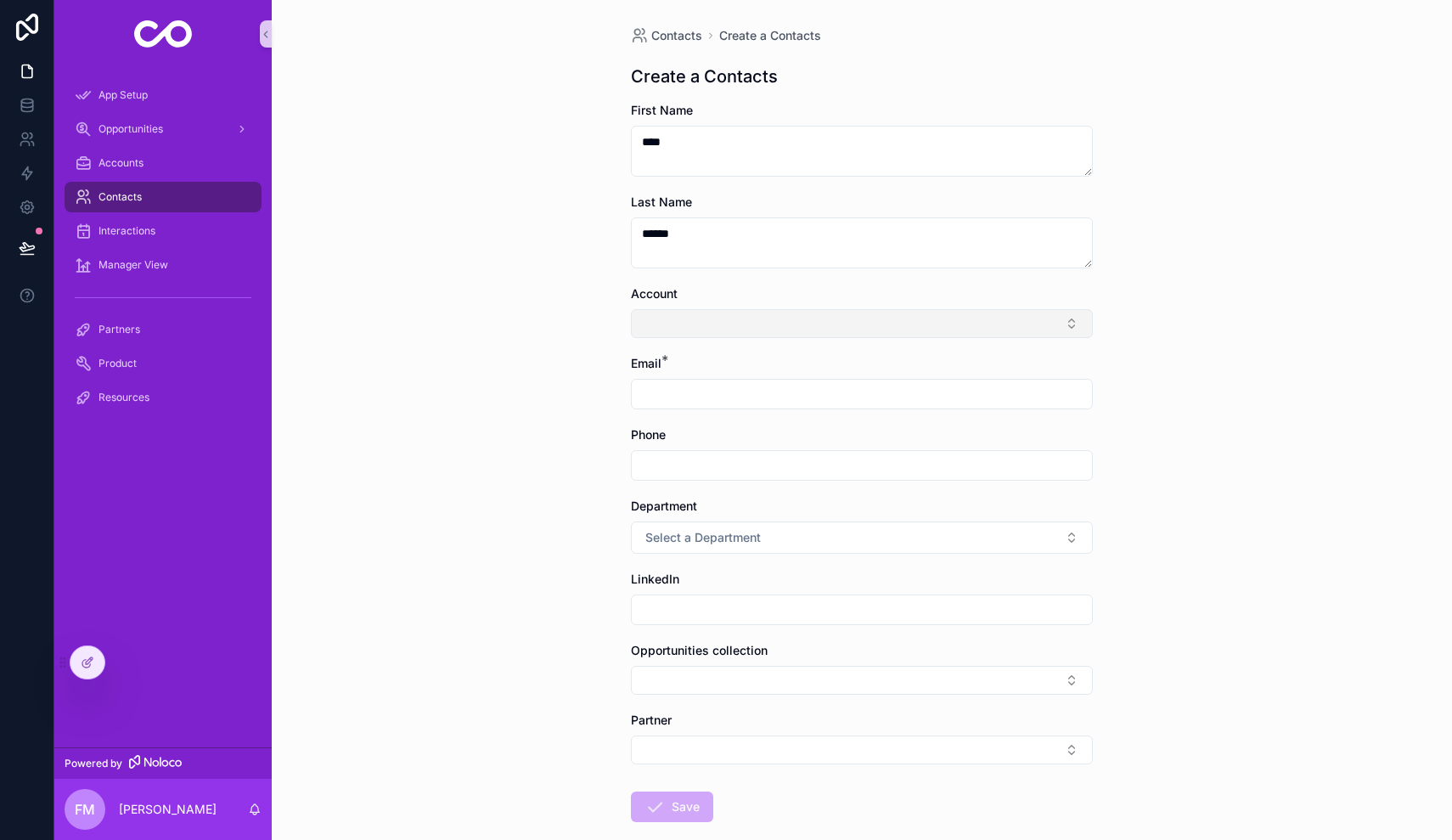
click at [837, 319] on button "Select Button" at bounding box center [861, 324] width 462 height 29
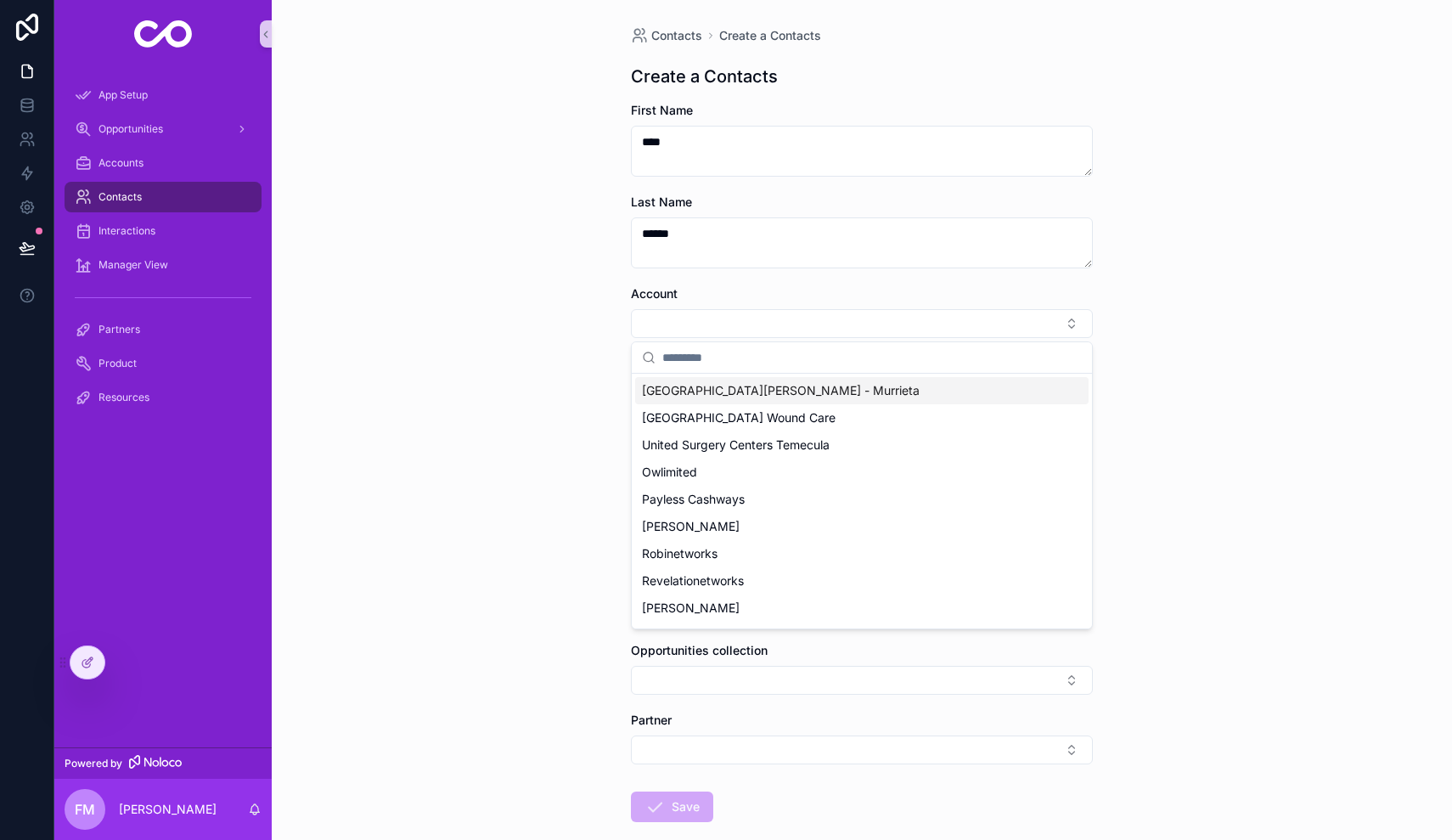
click at [777, 393] on span "[GEOGRAPHIC_DATA][PERSON_NAME] - Murrieta" at bounding box center [780, 391] width 277 height 17
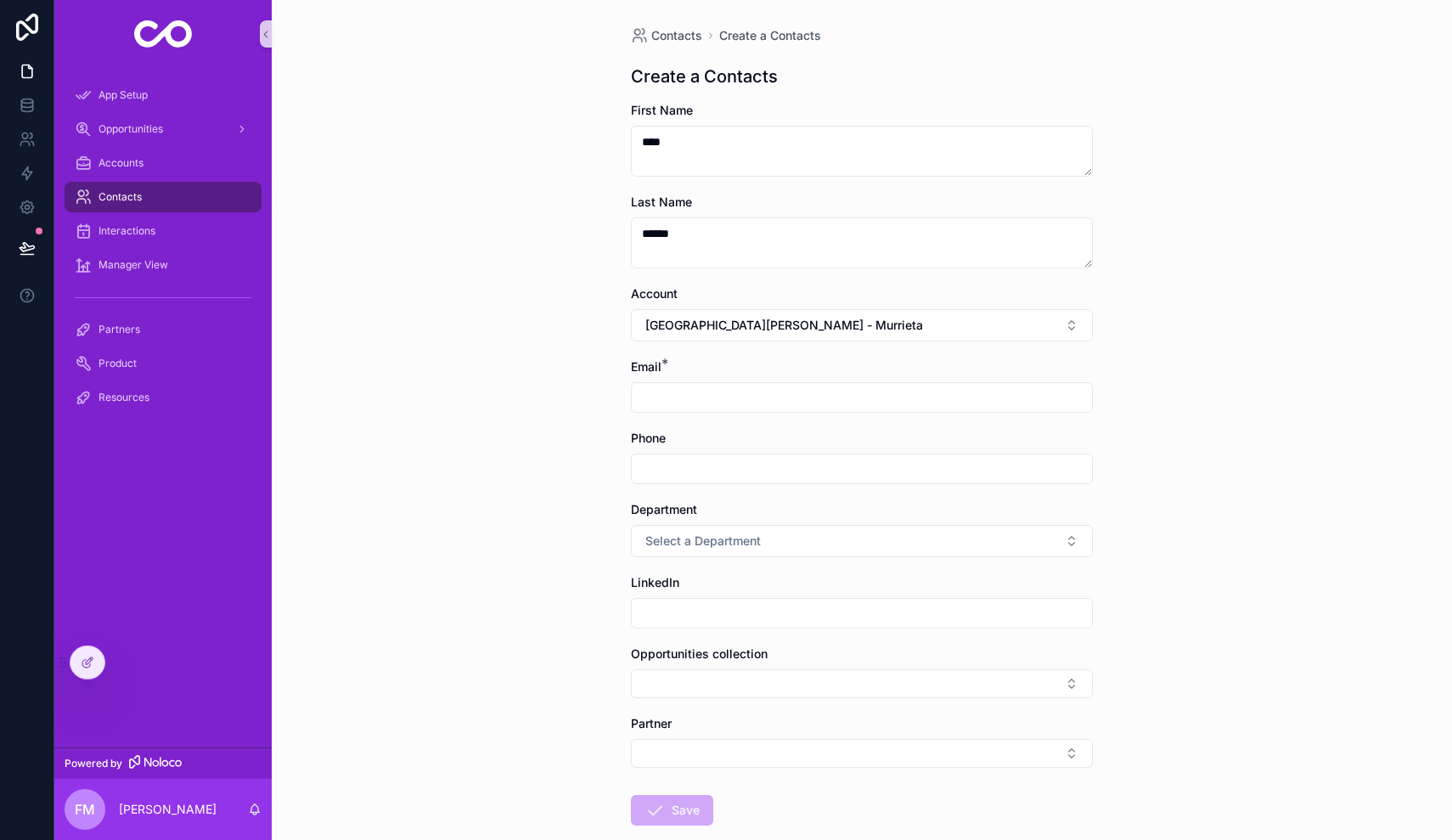
click at [745, 389] on input "scrollable content" at bounding box center [862, 397] width 461 height 24
paste input "**********"
type input "**********"
paste input "**********"
click at [649, 463] on input "**********" at bounding box center [862, 468] width 461 height 24
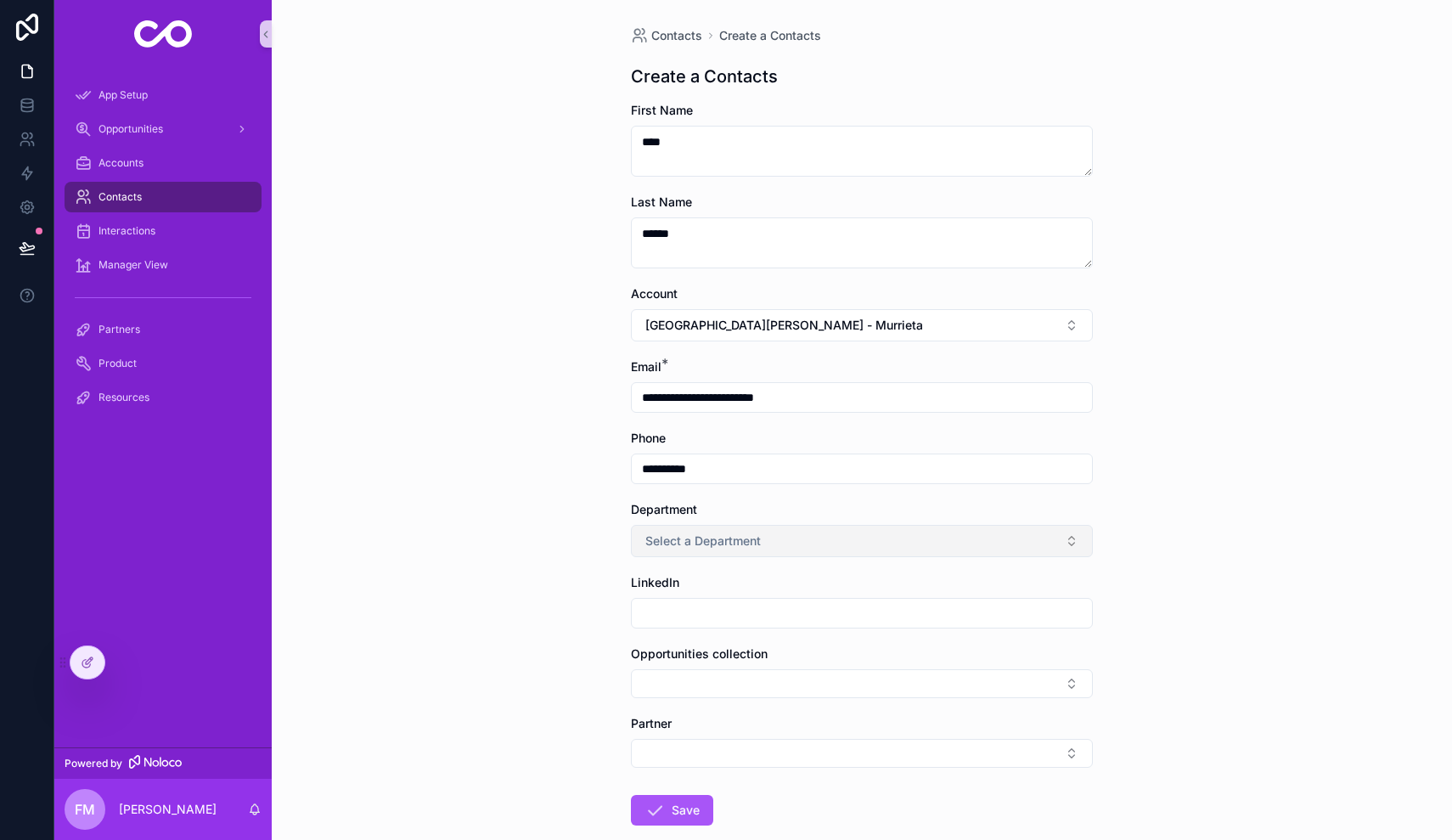
type input "**********"
click at [769, 544] on button "Select a Department" at bounding box center [861, 540] width 462 height 32
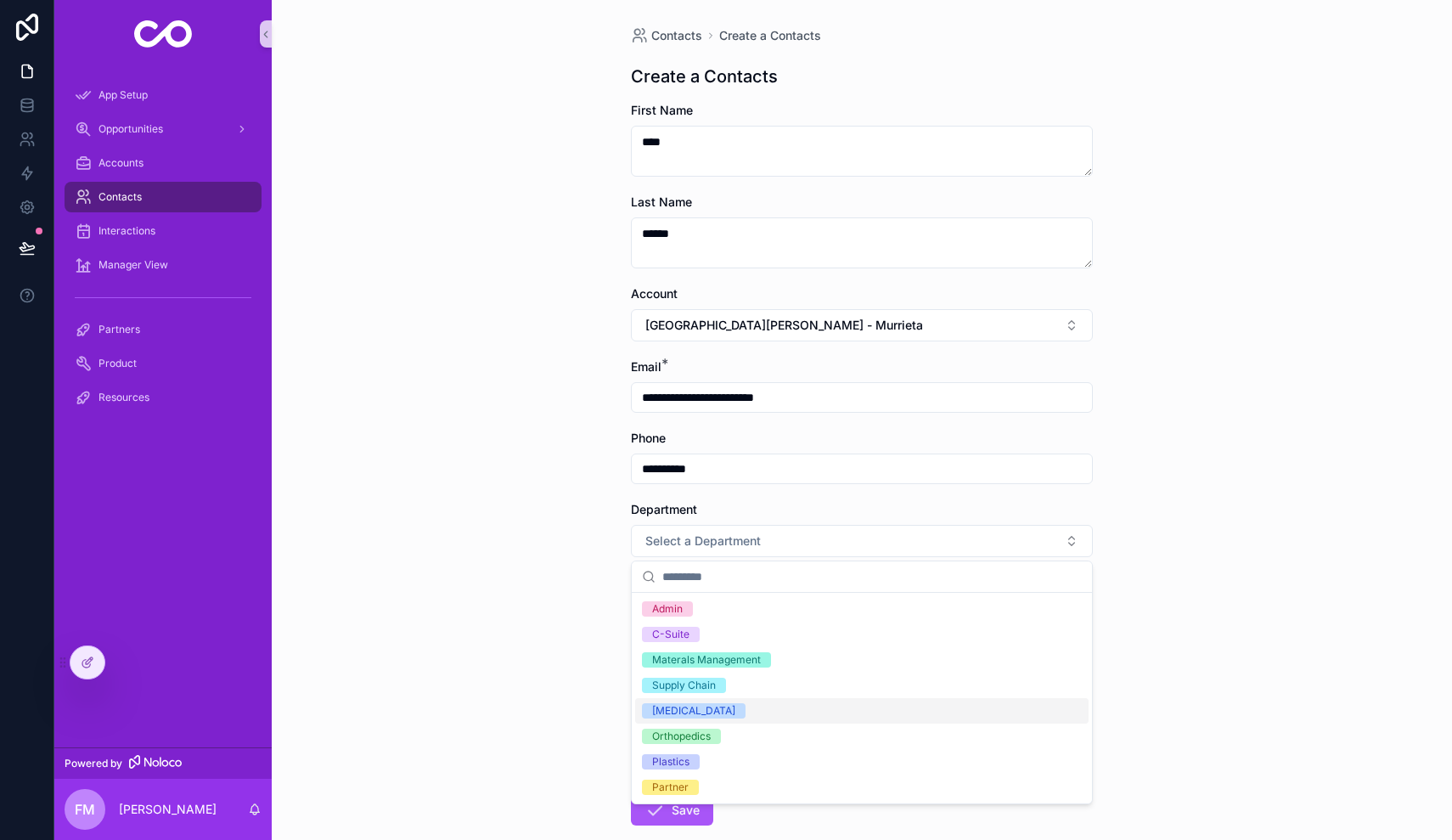
click at [700, 712] on span "[MEDICAL_DATA]" at bounding box center [694, 711] width 104 height 15
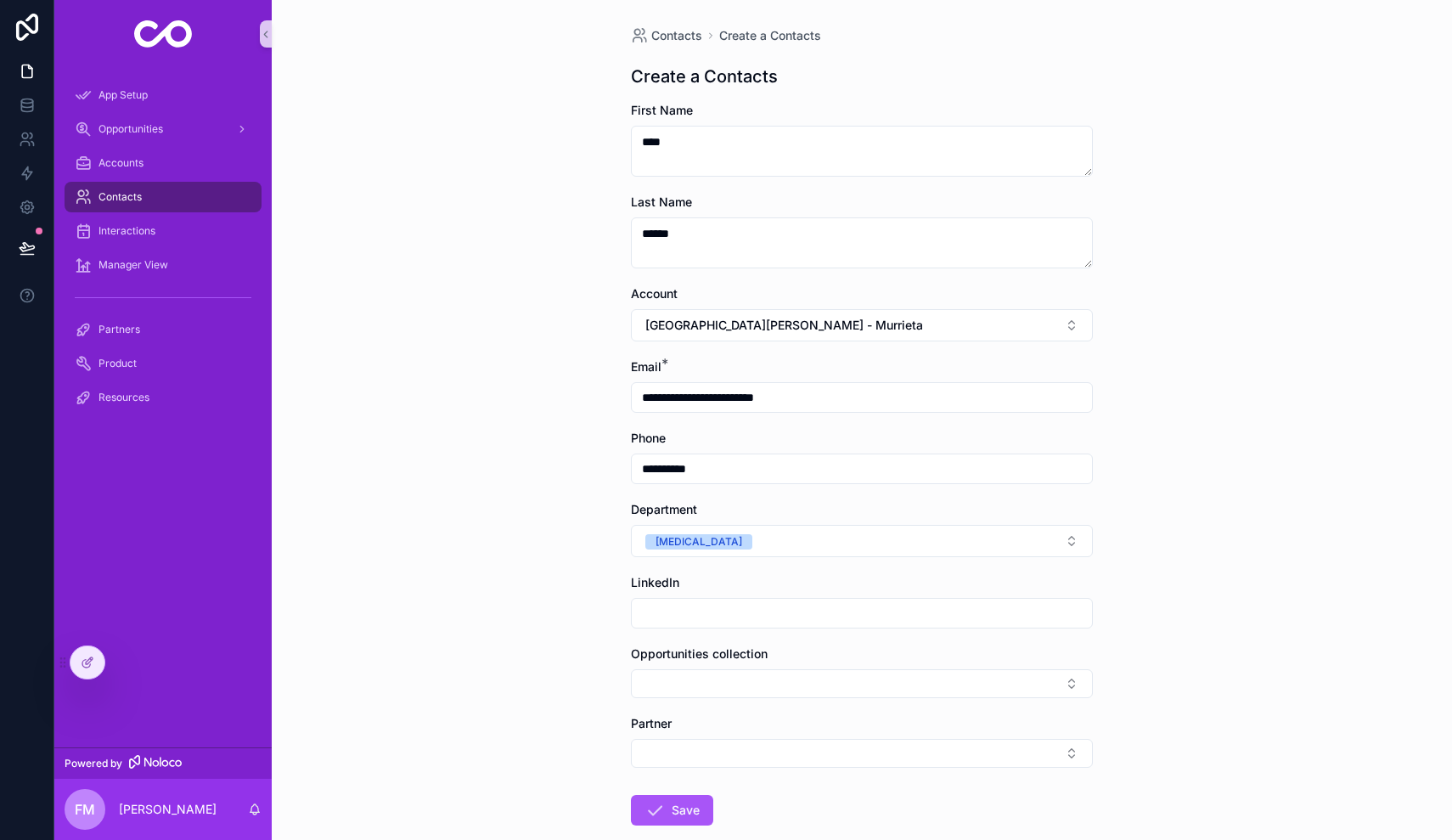
click at [769, 619] on input "scrollable content" at bounding box center [862, 613] width 461 height 24
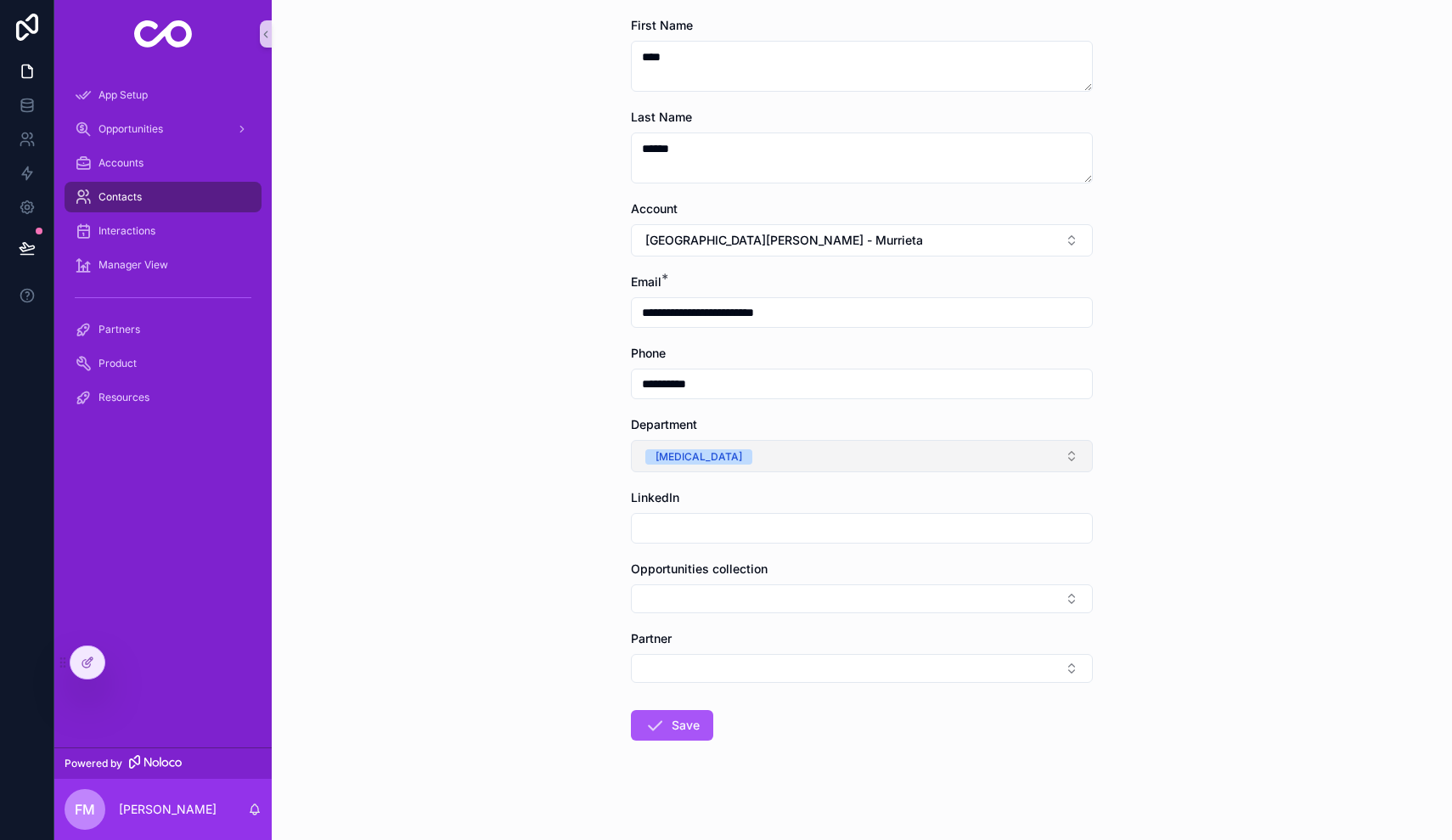
paste input "**********"
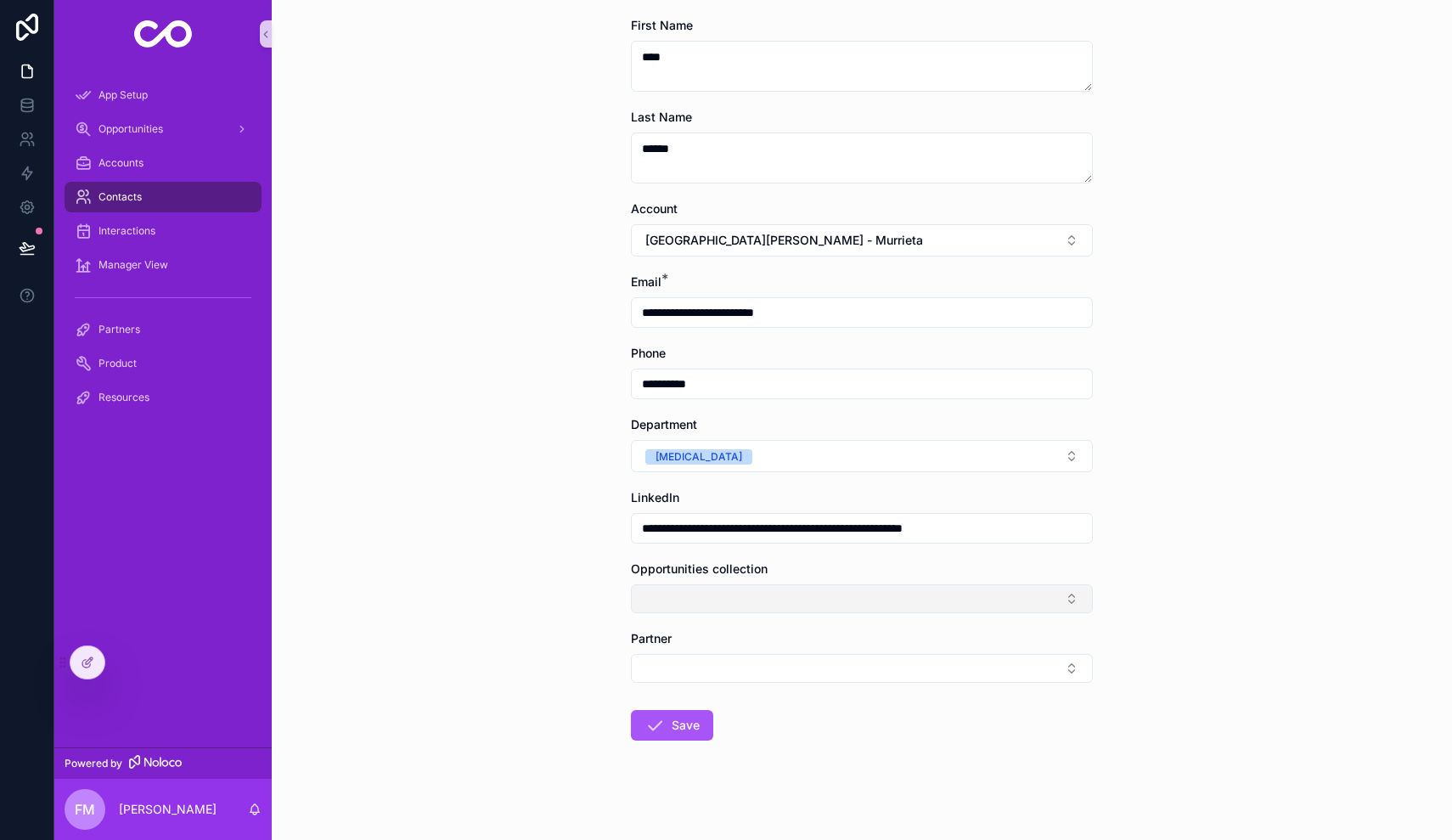
type input "**********"
click at [764, 600] on button "Select Button" at bounding box center [861, 598] width 462 height 29
click at [524, 597] on div "**********" at bounding box center [861, 335] width 1180 height 840
click at [783, 609] on button "Select Button" at bounding box center [861, 598] width 462 height 29
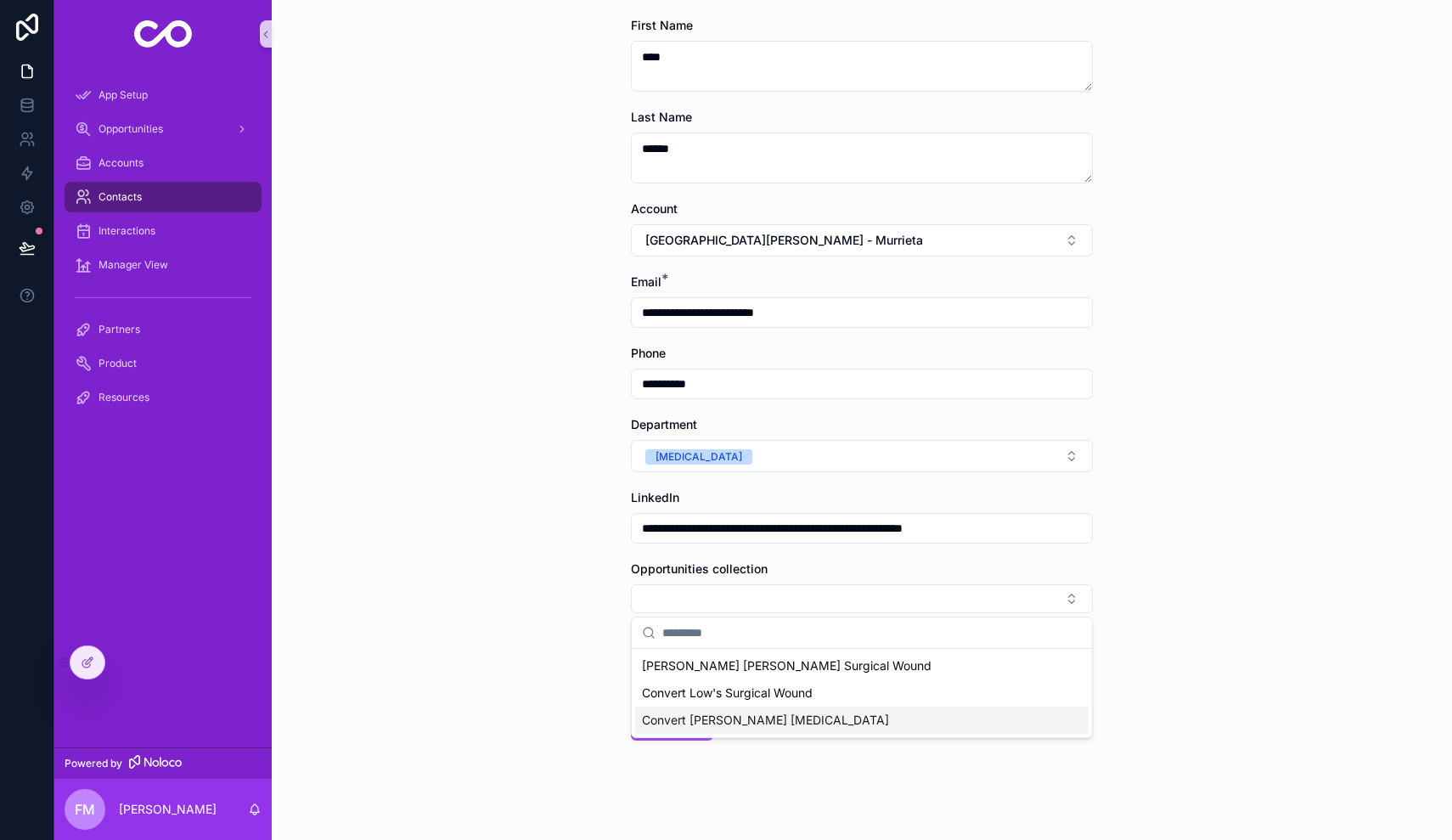
click at [572, 768] on div "**********" at bounding box center [861, 420] width 1180 height 840
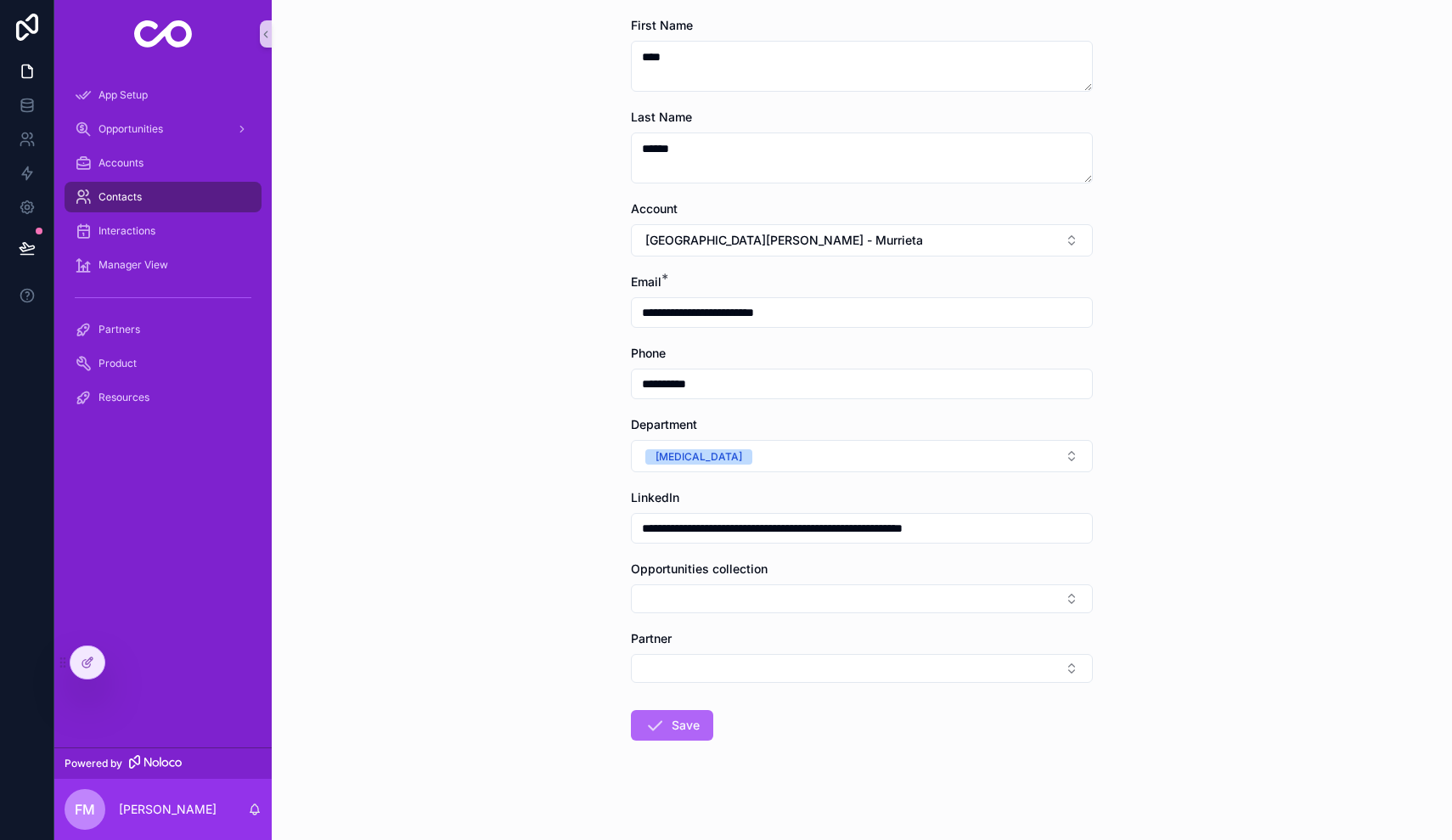
click at [687, 732] on button "Save" at bounding box center [672, 725] width 82 height 31
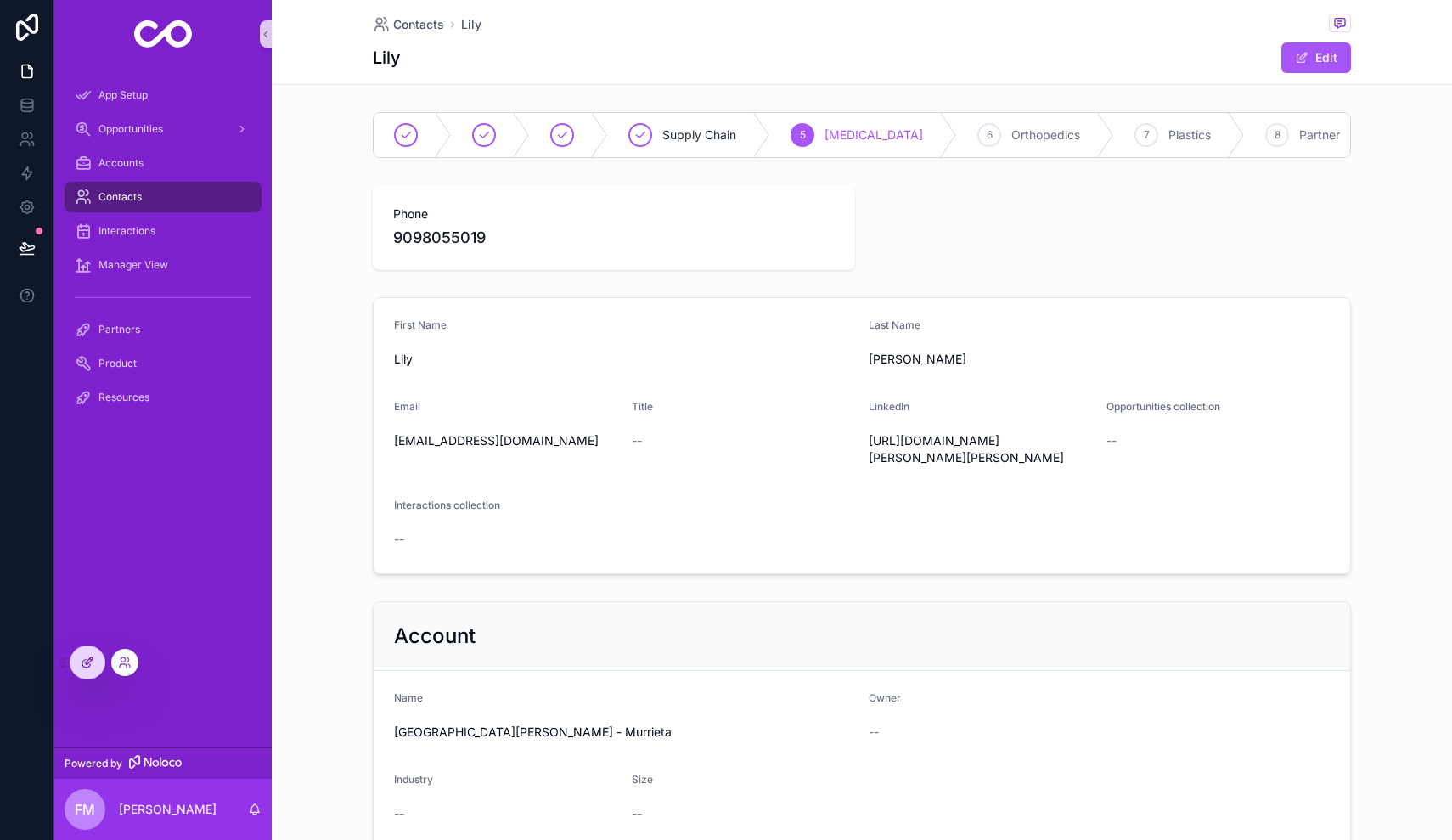
click at [98, 662] on div at bounding box center [87, 662] width 34 height 32
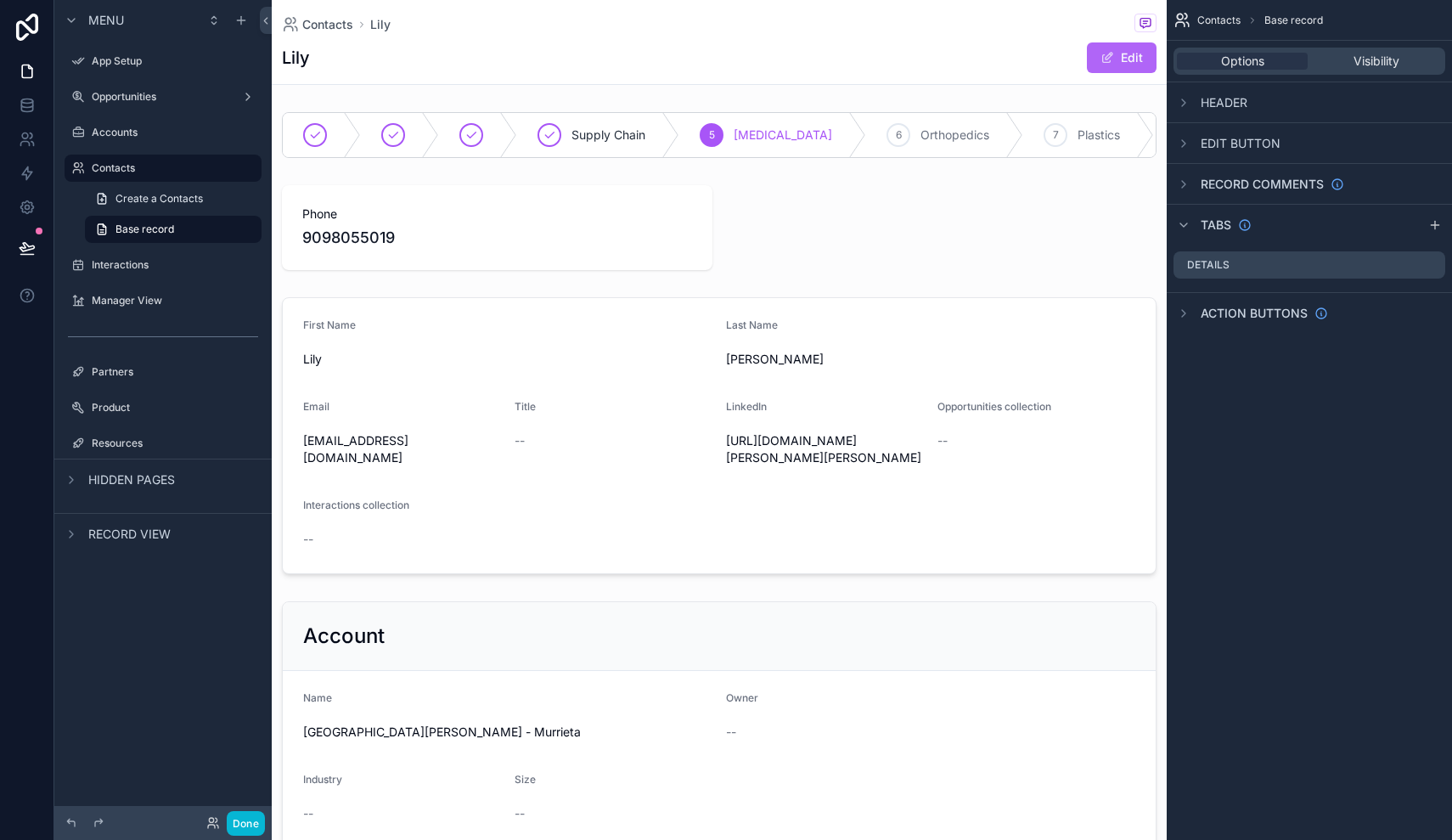
click at [1109, 57] on span "scrollable content" at bounding box center [1107, 58] width 13 height 13
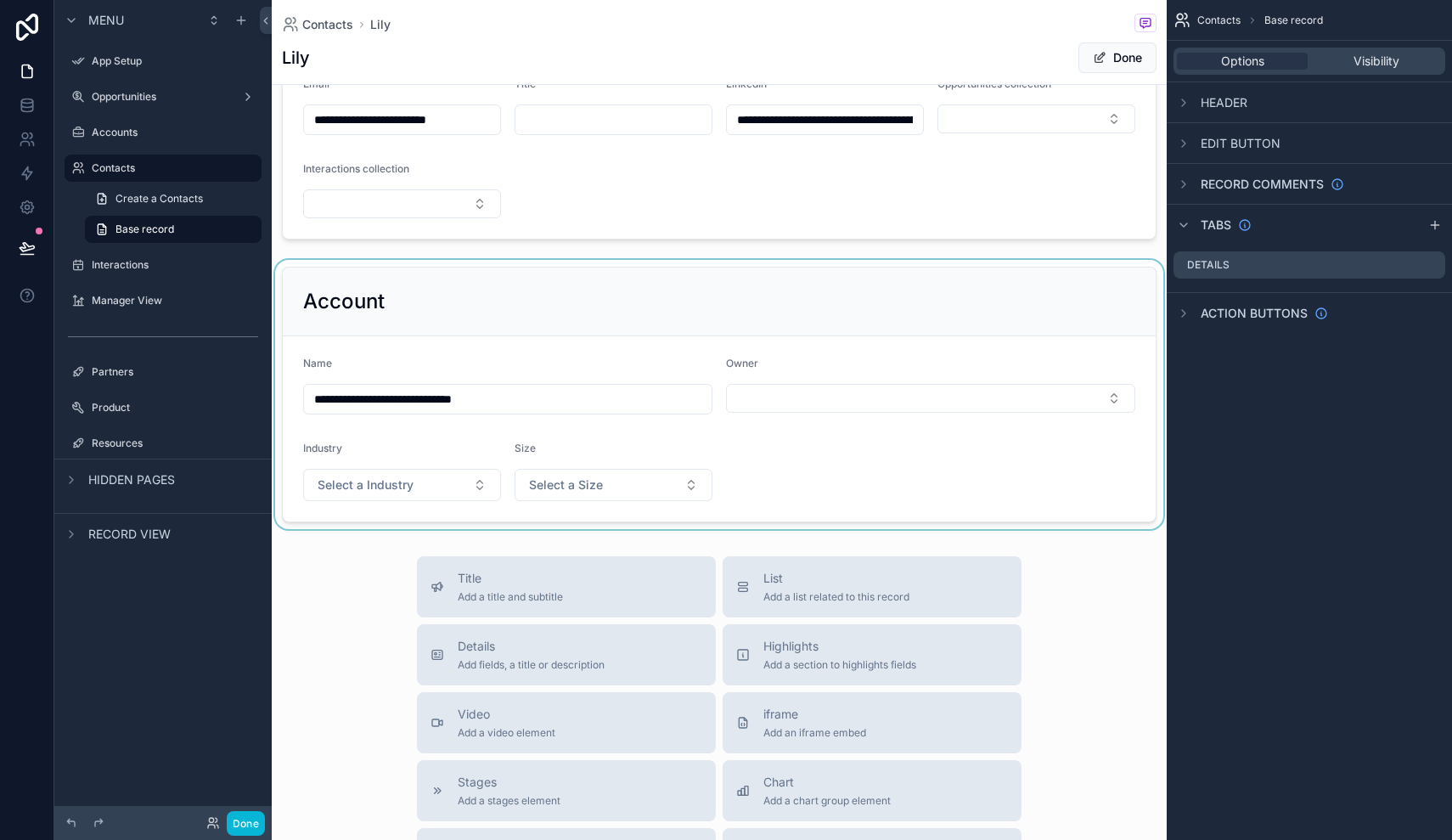
scroll to position [95, 0]
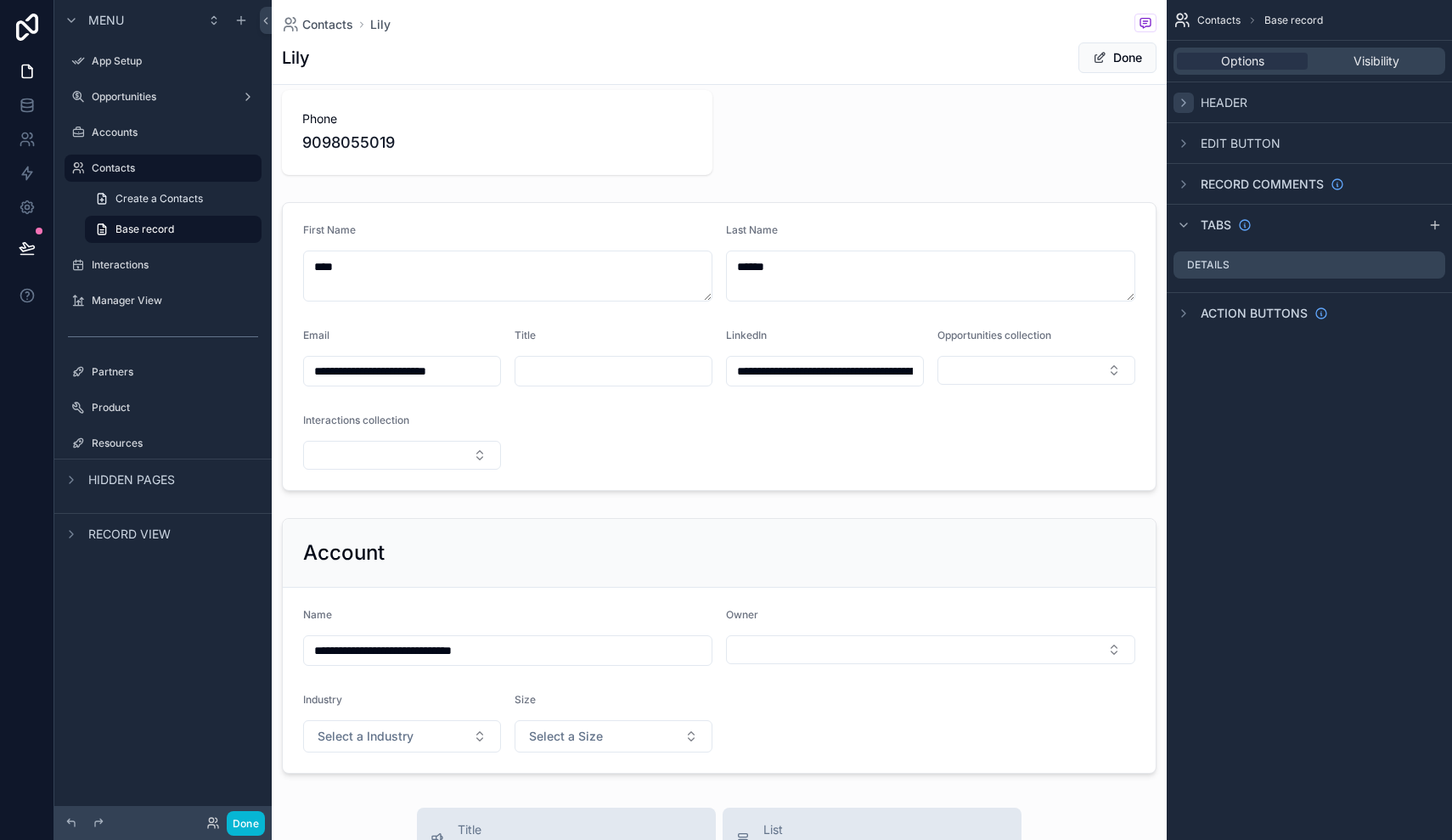
click at [1184, 97] on icon "scrollable content" at bounding box center [1183, 103] width 13 height 13
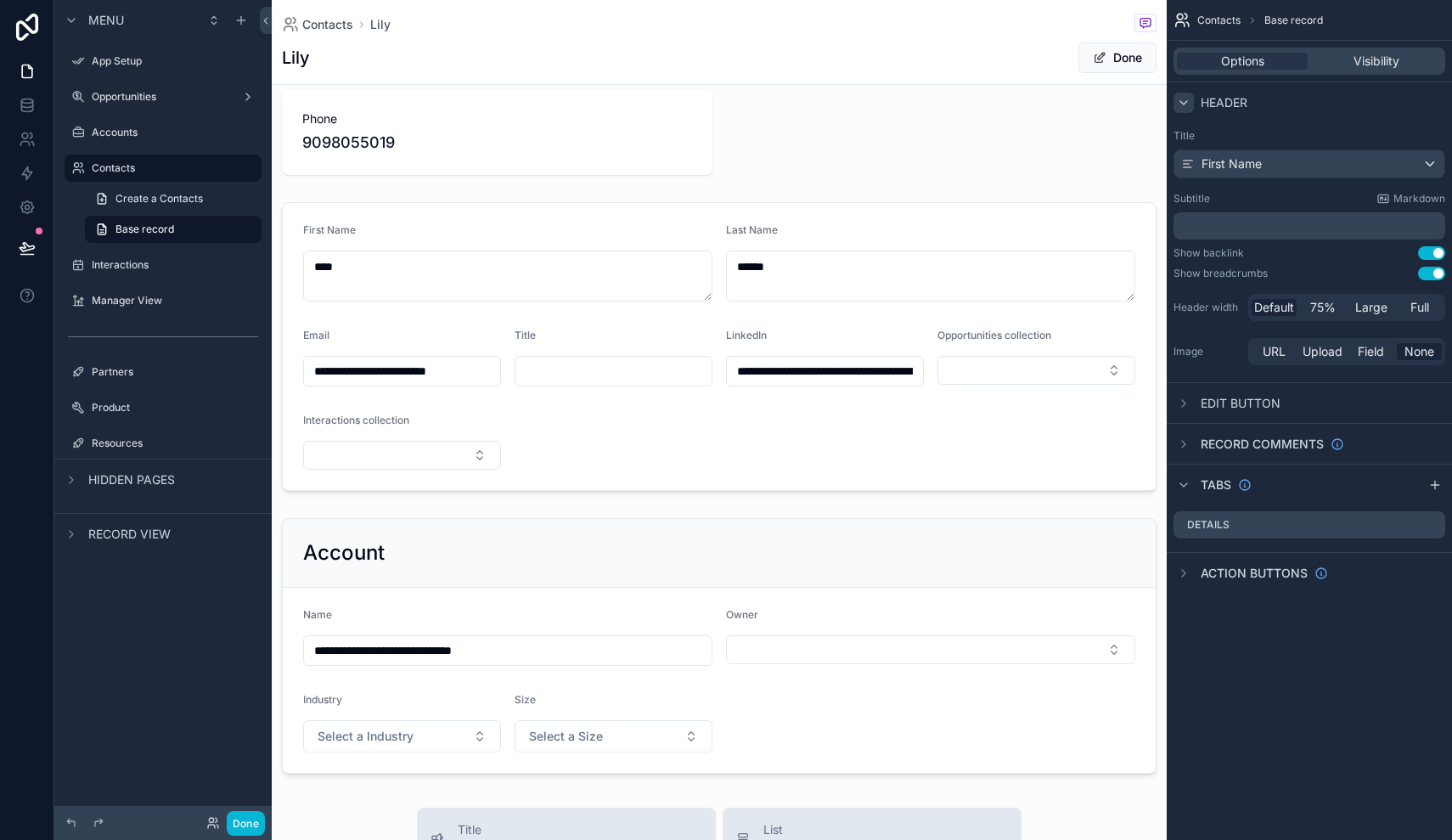
click at [1184, 97] on icon "scrollable content" at bounding box center [1183, 103] width 13 height 13
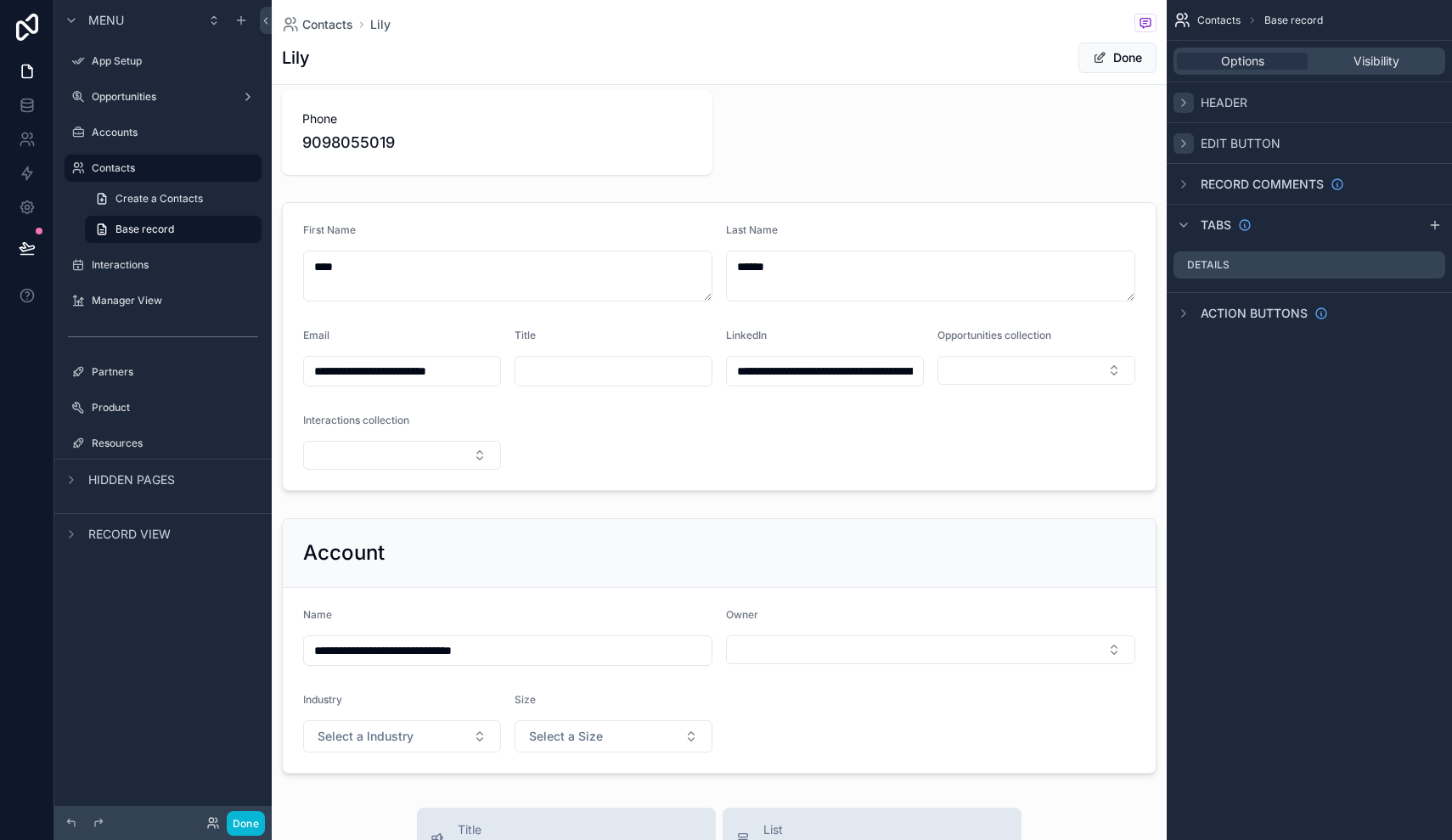
click at [1192, 144] on div "scrollable content" at bounding box center [1183, 143] width 20 height 20
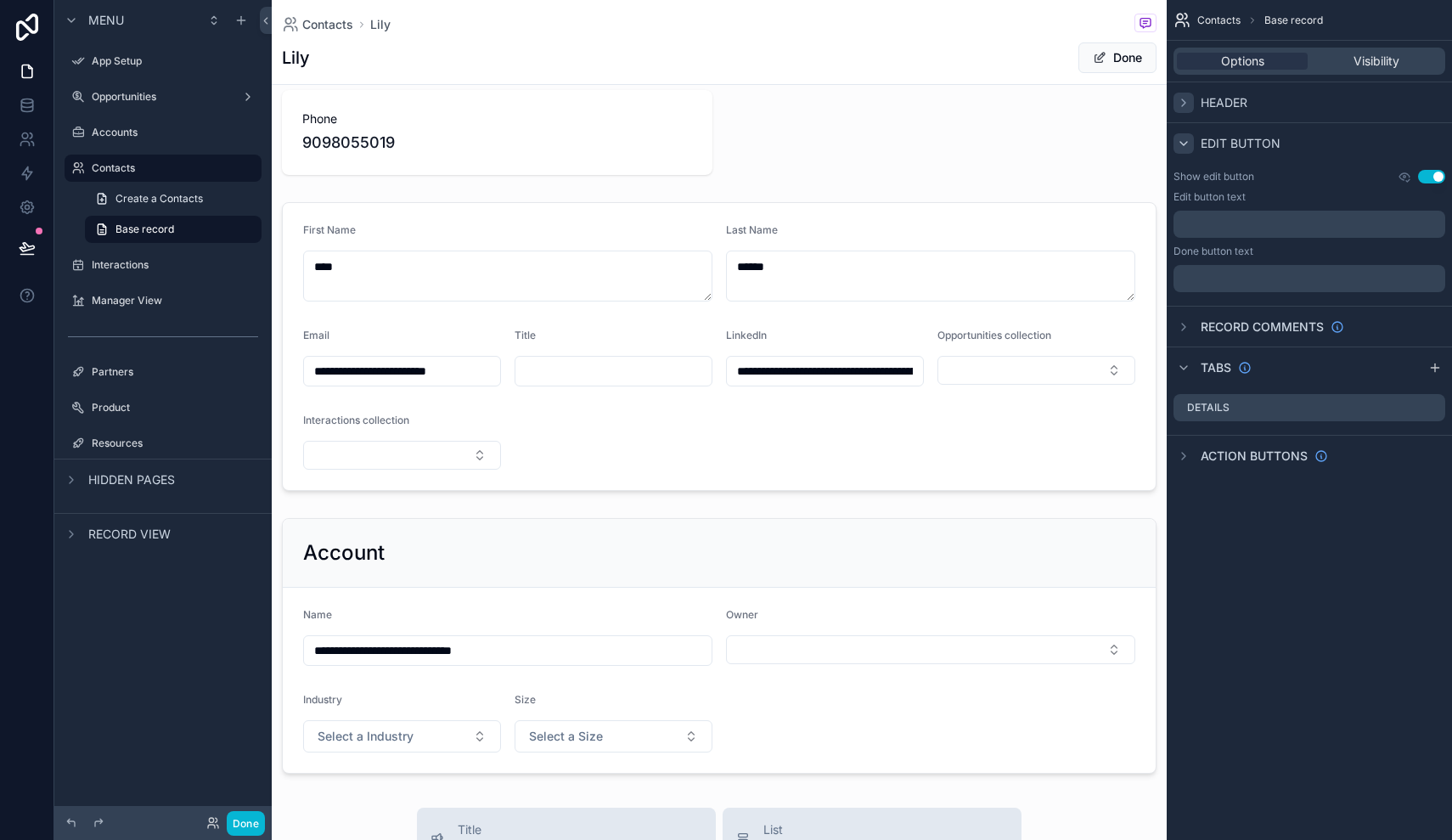
click at [1192, 144] on div "scrollable content" at bounding box center [1183, 143] width 20 height 20
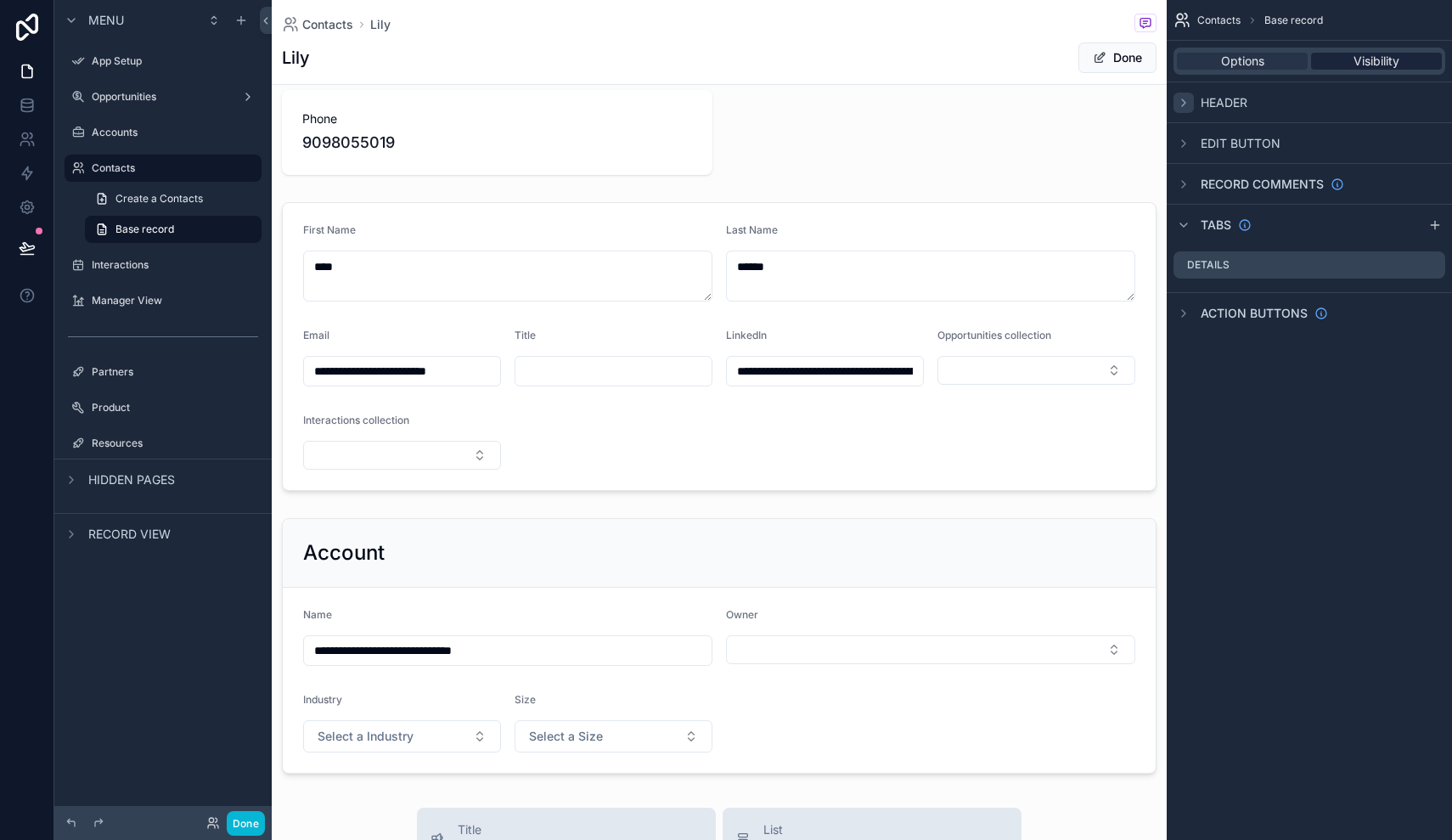
click at [1366, 65] on span "Visibility" at bounding box center [1377, 62] width 46 height 17
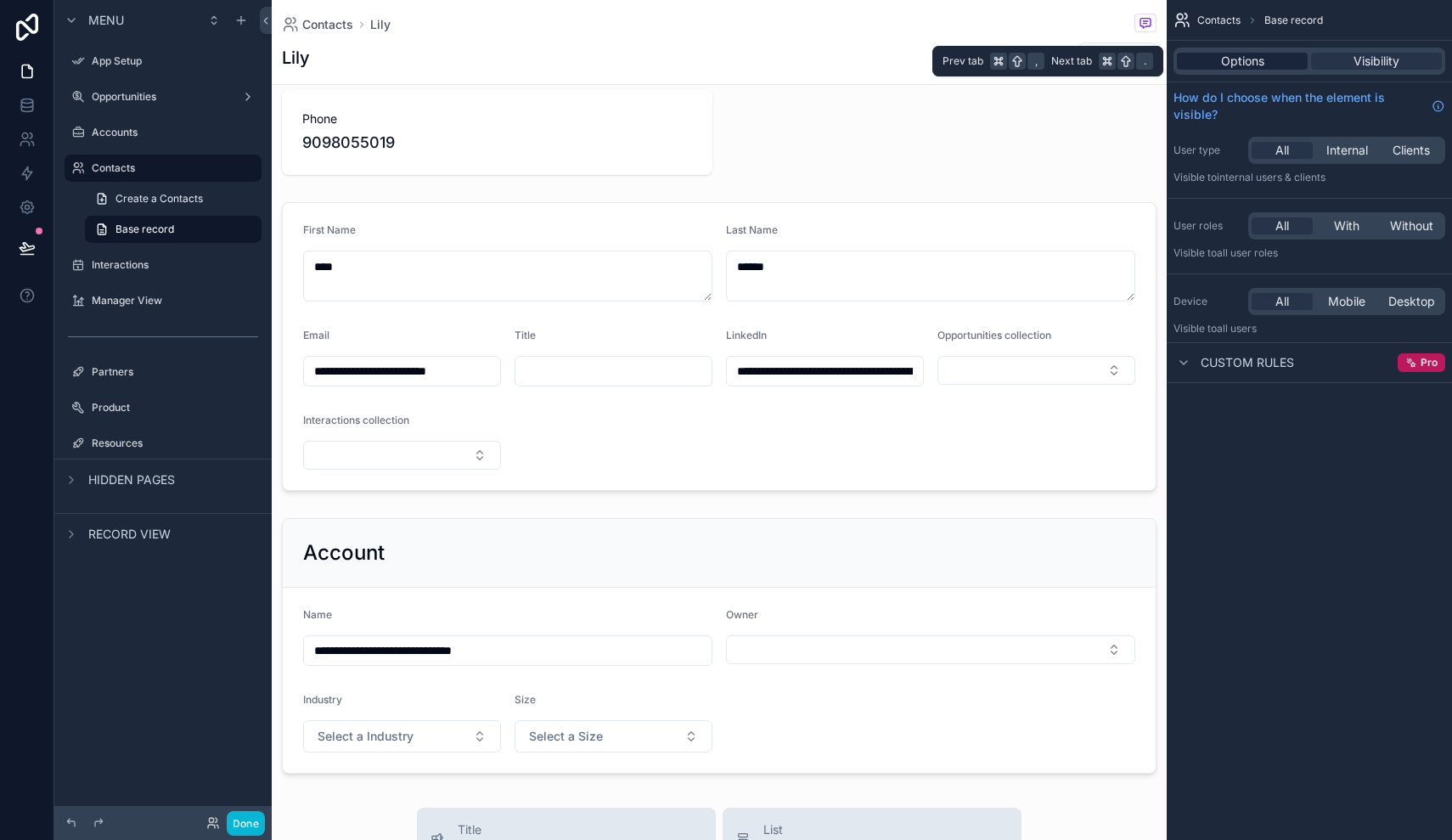
click at [1229, 65] on span "Options" at bounding box center [1242, 62] width 43 height 17
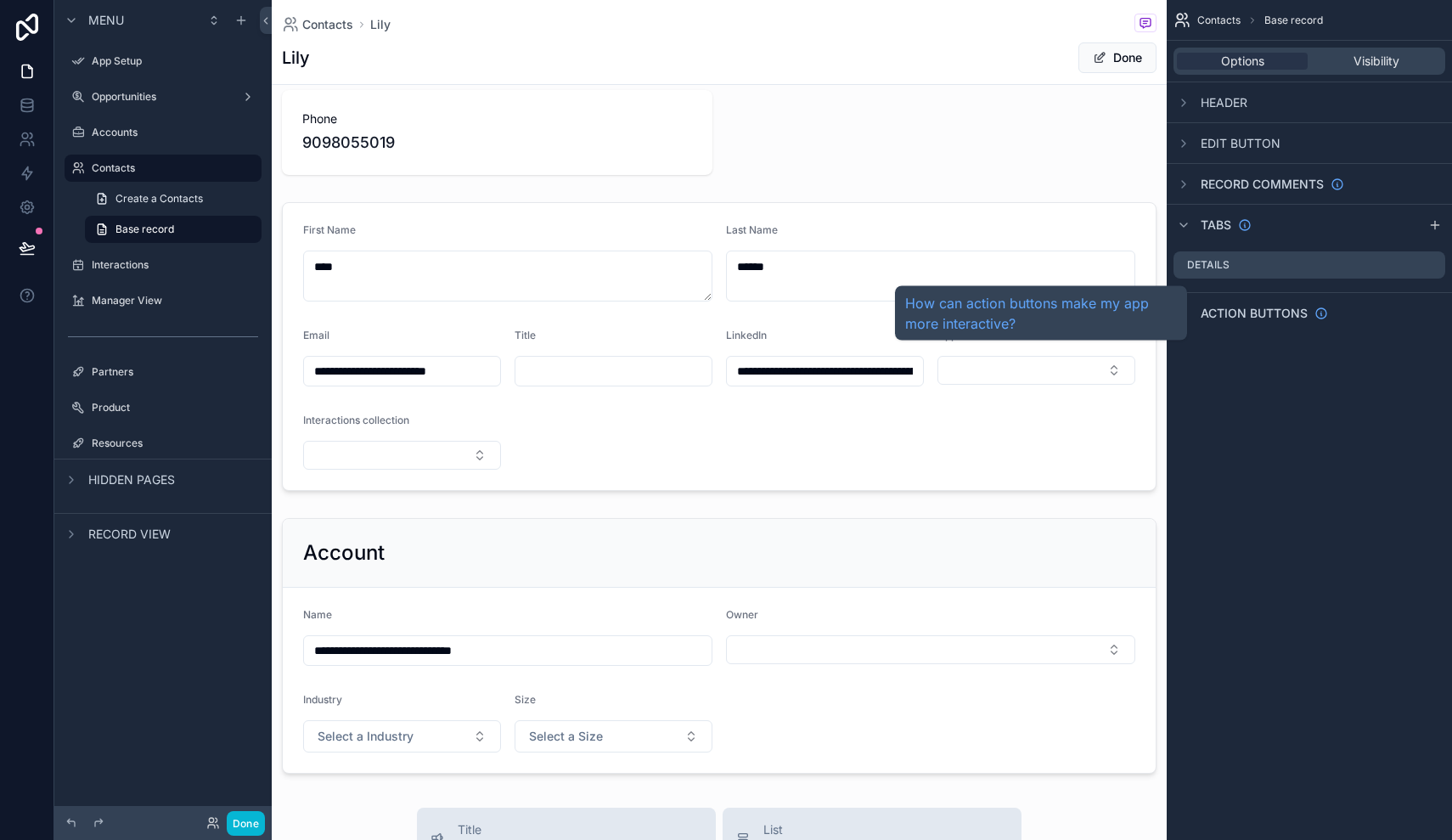
click at [1220, 316] on span "Action buttons" at bounding box center [1254, 313] width 107 height 17
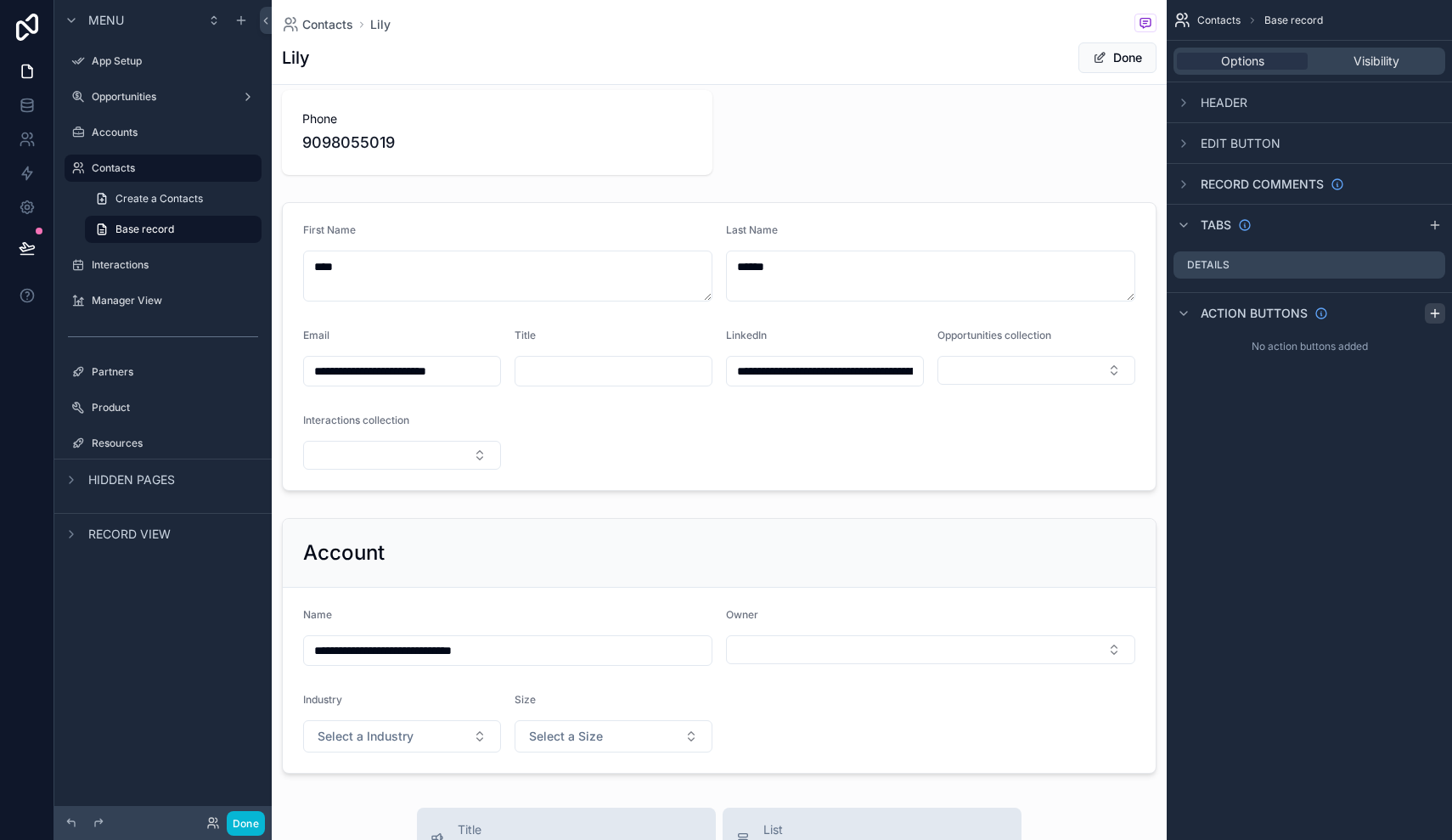
click at [1437, 315] on icon "scrollable content" at bounding box center [1435, 313] width 13 height 13
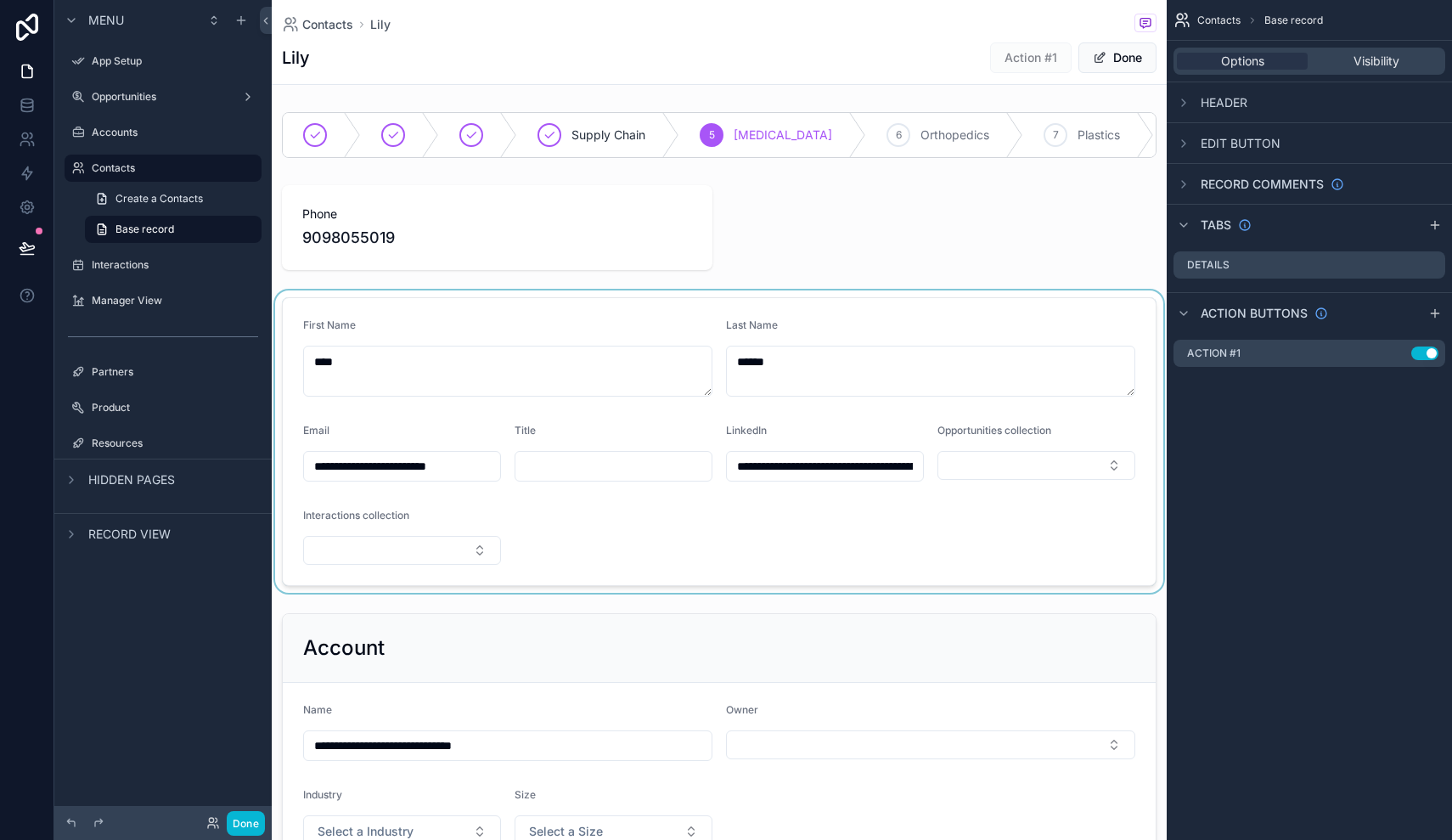
scroll to position [0, 0]
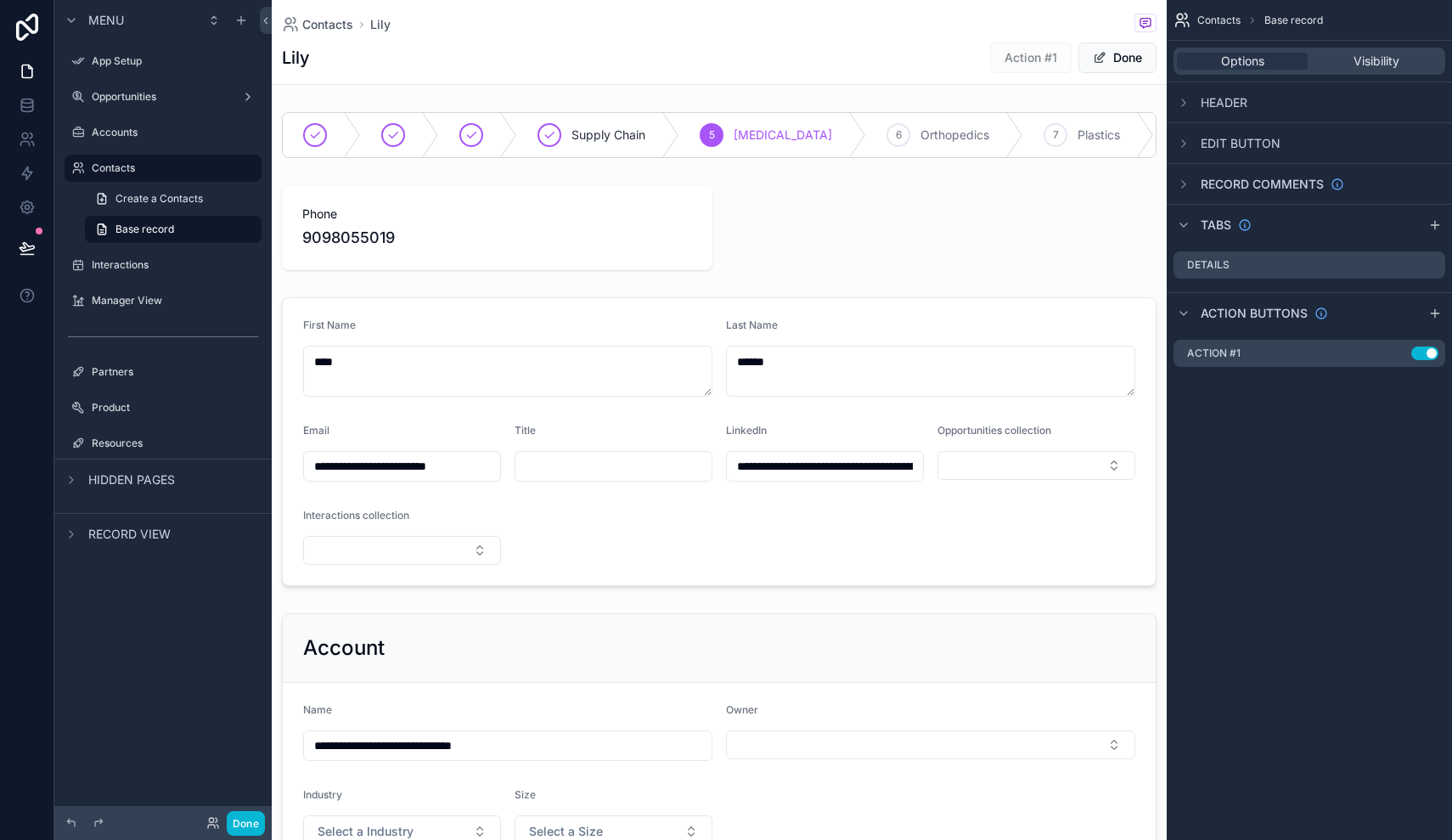
click at [1044, 60] on span "Action #1" at bounding box center [1031, 57] width 82 height 17
click at [1393, 354] on icon "scrollable content" at bounding box center [1397, 354] width 8 height 8
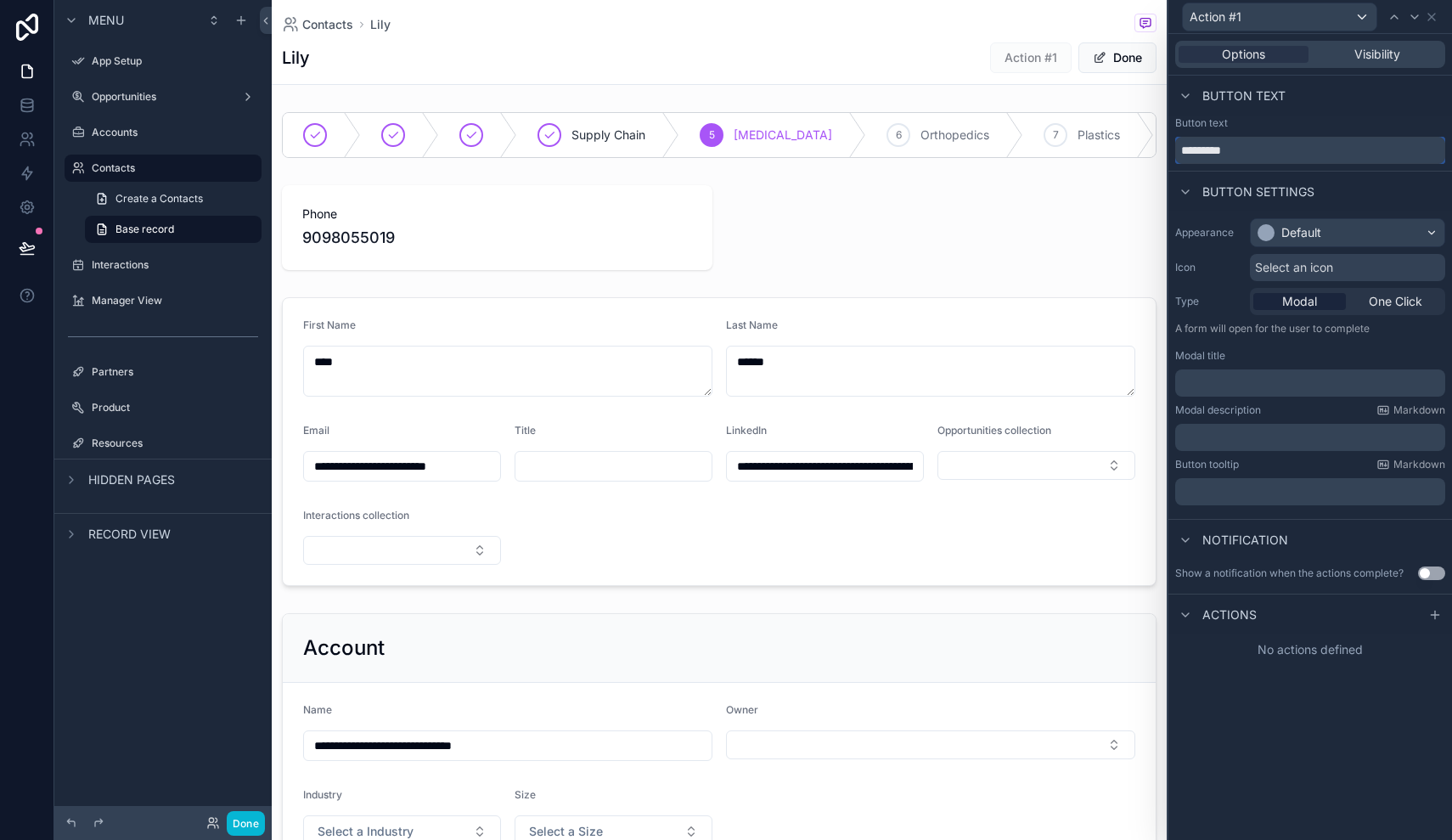
click at [1277, 145] on input "*********" at bounding box center [1310, 150] width 270 height 27
type input "**********"
click at [1357, 234] on div "Default" at bounding box center [1347, 232] width 194 height 27
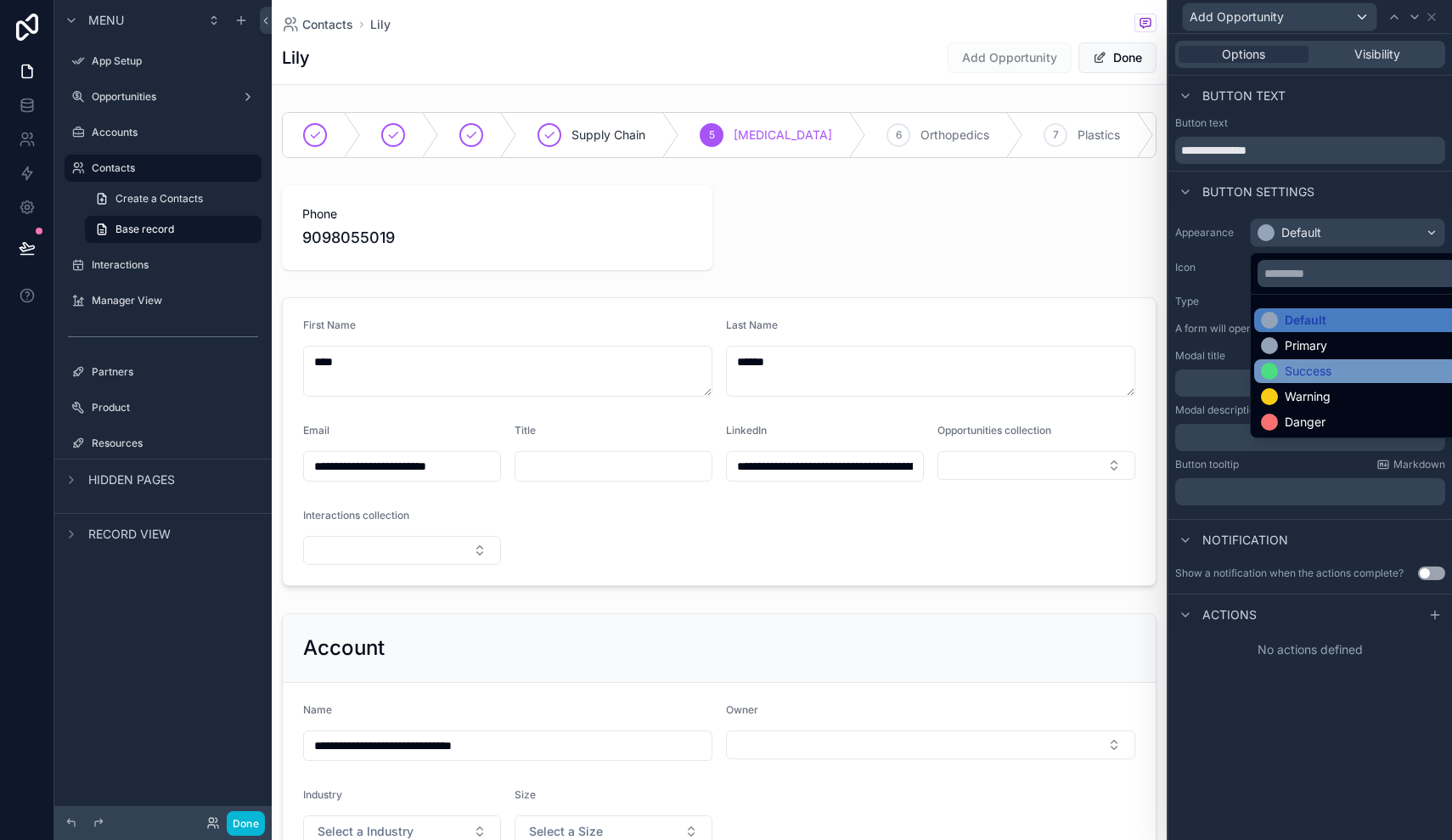
click at [1316, 370] on div "Success" at bounding box center [1307, 371] width 46 height 17
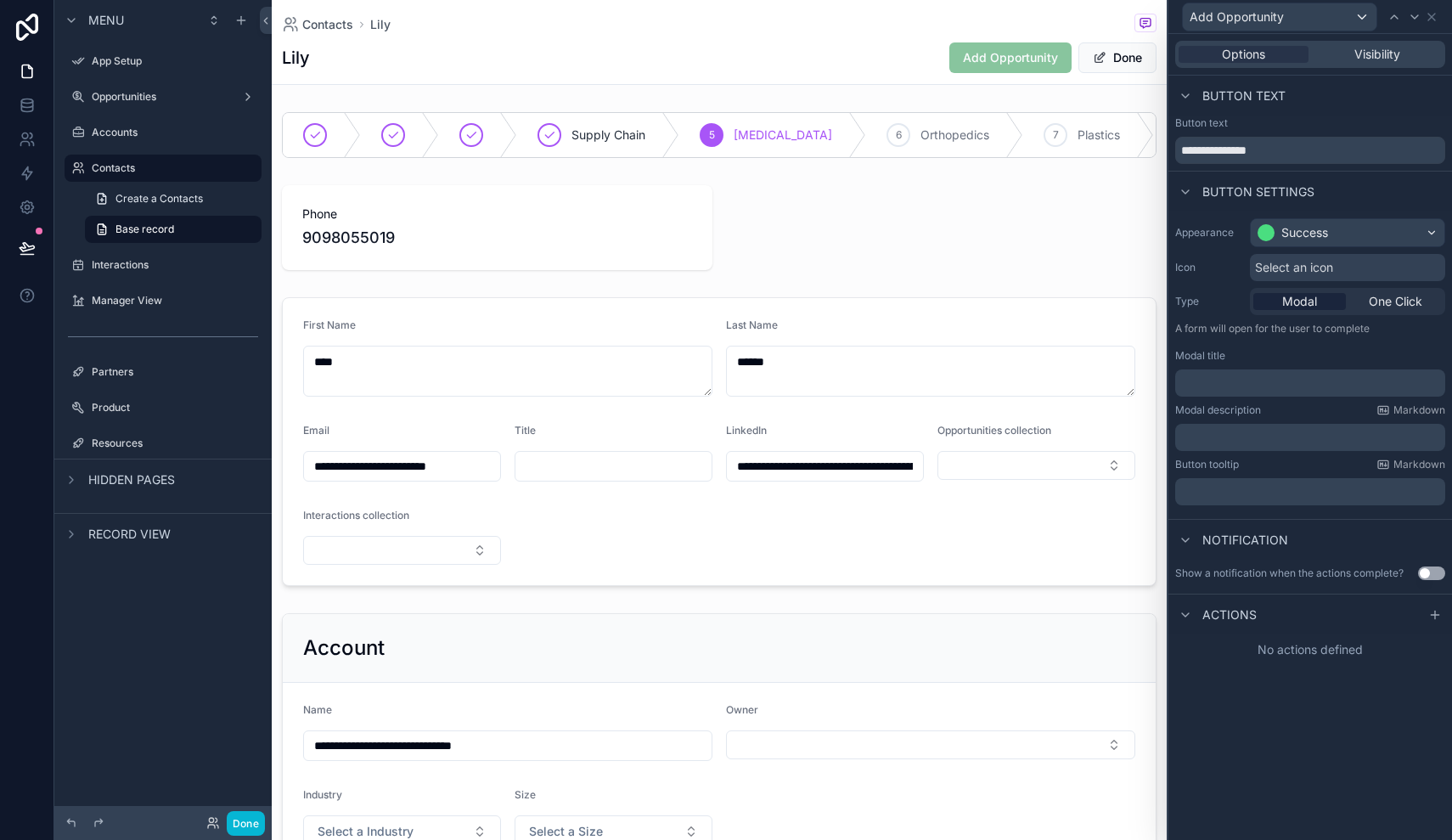
click at [1355, 273] on div "Select an icon" at bounding box center [1347, 268] width 196 height 27
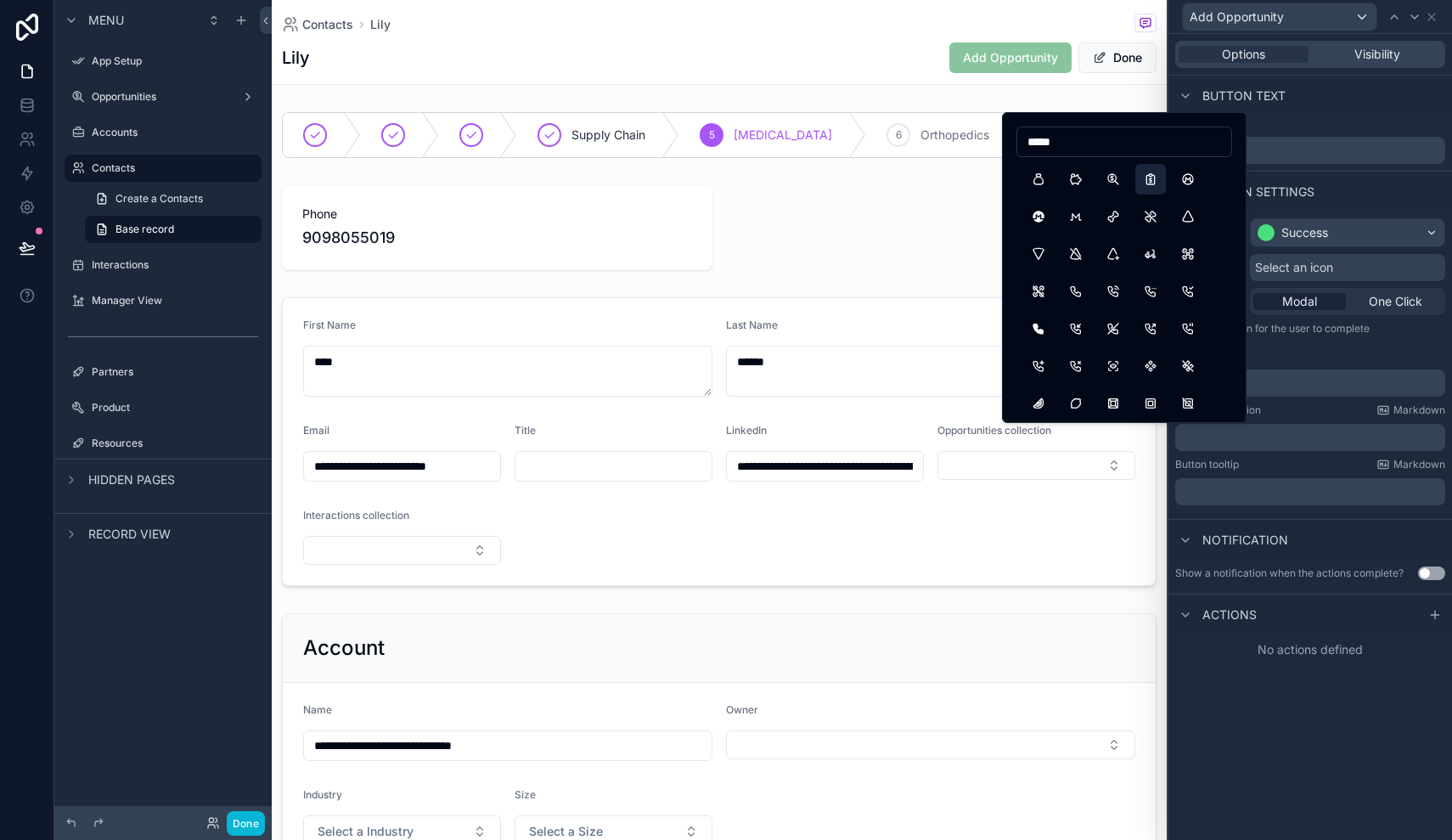
type input "*****"
click at [1144, 175] on button "ReportMoney" at bounding box center [1150, 179] width 31 height 31
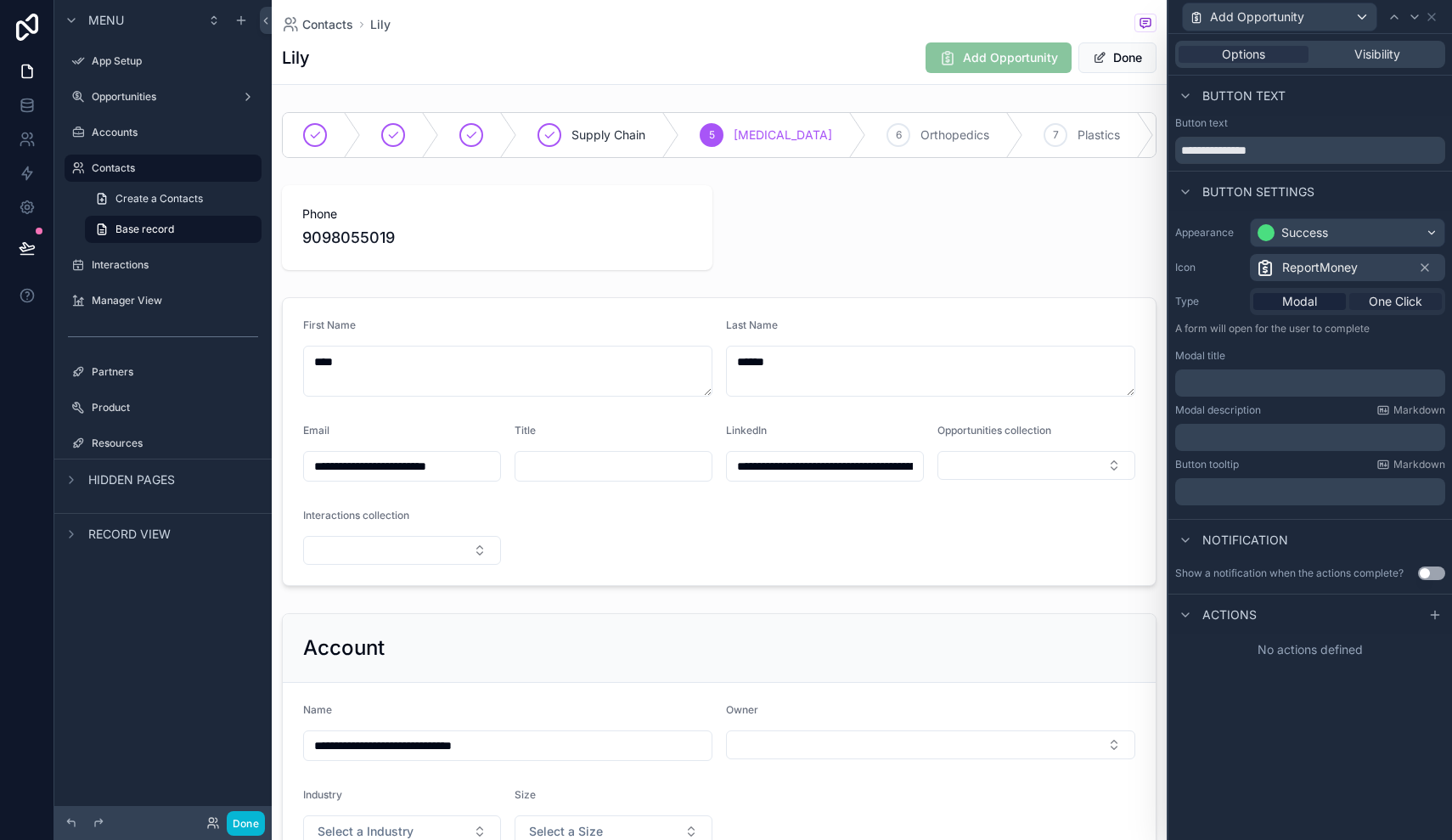
click at [1399, 303] on span "One Click" at bounding box center [1396, 302] width 54 height 17
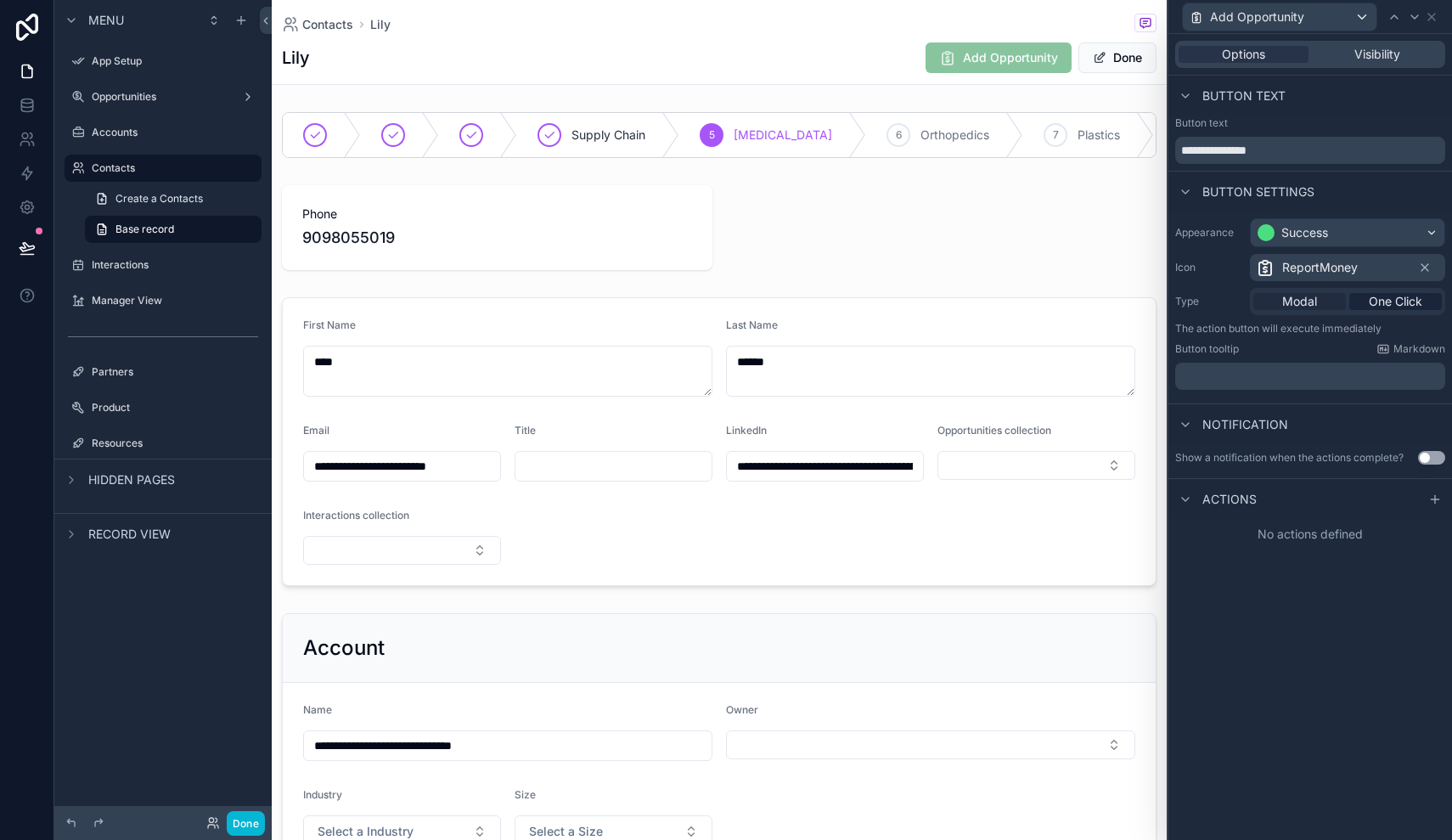
click at [1307, 304] on span "Modal" at bounding box center [1300, 302] width 35 height 17
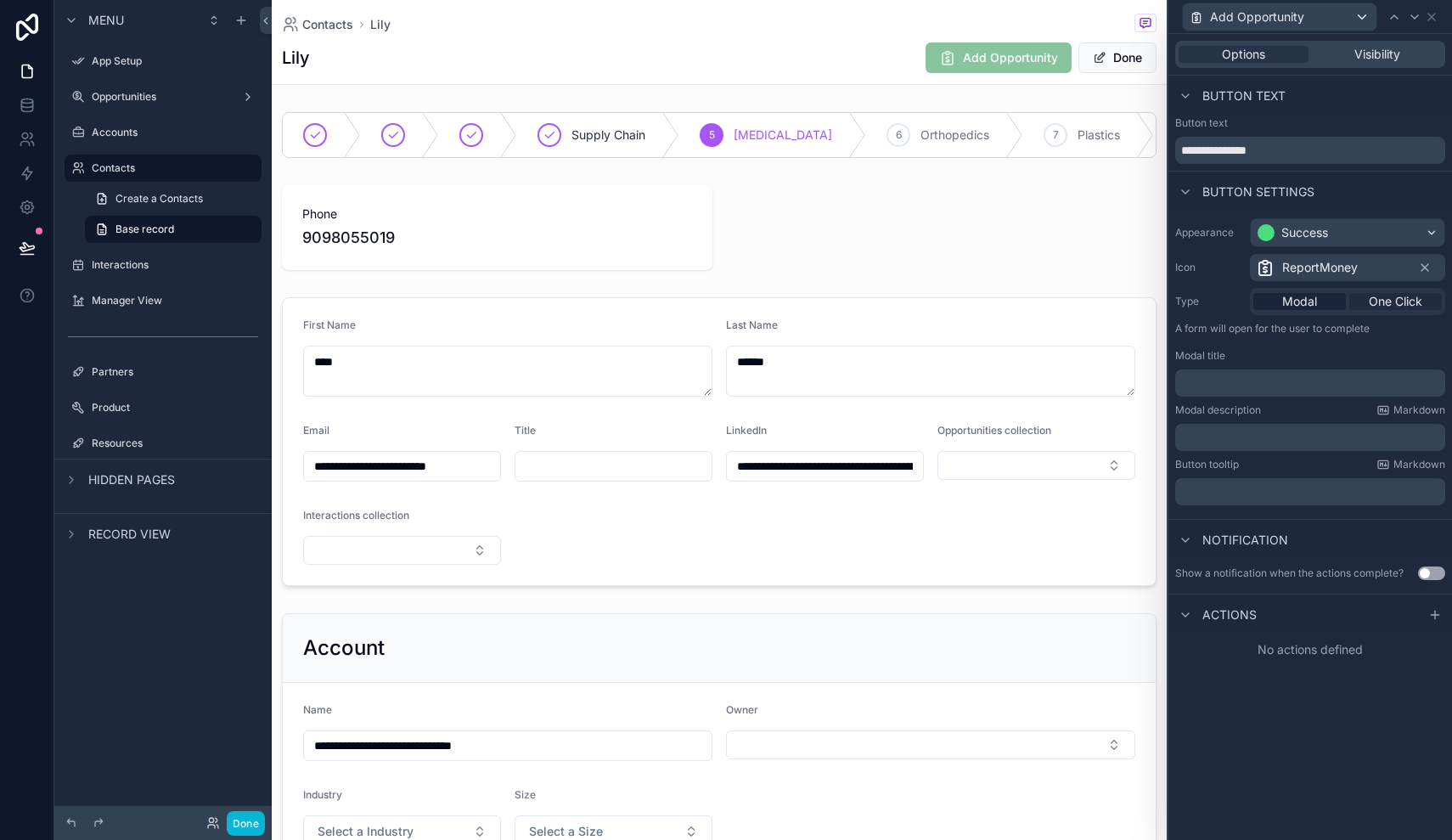
click at [1399, 298] on span "One Click" at bounding box center [1396, 302] width 54 height 17
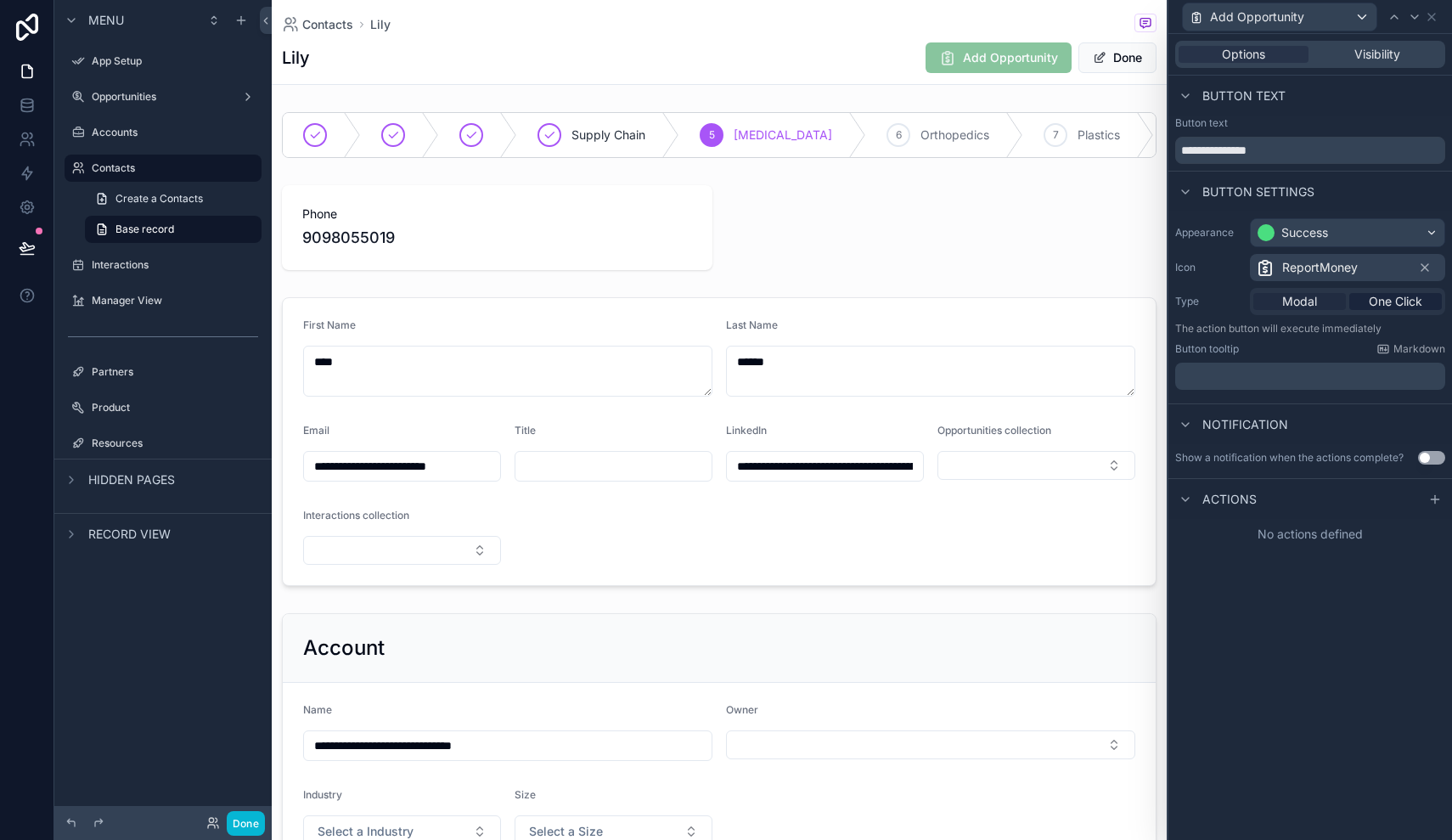
click at [1311, 296] on span "Modal" at bounding box center [1300, 302] width 35 height 17
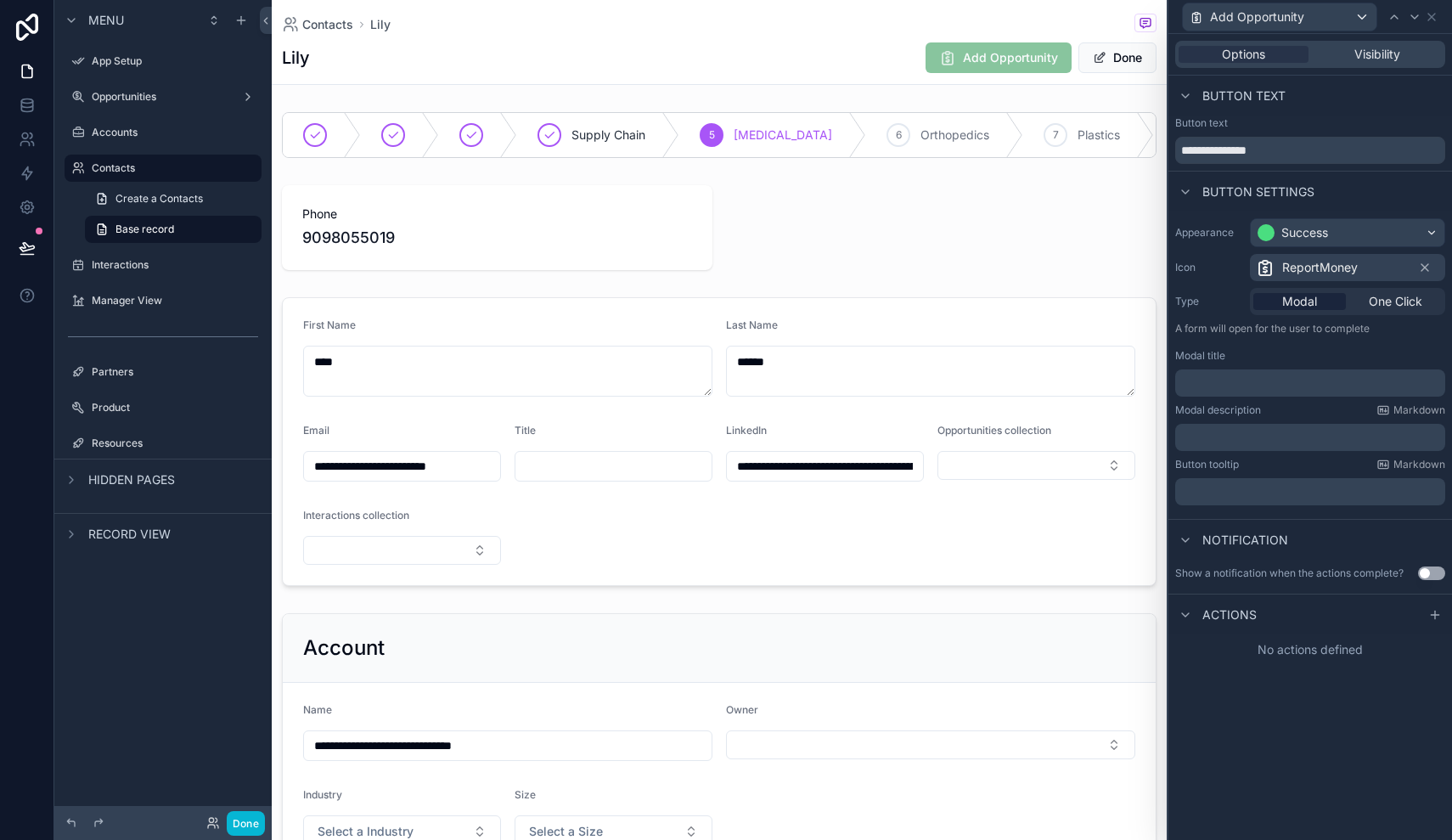
click at [1196, 616] on div "Actions" at bounding box center [1216, 614] width 82 height 20
click at [1185, 614] on icon at bounding box center [1185, 615] width 13 height 13
click at [1397, 294] on span "One Click" at bounding box center [1396, 302] width 54 height 17
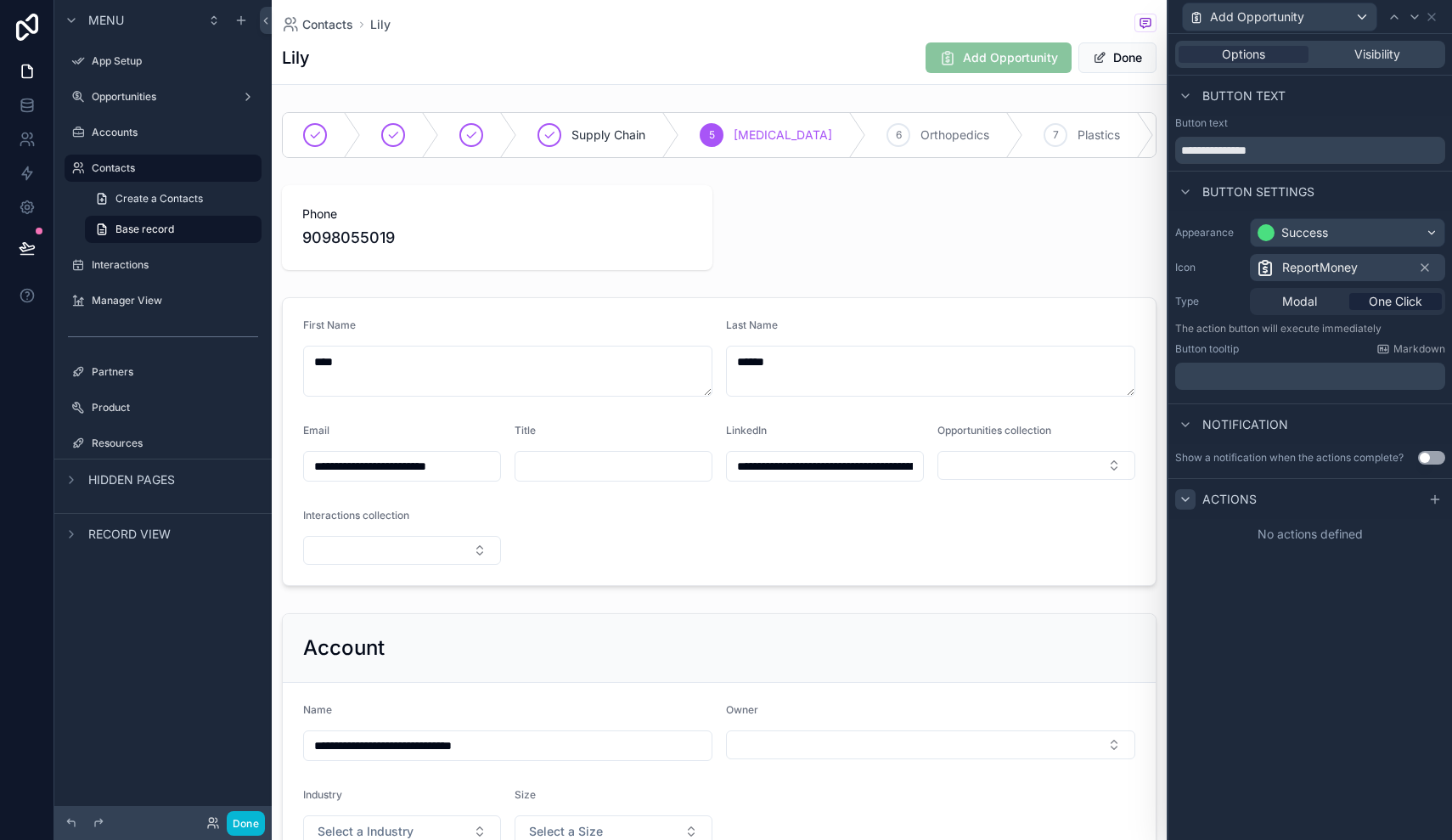
click at [1282, 374] on p "﻿" at bounding box center [1312, 377] width 260 height 17
click at [1332, 591] on div "**********" at bounding box center [1310, 436] width 283 height 805
click at [1302, 302] on span "Modal" at bounding box center [1300, 302] width 35 height 17
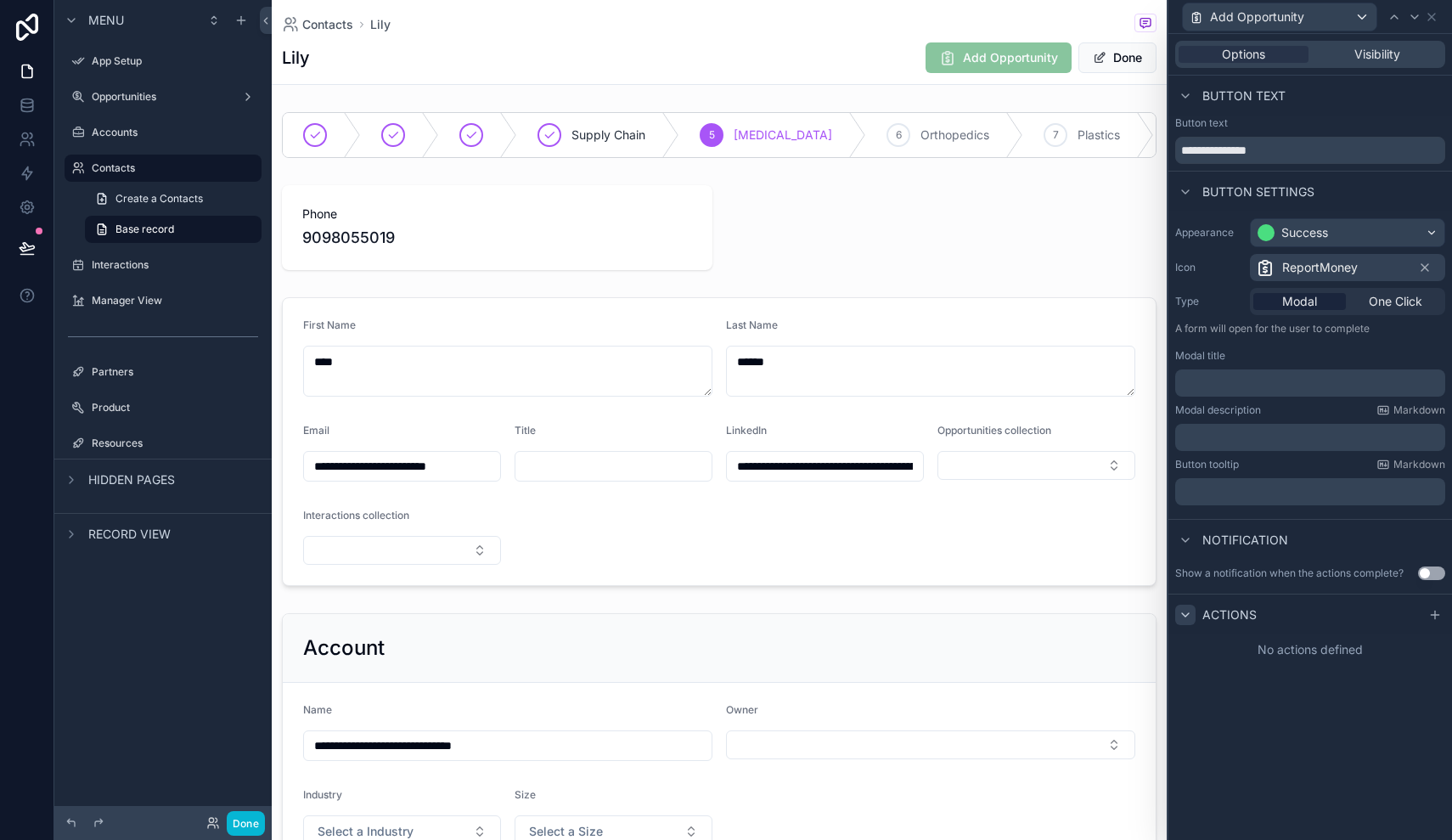
click at [1292, 385] on p "﻿" at bounding box center [1312, 383] width 260 height 17
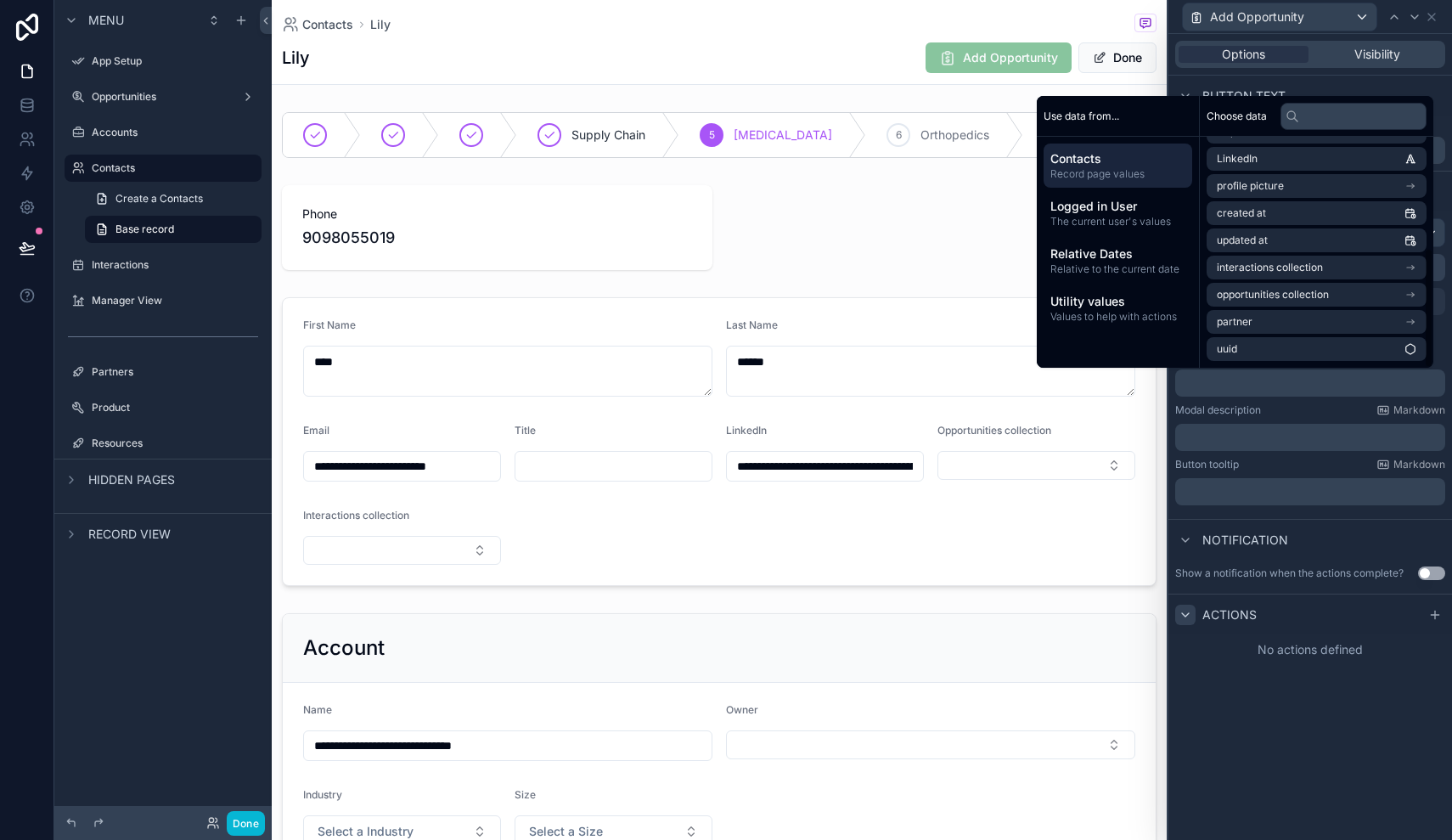
scroll to position [214, 0]
click at [1123, 318] on span "Values to help with actions" at bounding box center [1118, 317] width 135 height 13
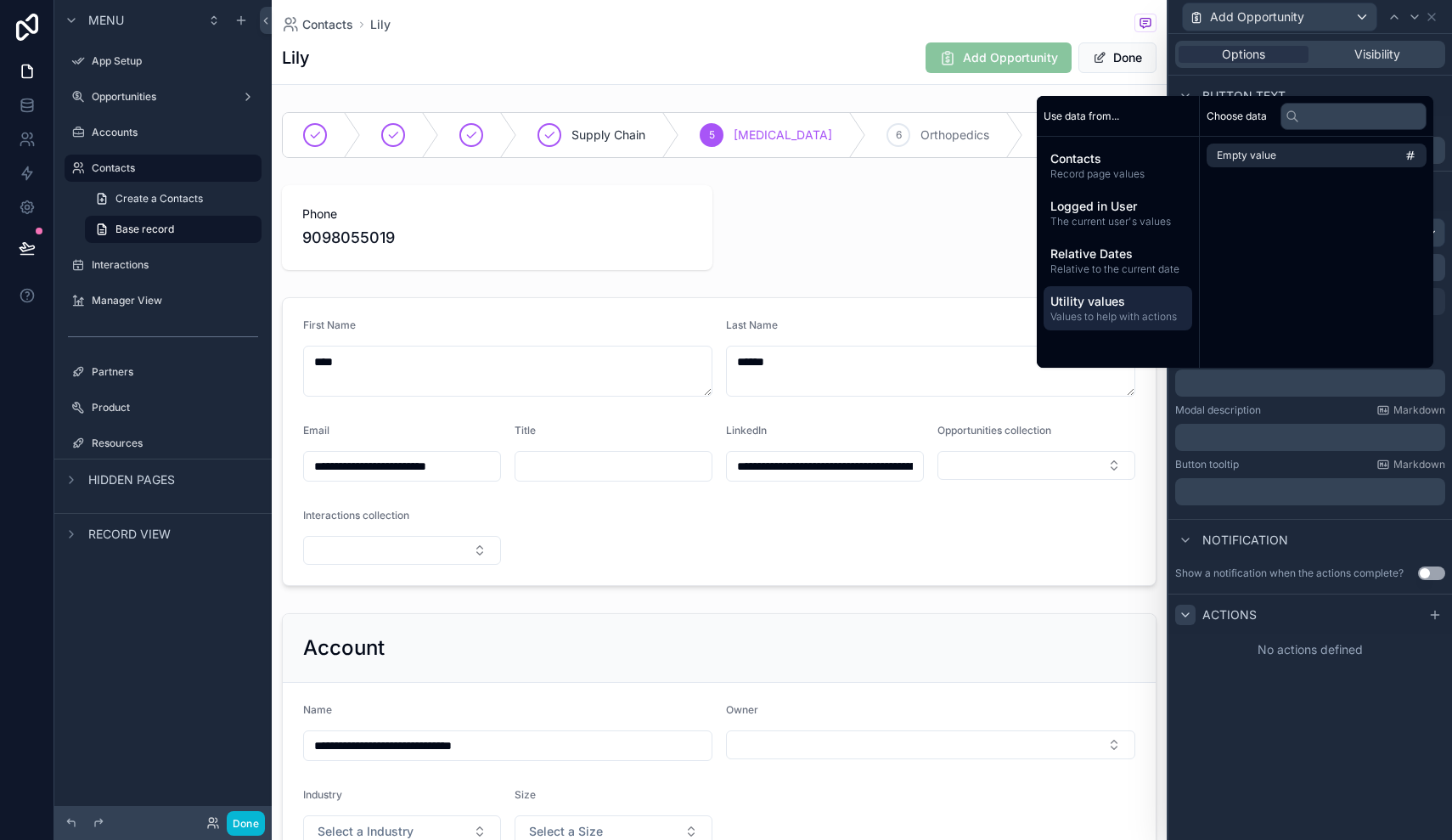
scroll to position [0, 0]
click at [1110, 128] on div "Use data from..." at bounding box center [1118, 117] width 162 height 40
click at [1104, 124] on div "Use data from..." at bounding box center [1118, 117] width 162 height 40
click at [1090, 116] on span "Use data from..." at bounding box center [1081, 117] width 75 height 13
click at [1091, 175] on span "Record page values" at bounding box center [1118, 174] width 135 height 13
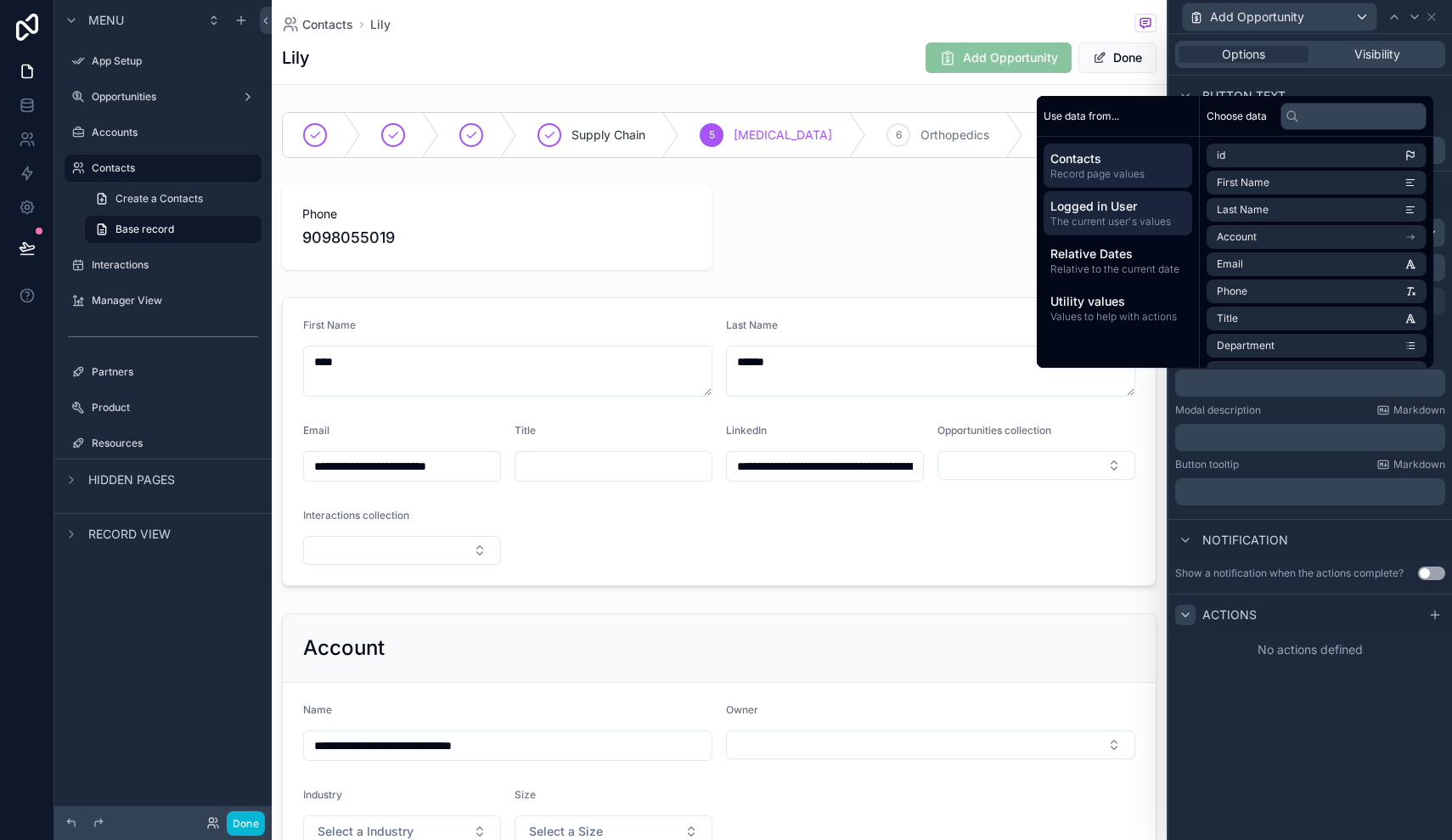
click at [1076, 203] on span "Logged in User" at bounding box center [1118, 206] width 135 height 17
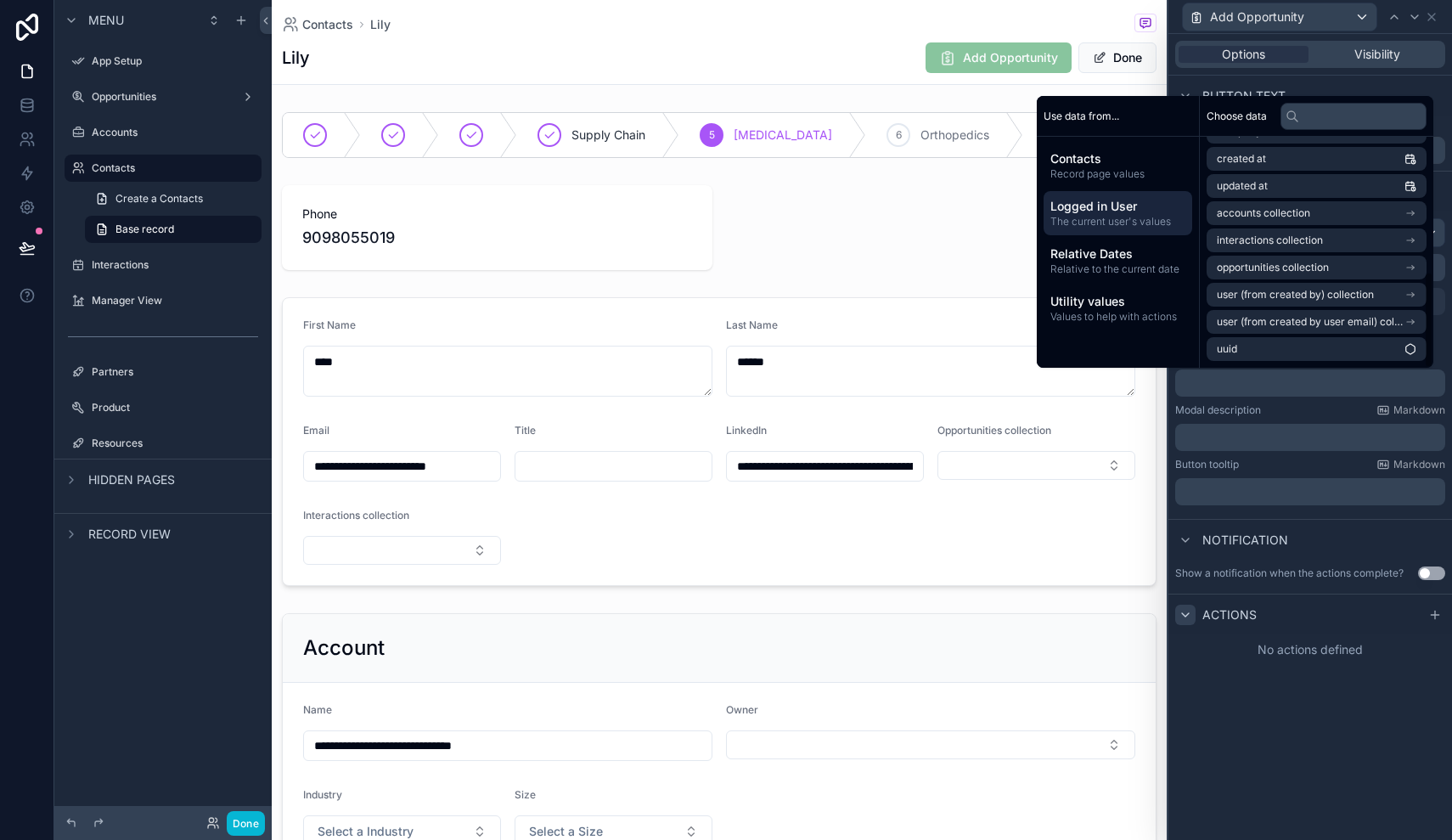
scroll to position [323, 0]
click at [1247, 268] on span "opportunities collection" at bounding box center [1273, 268] width 112 height 13
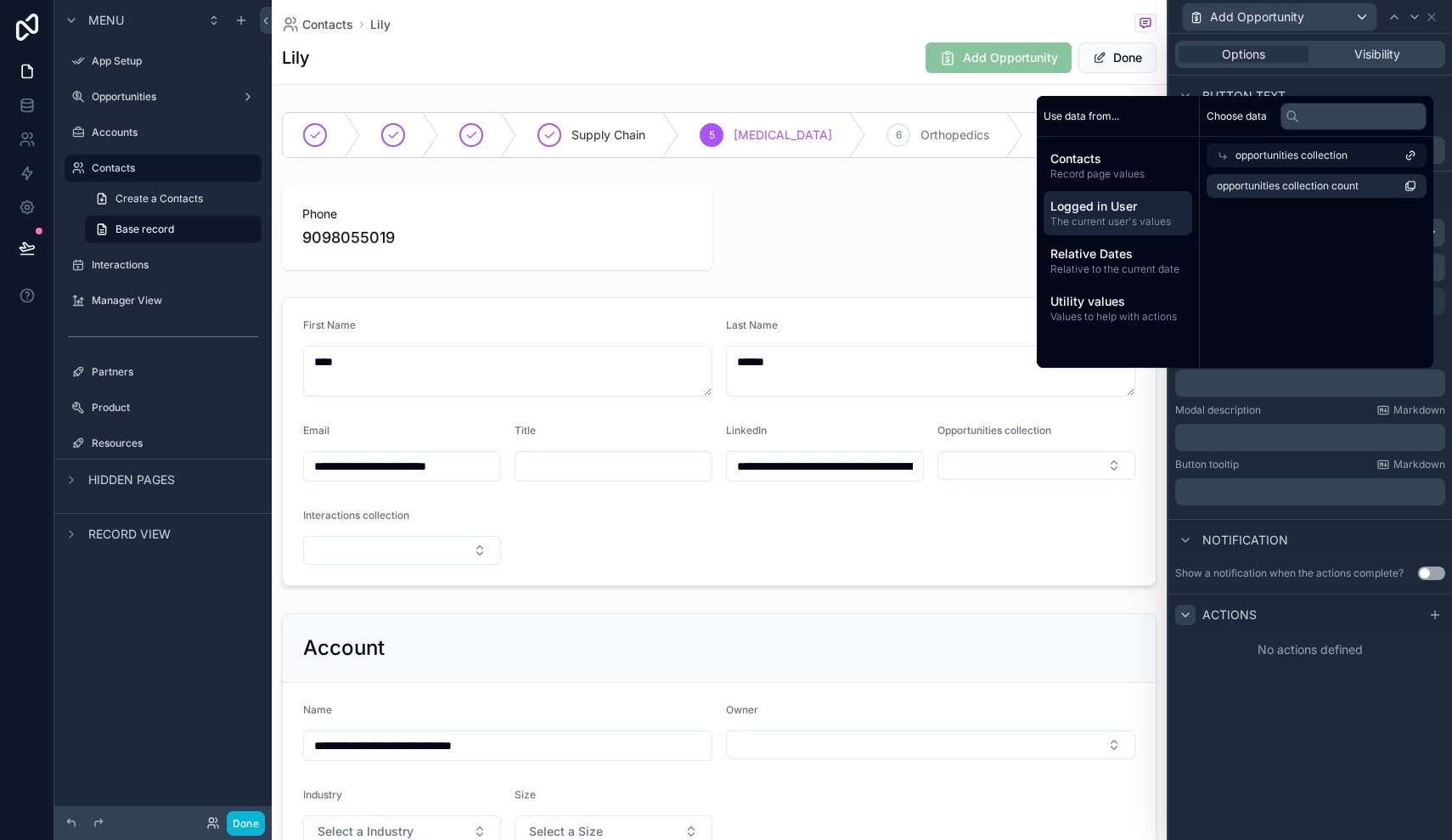
scroll to position [0, 0]
click at [1315, 186] on span "opportunities collection count" at bounding box center [1287, 186] width 142 height 13
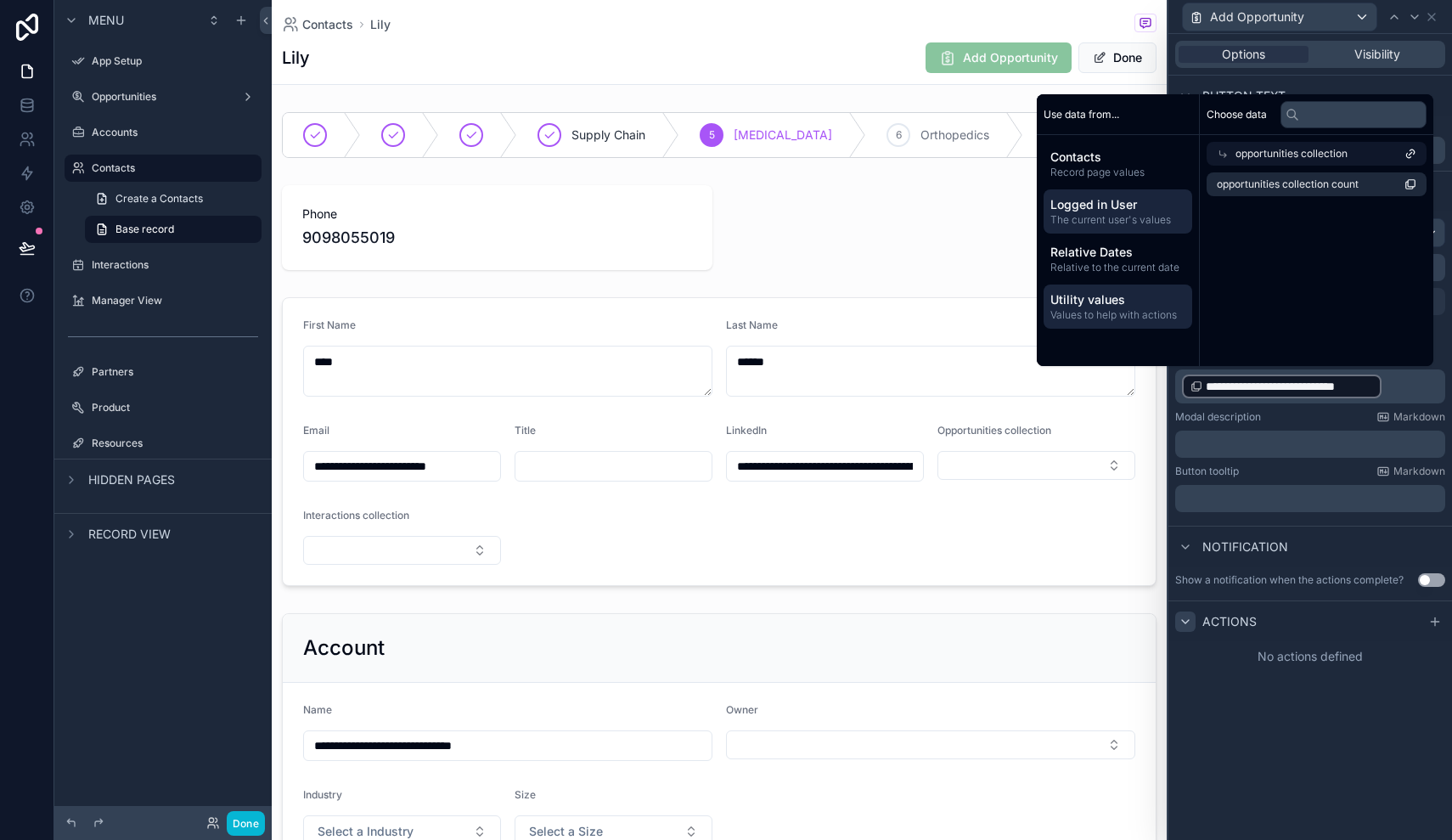
click at [1129, 306] on span "Utility values" at bounding box center [1118, 300] width 135 height 17
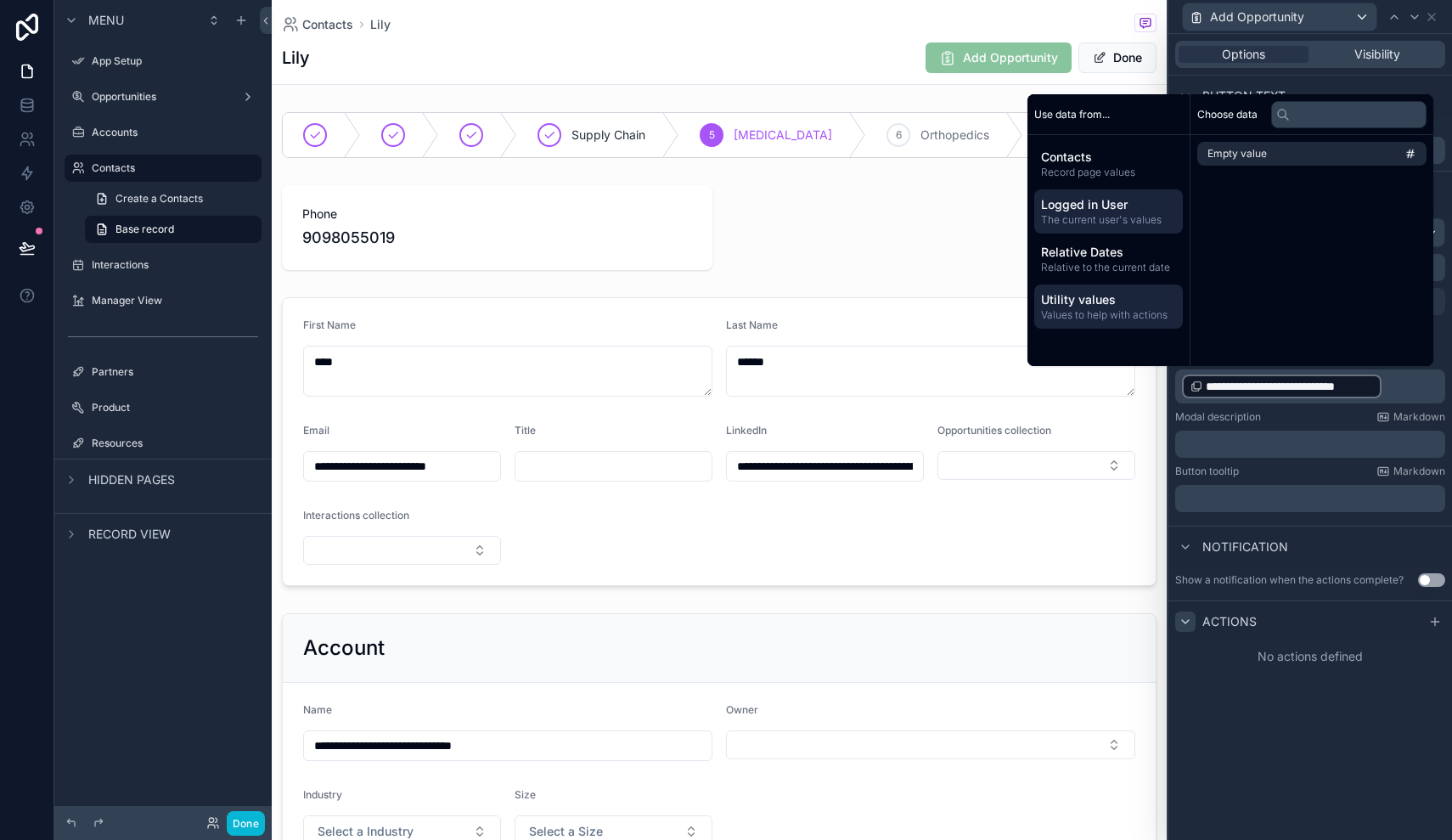
click at [1097, 218] on span "The current user's values" at bounding box center [1108, 220] width 135 height 13
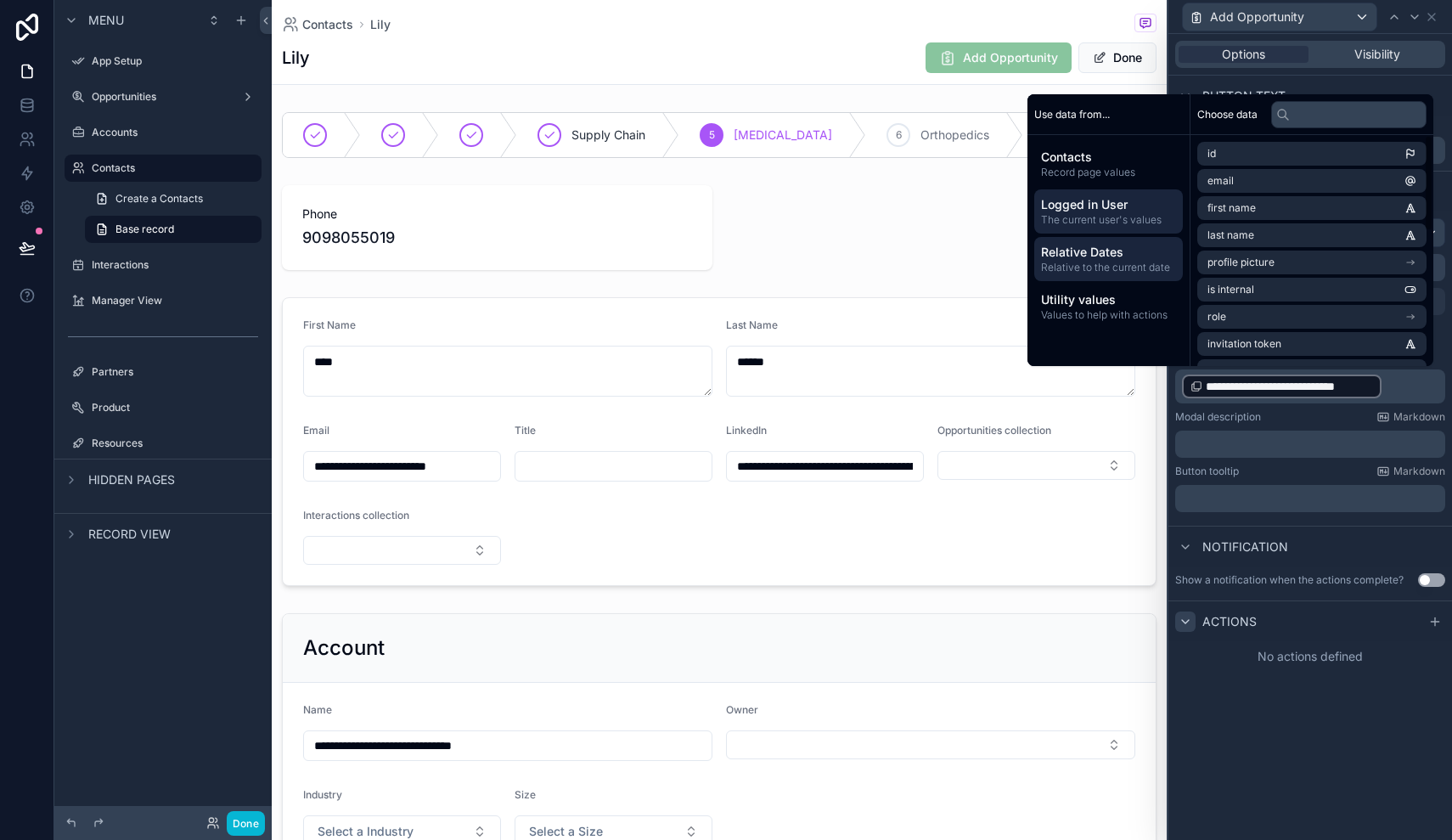
click at [1099, 259] on span "Relative Dates" at bounding box center [1108, 252] width 135 height 17
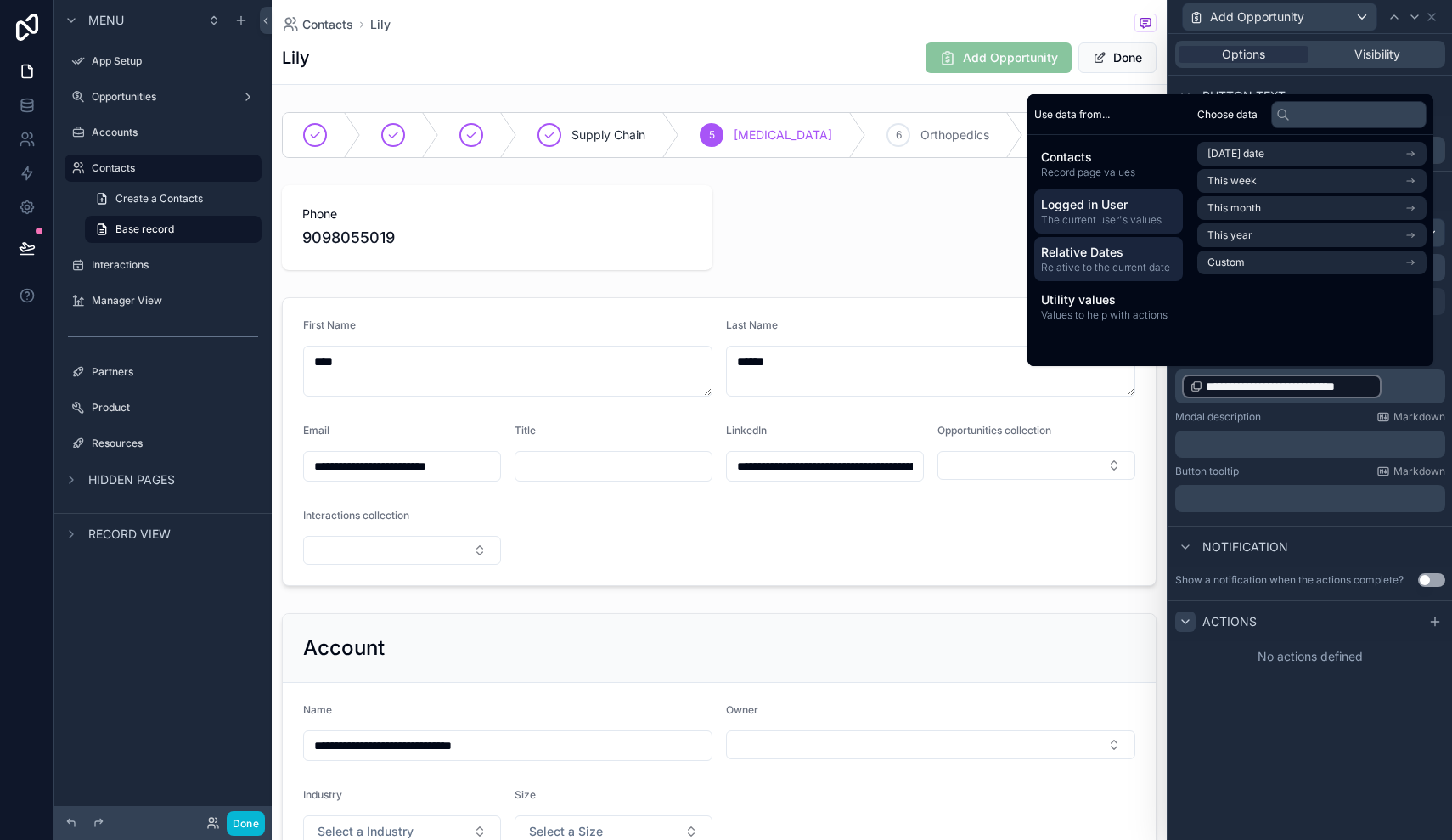
click at [1103, 211] on span "Logged in User" at bounding box center [1108, 205] width 135 height 17
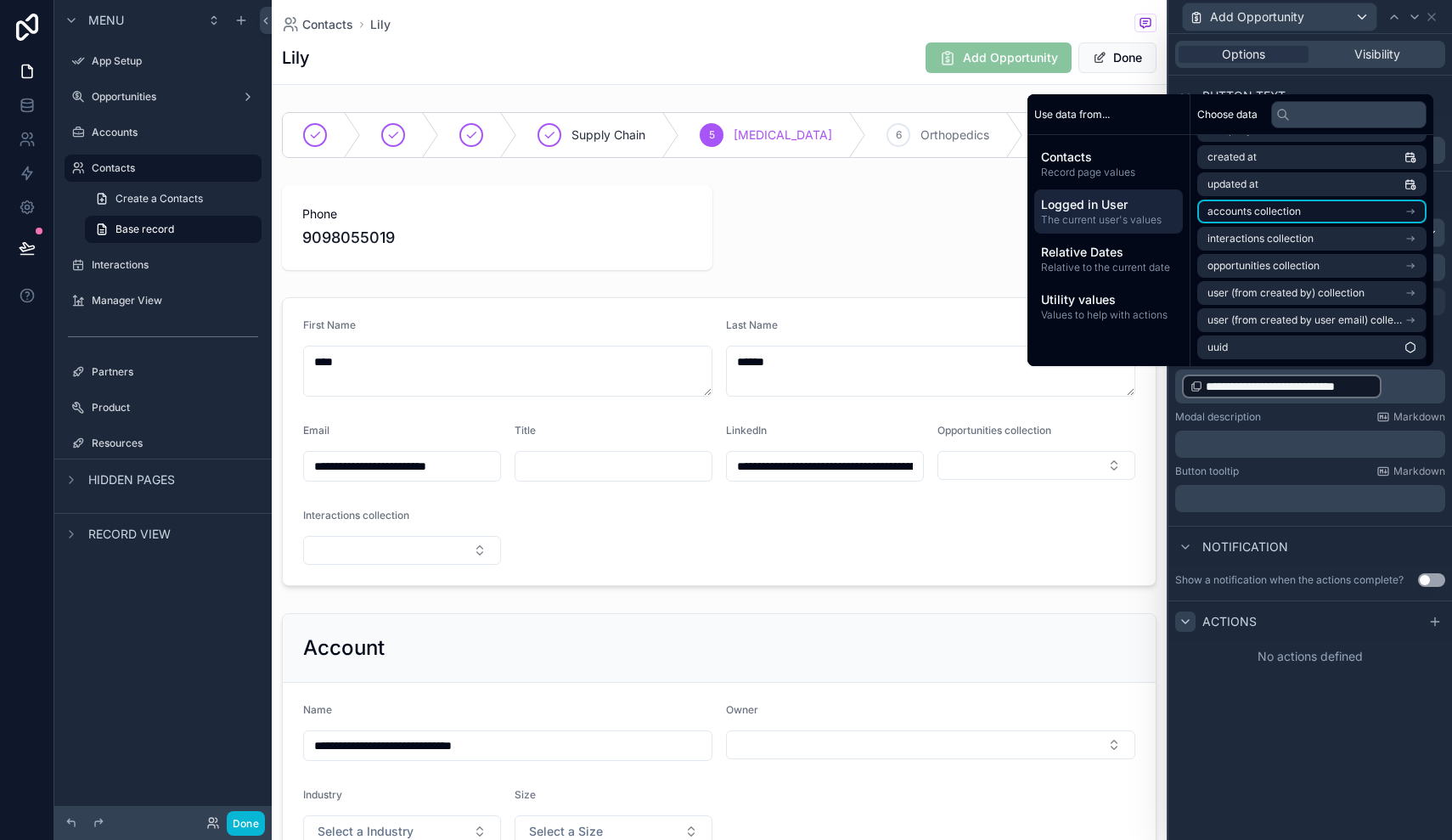
scroll to position [323, 0]
click at [1402, 393] on p "**********" at bounding box center [1312, 386] width 260 height 27
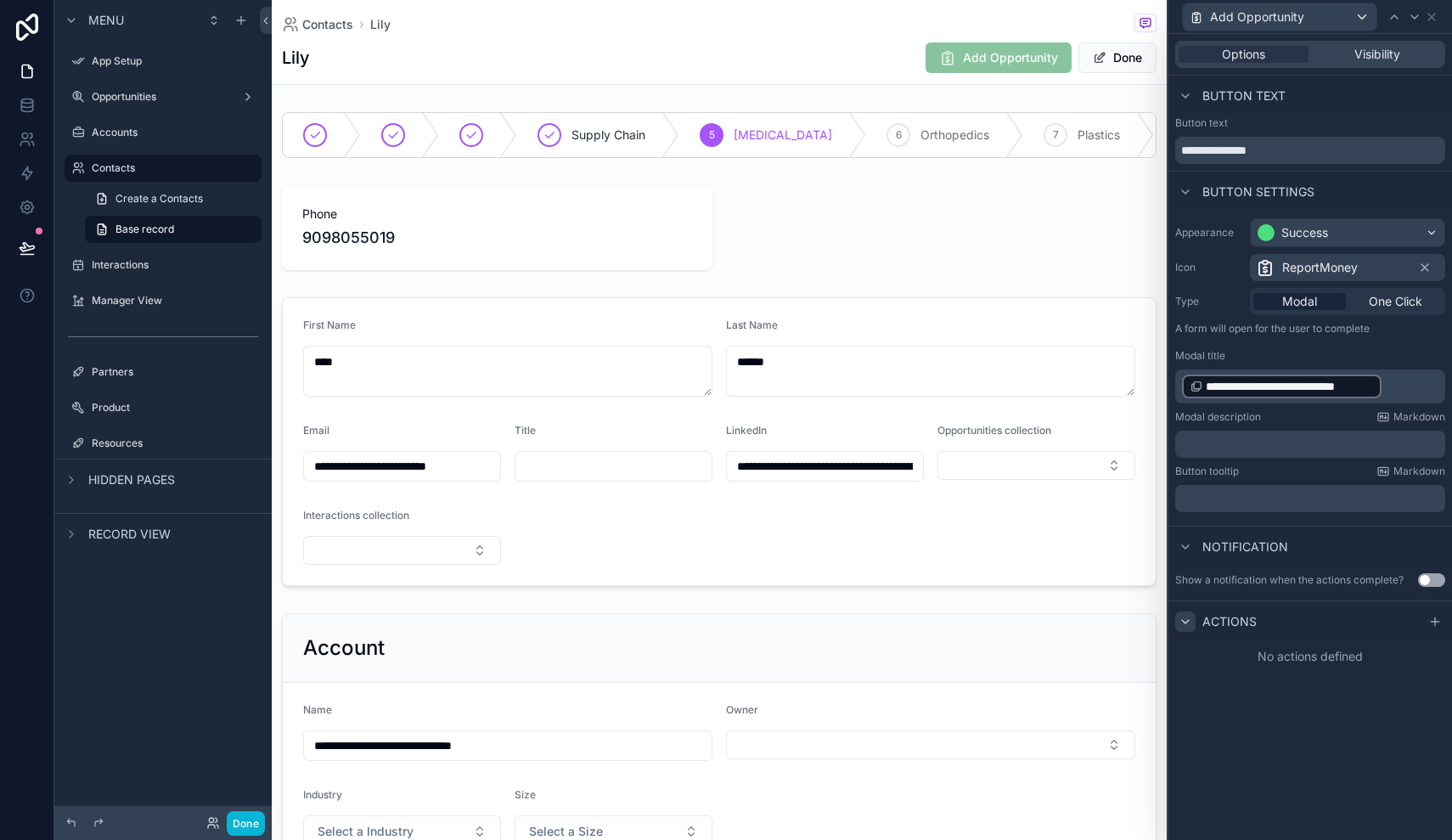
click at [1304, 440] on p "﻿" at bounding box center [1312, 444] width 260 height 17
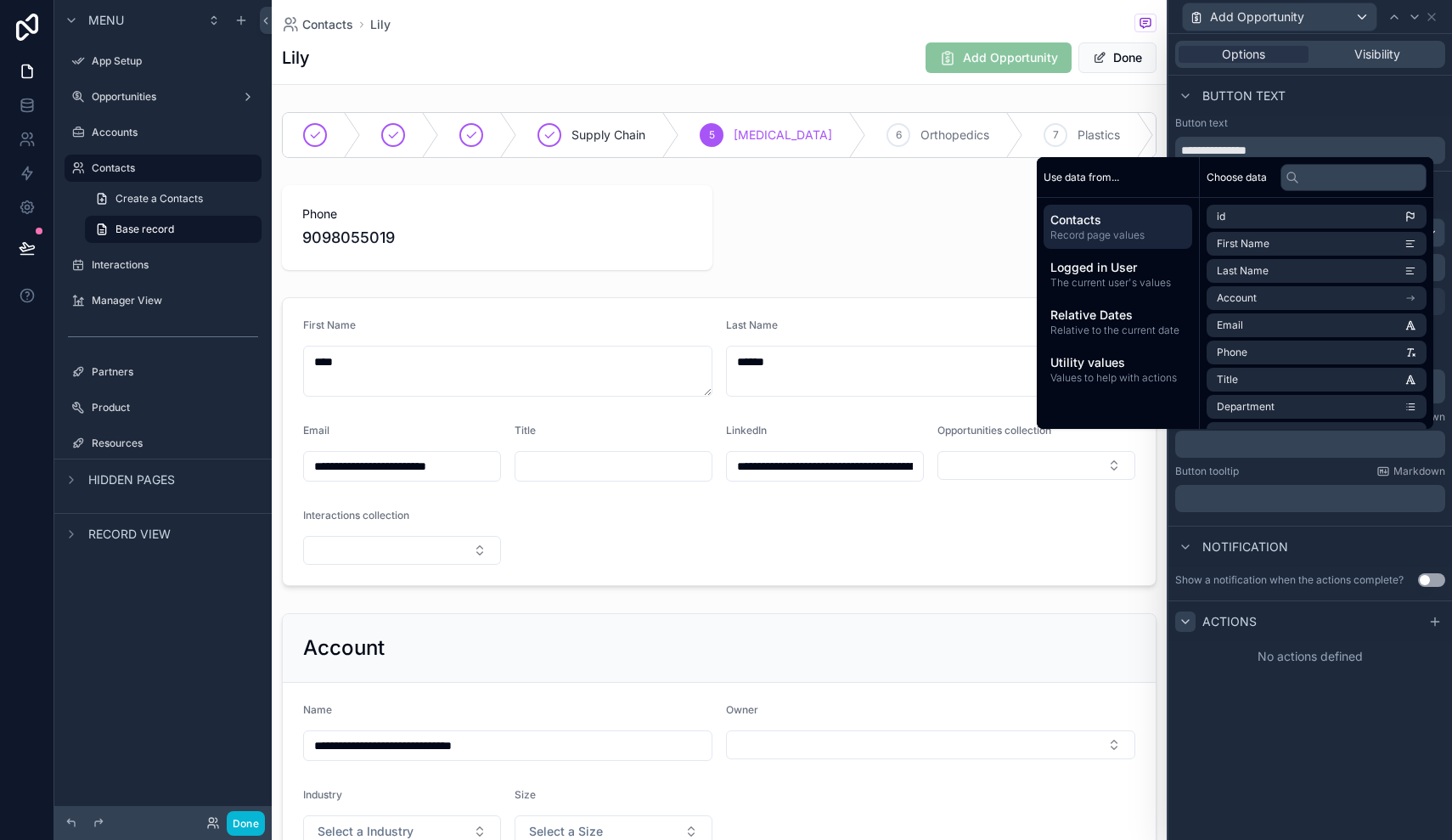
click at [1321, 530] on div "Notification" at bounding box center [1310, 546] width 283 height 40
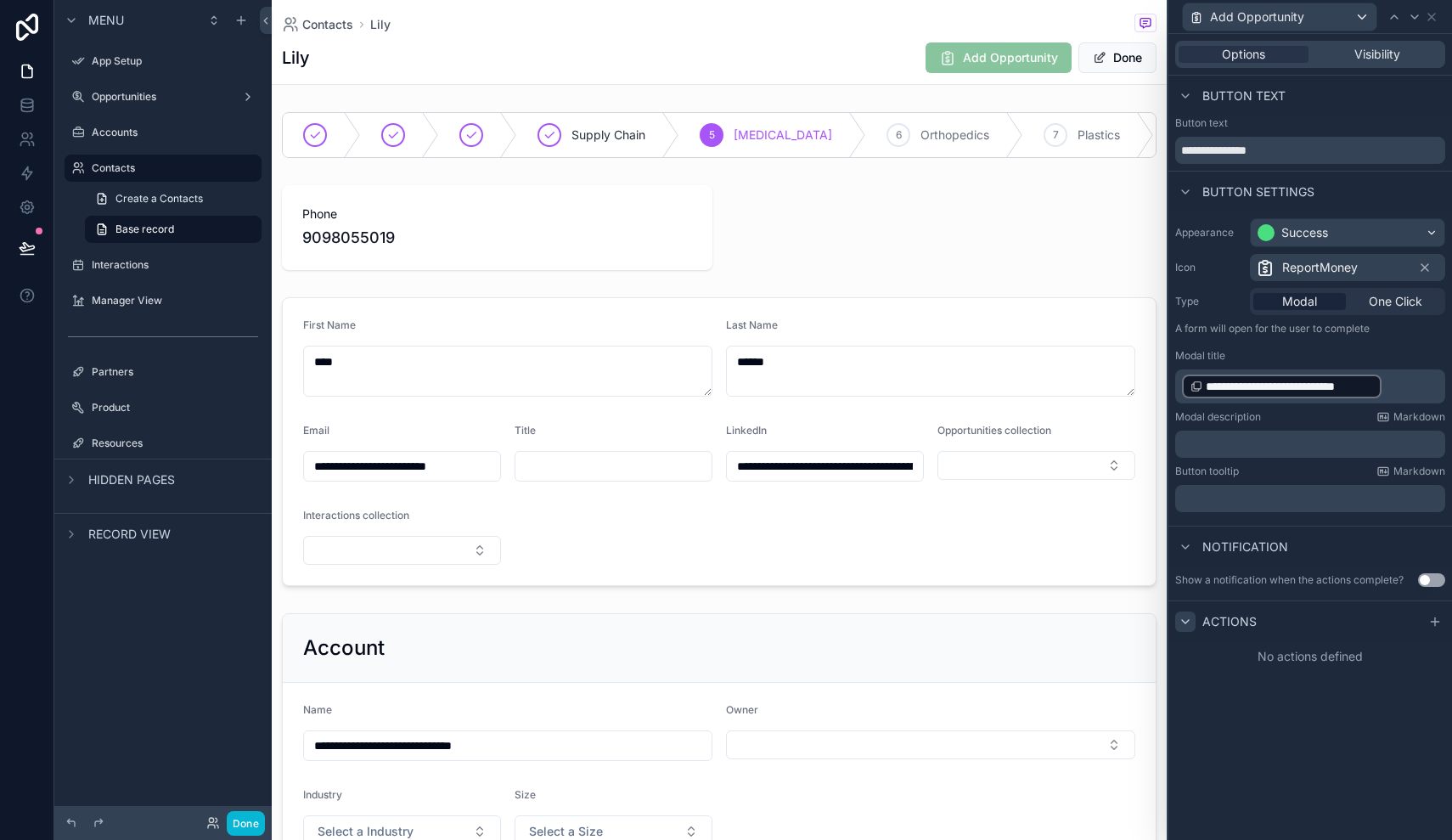
click at [1404, 382] on p "**********" at bounding box center [1312, 386] width 260 height 27
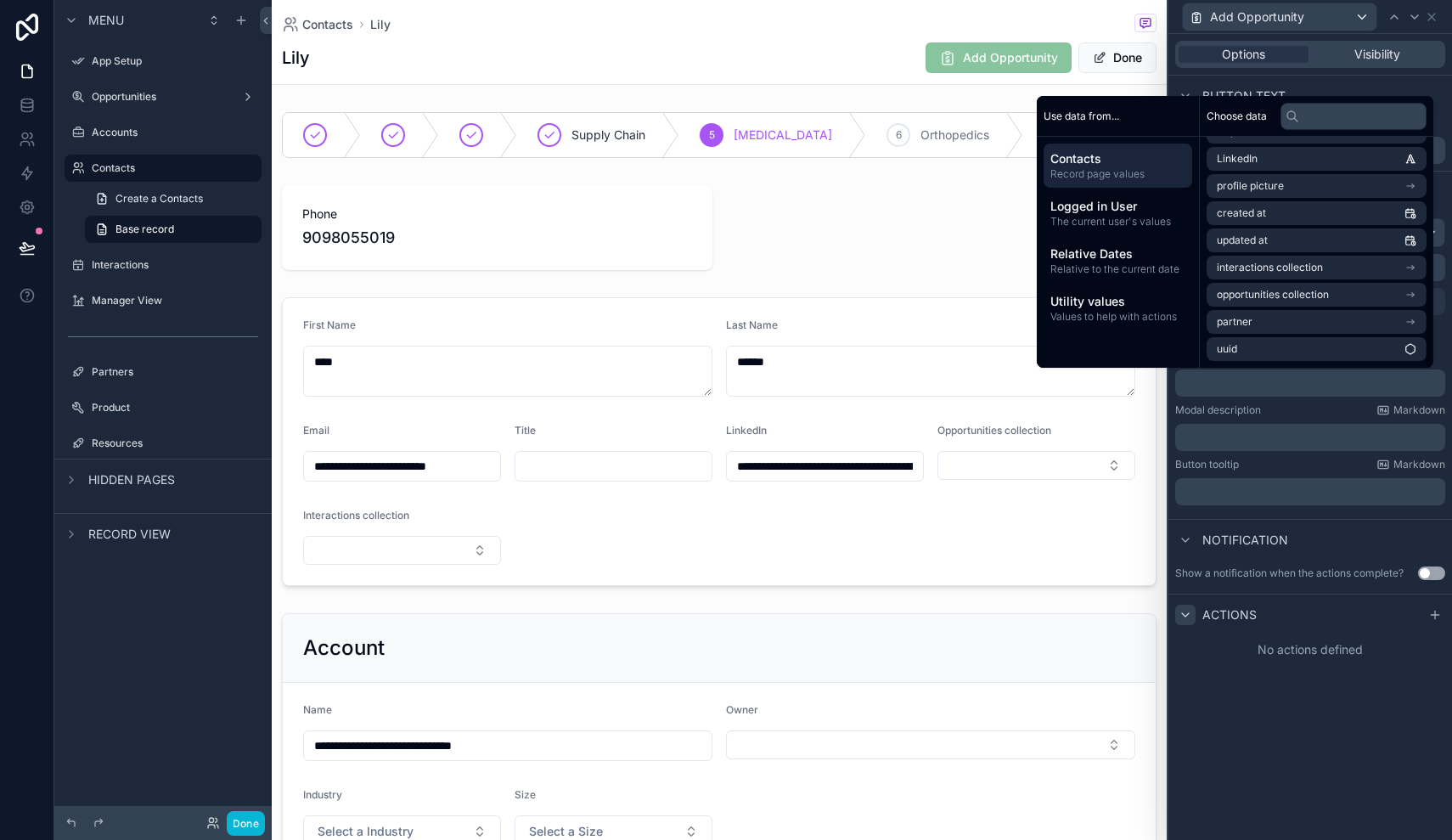
scroll to position [214, 0]
click at [1076, 321] on span "Values to help with actions" at bounding box center [1118, 317] width 135 height 13
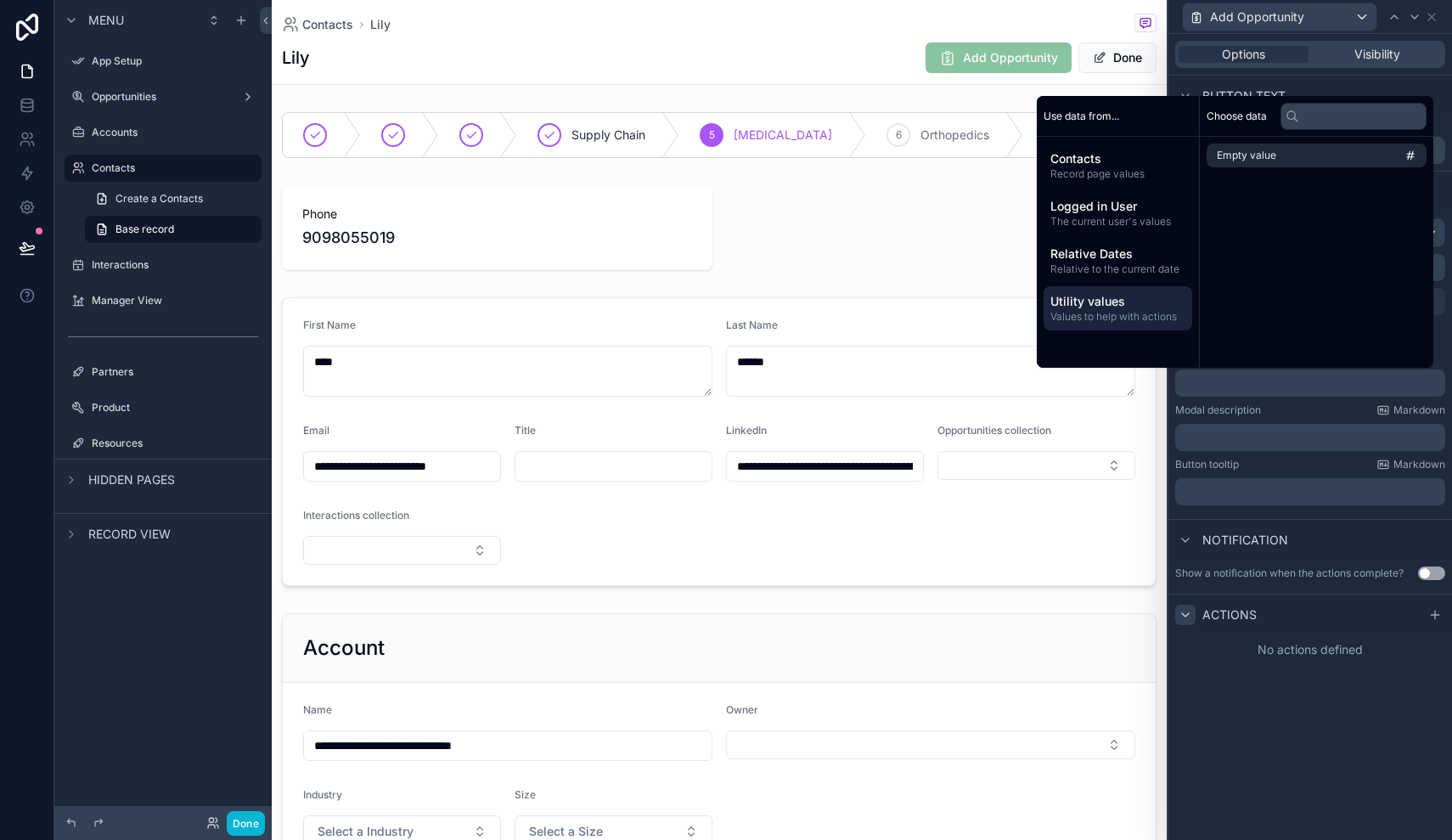
scroll to position [0, 0]
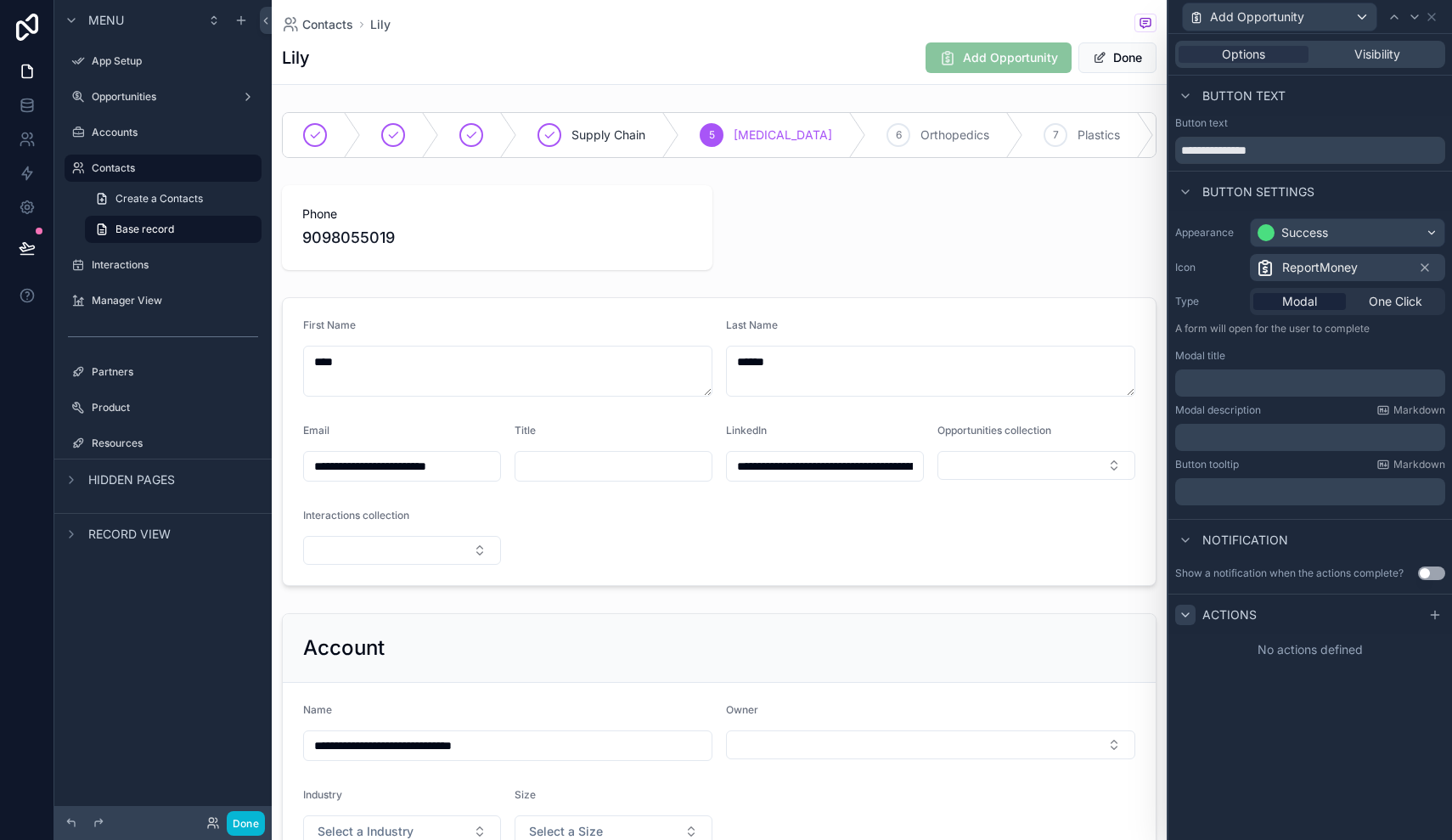
click at [1351, 516] on div "Appearance Success Icon ReportMoney Type Modal One Click A form will open for t…" at bounding box center [1310, 364] width 283 height 307
click at [1011, 61] on span "Add Opportunity" at bounding box center [999, 60] width 146 height 17
click at [1008, 59] on span "Add Opportunity" at bounding box center [999, 60] width 146 height 17
click at [1012, 18] on div "Contacts [PERSON_NAME]" at bounding box center [720, 24] width 875 height 21
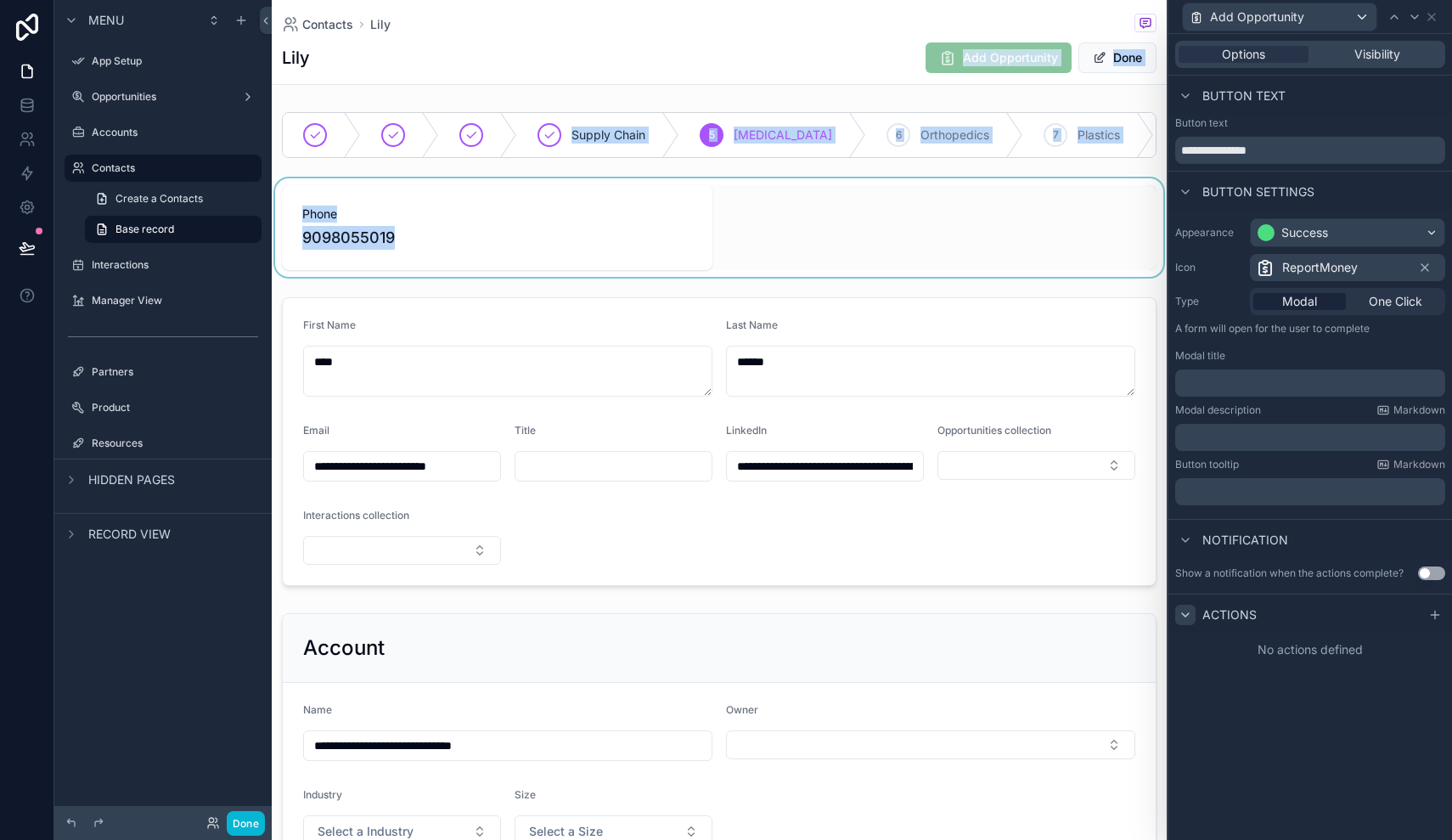
drag, startPoint x: 1005, startPoint y: 50, endPoint x: 817, endPoint y: 192, distance: 235.6
click at [817, 192] on div "**********" at bounding box center [719, 821] width 895 height 1642
click at [817, 192] on div "scrollable content" at bounding box center [719, 227] width 895 height 98
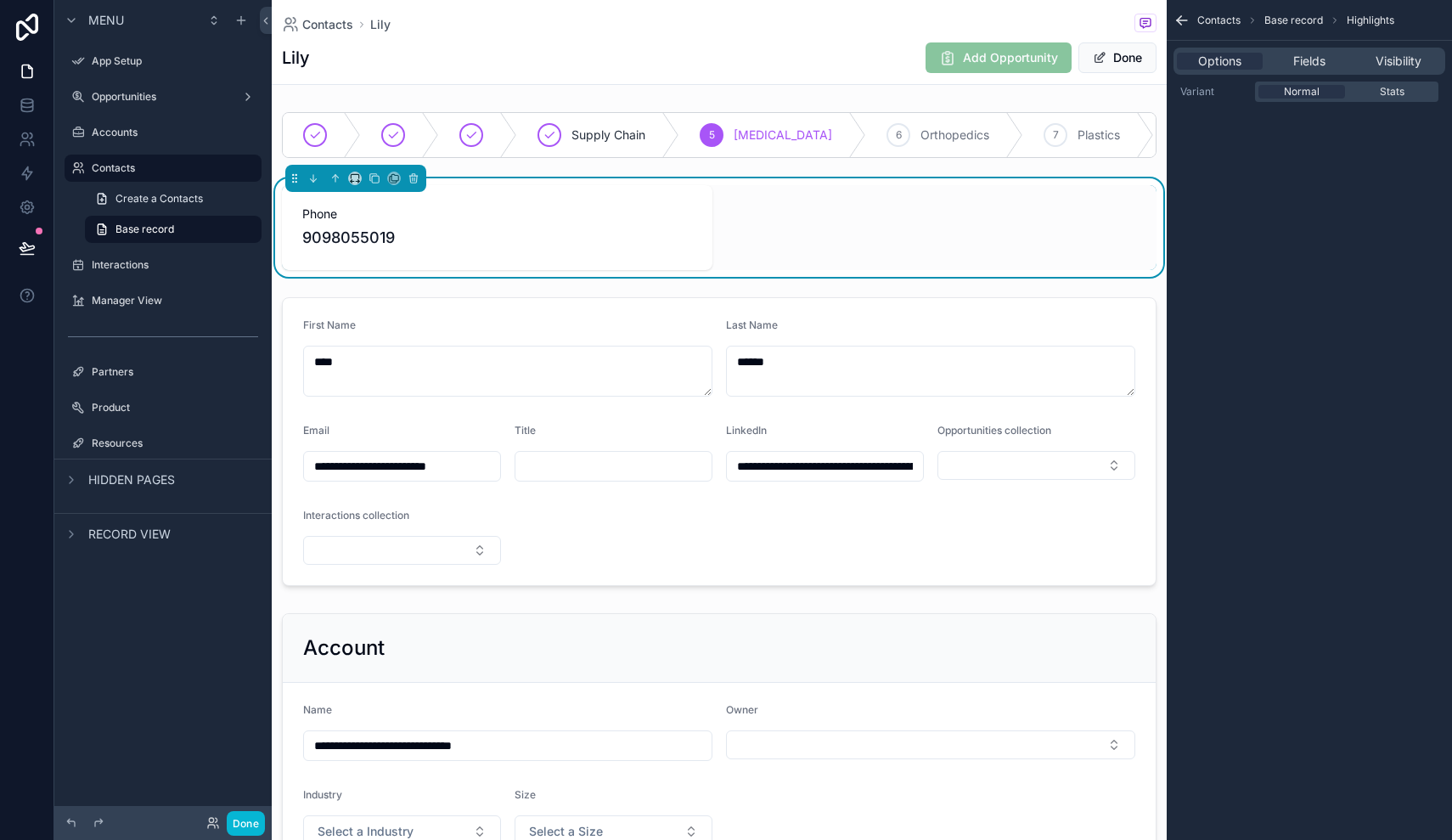
click at [1018, 58] on span "Add Opportunity" at bounding box center [999, 60] width 146 height 17
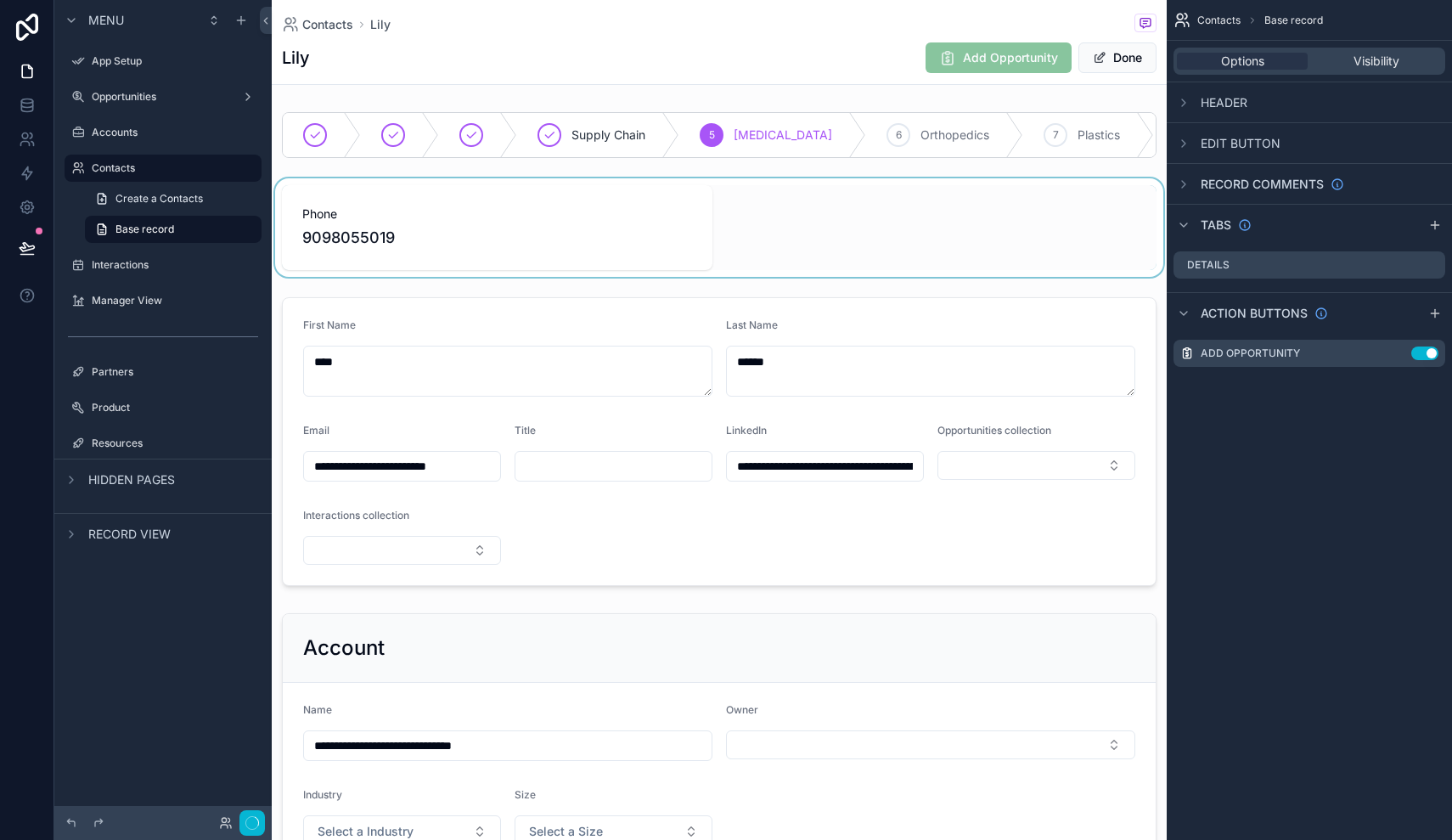
click at [940, 46] on div "Add Opportunity" at bounding box center [999, 58] width 146 height 31
click at [892, 262] on div "scrollable content" at bounding box center [719, 227] width 895 height 98
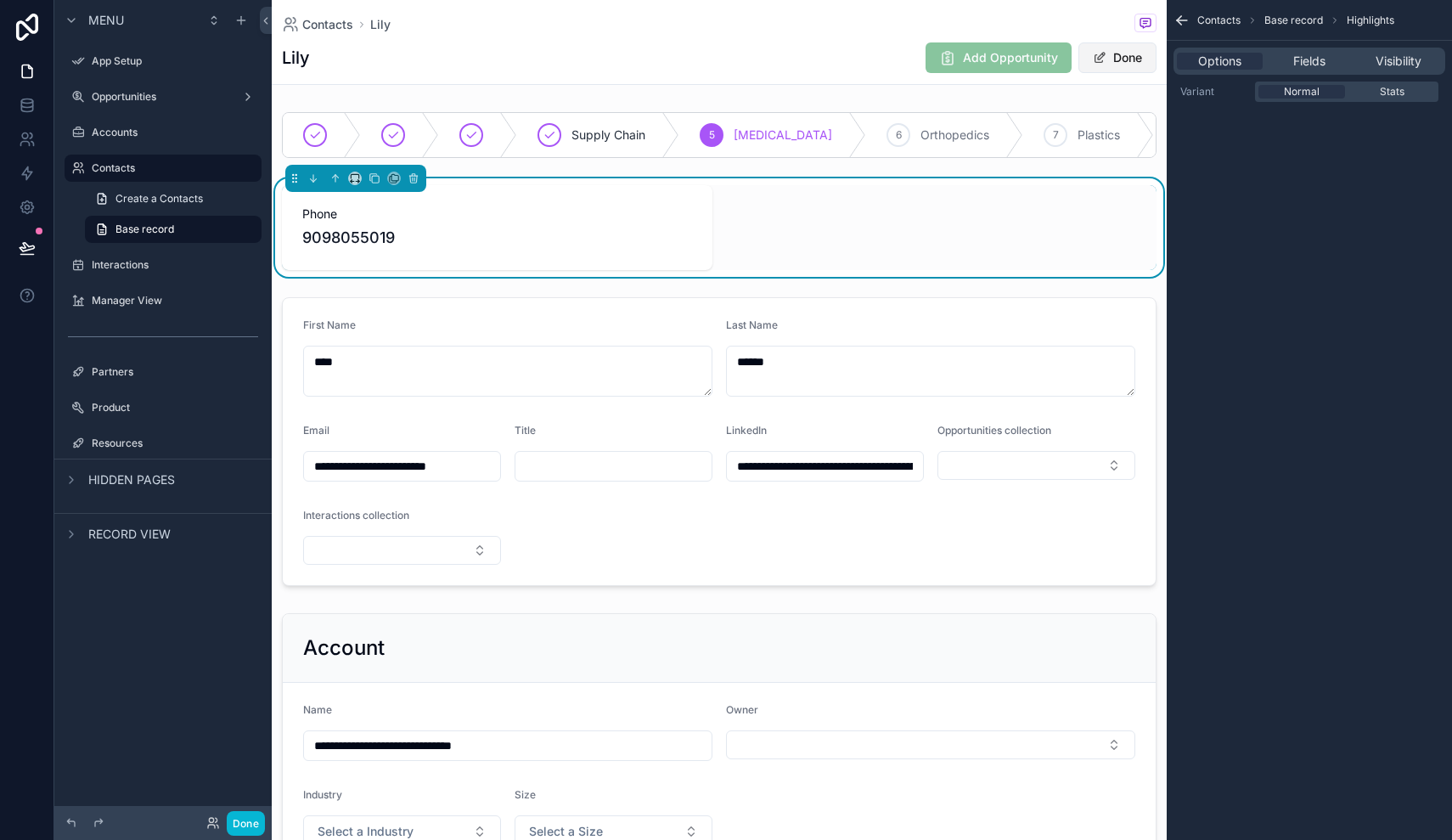
click at [1119, 67] on button "Done" at bounding box center [1117, 58] width 78 height 31
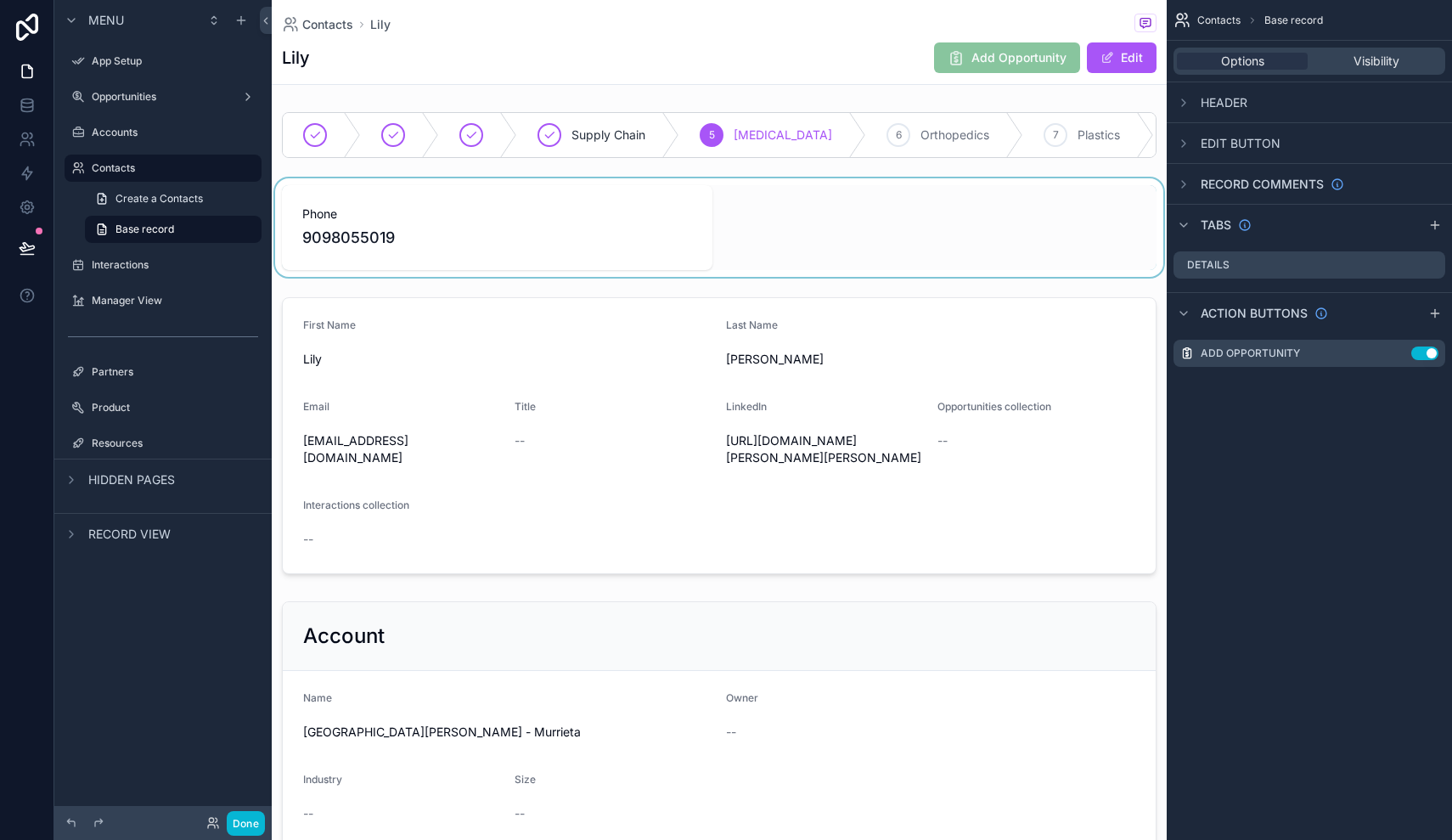
click at [963, 58] on span "Add Opportunity" at bounding box center [1007, 60] width 146 height 17
click at [965, 58] on span "Add Opportunity" at bounding box center [1007, 60] width 146 height 17
click at [28, 18] on icon at bounding box center [27, 27] width 22 height 27
